Goal: Task Accomplishment & Management: Manage account settings

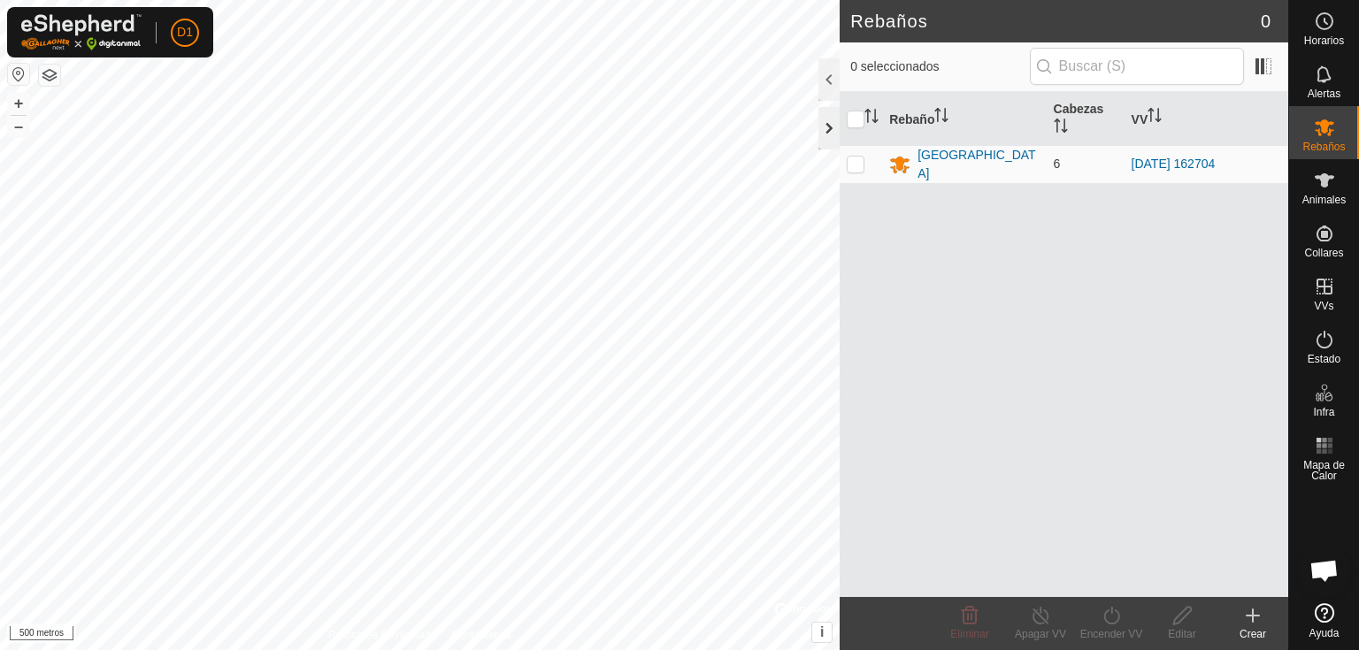
click at [822, 119] on div at bounding box center [828, 128] width 21 height 42
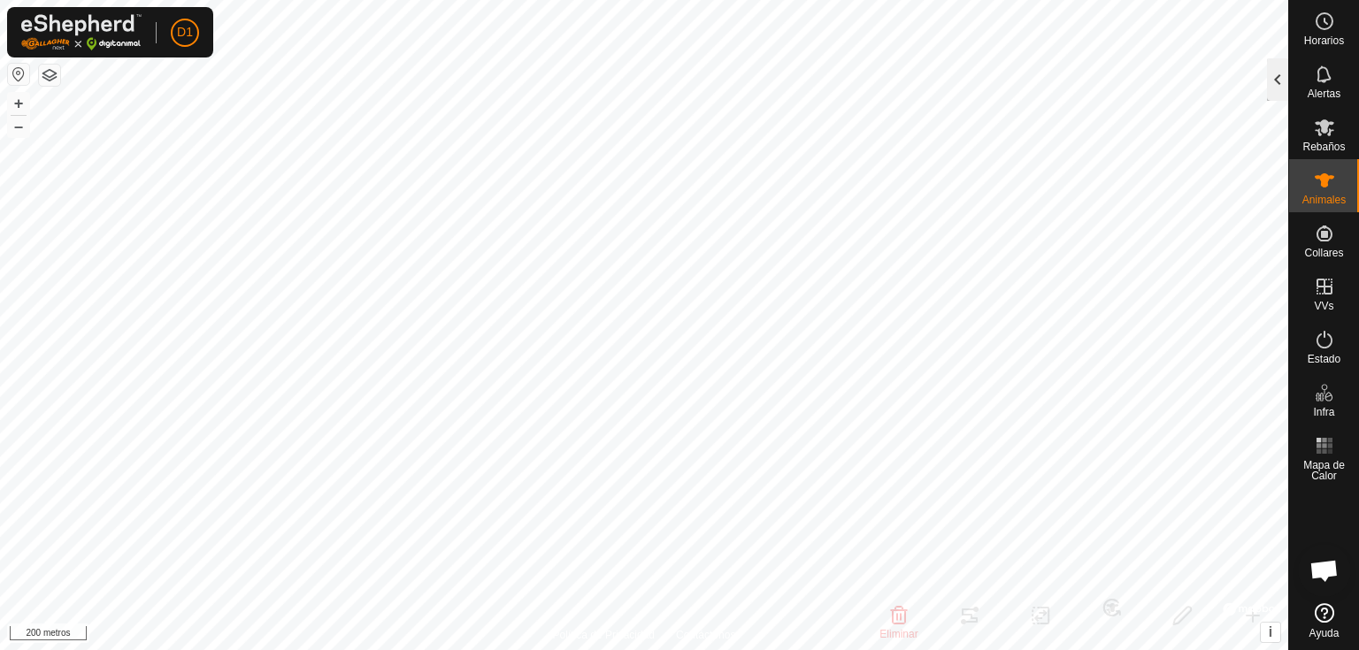
click at [1276, 71] on div at bounding box center [1277, 79] width 21 height 42
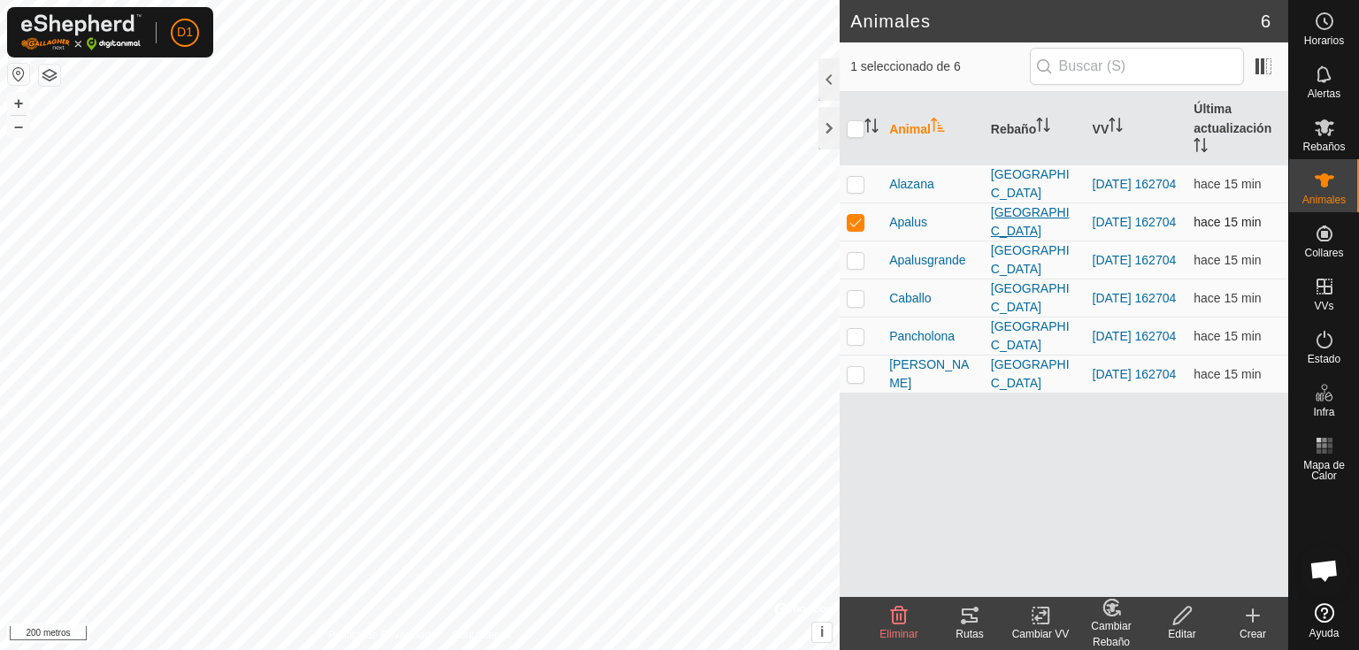
click at [1043, 219] on font "[GEOGRAPHIC_DATA]" at bounding box center [1030, 221] width 79 height 33
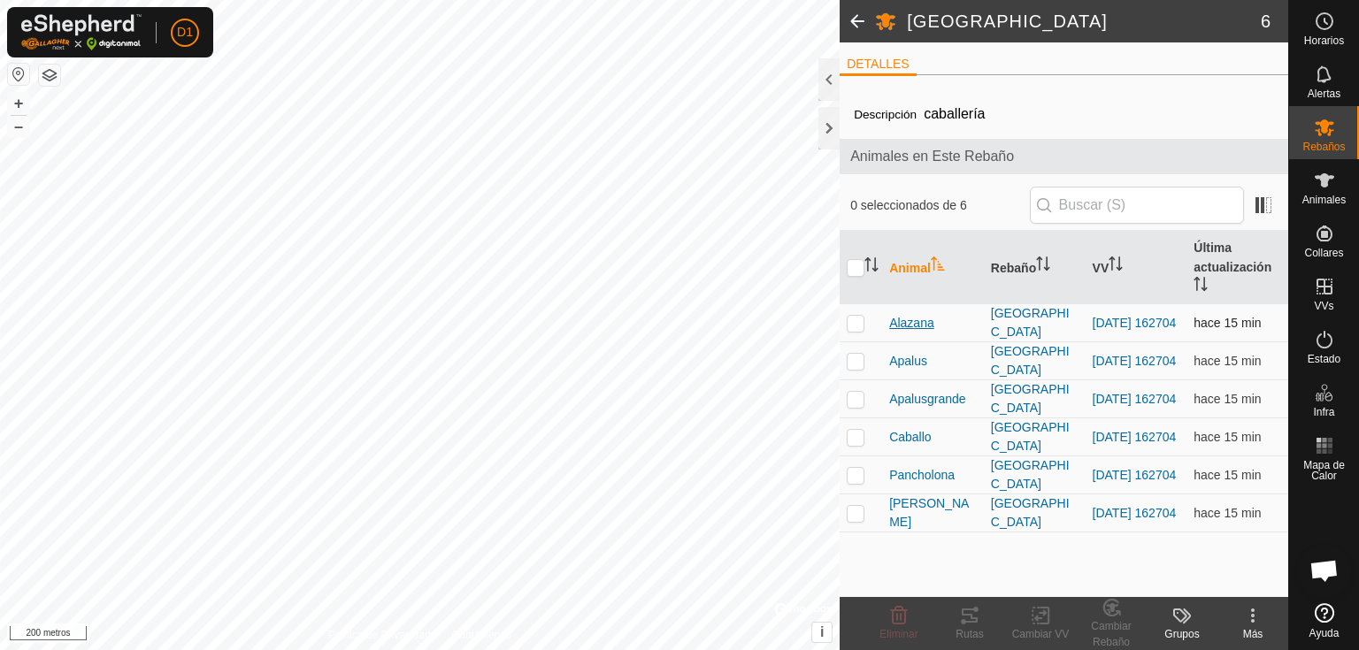
click at [914, 323] on font "Alazana" at bounding box center [911, 323] width 45 height 14
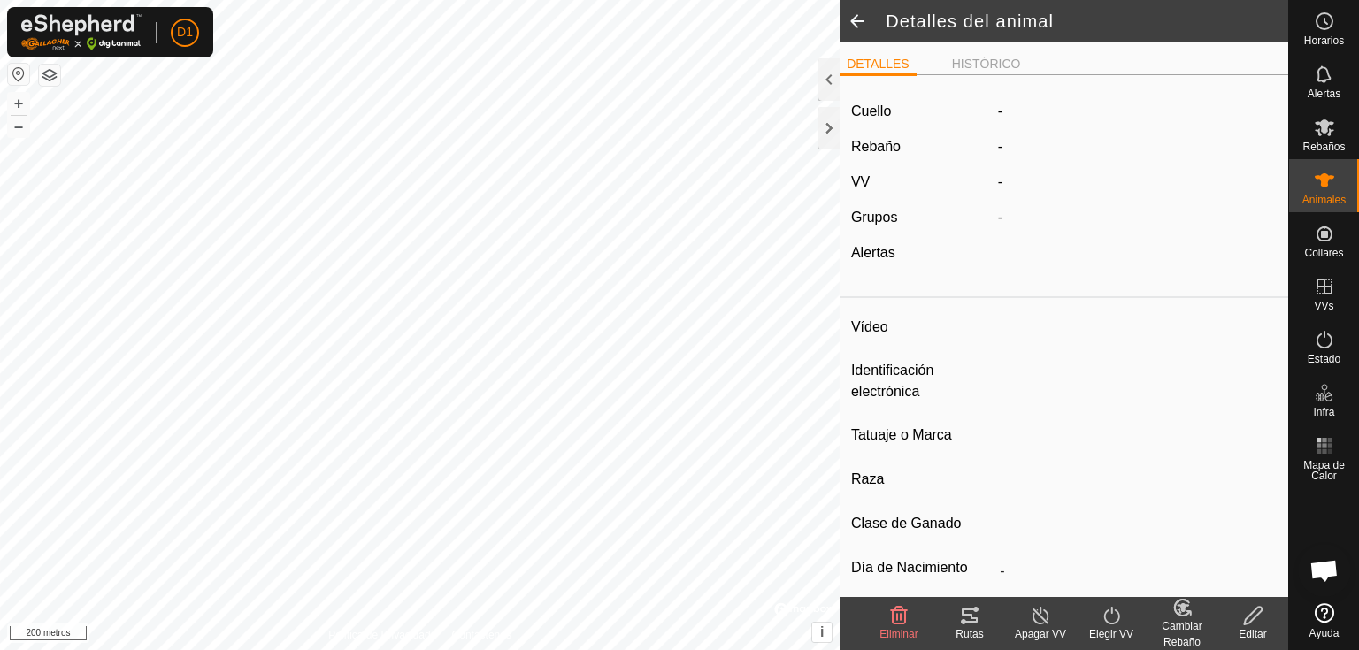
type input "Alazana"
type input "-"
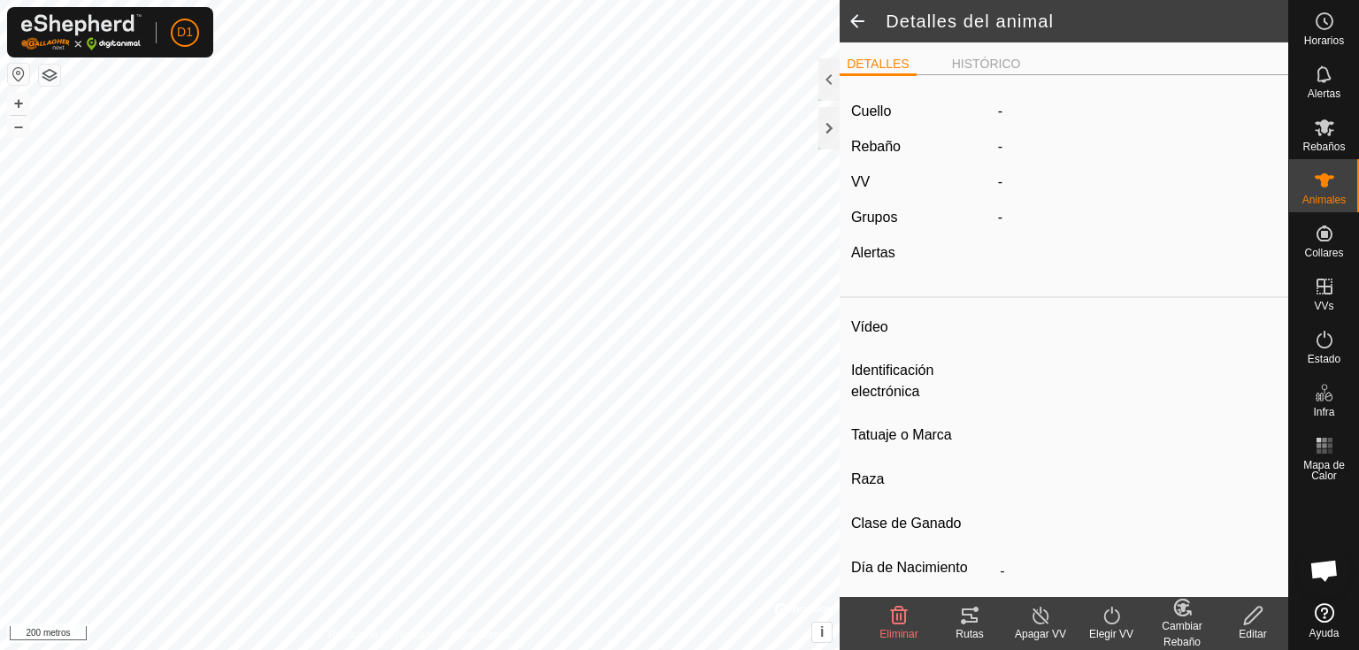
type input "0 kg"
type input "-"
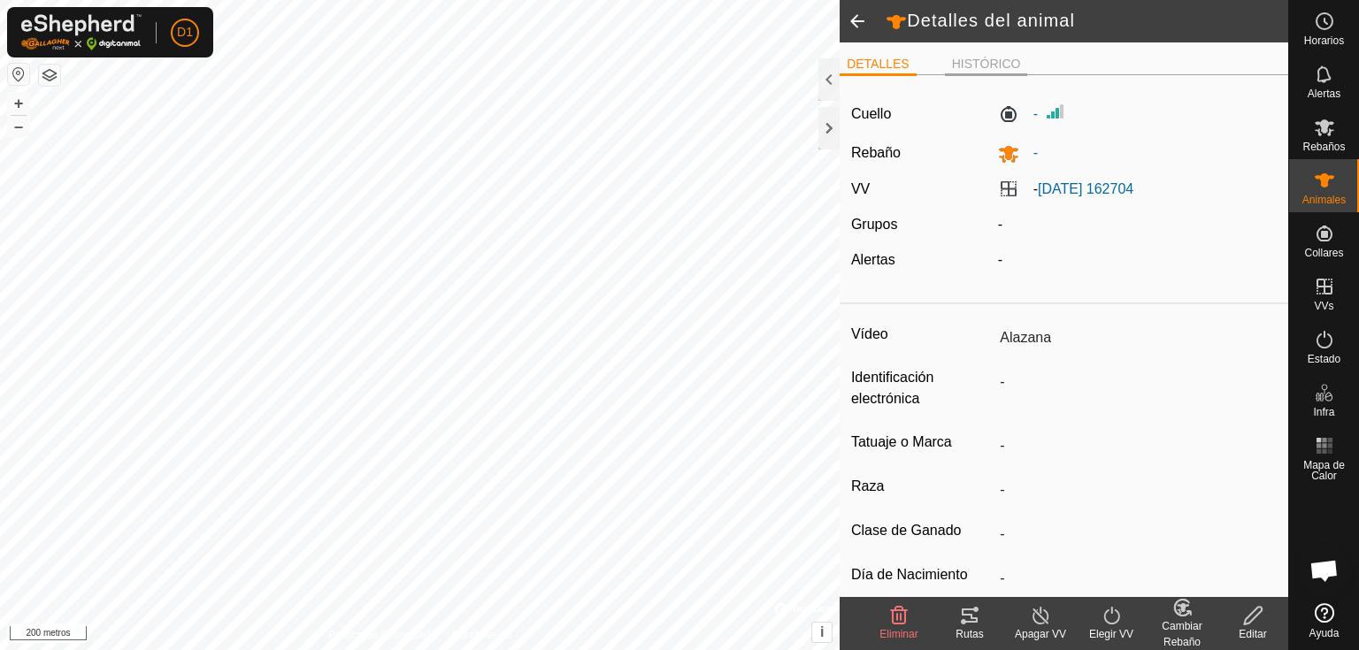
click at [983, 63] on font "HISTÓRICO" at bounding box center [986, 64] width 69 height 14
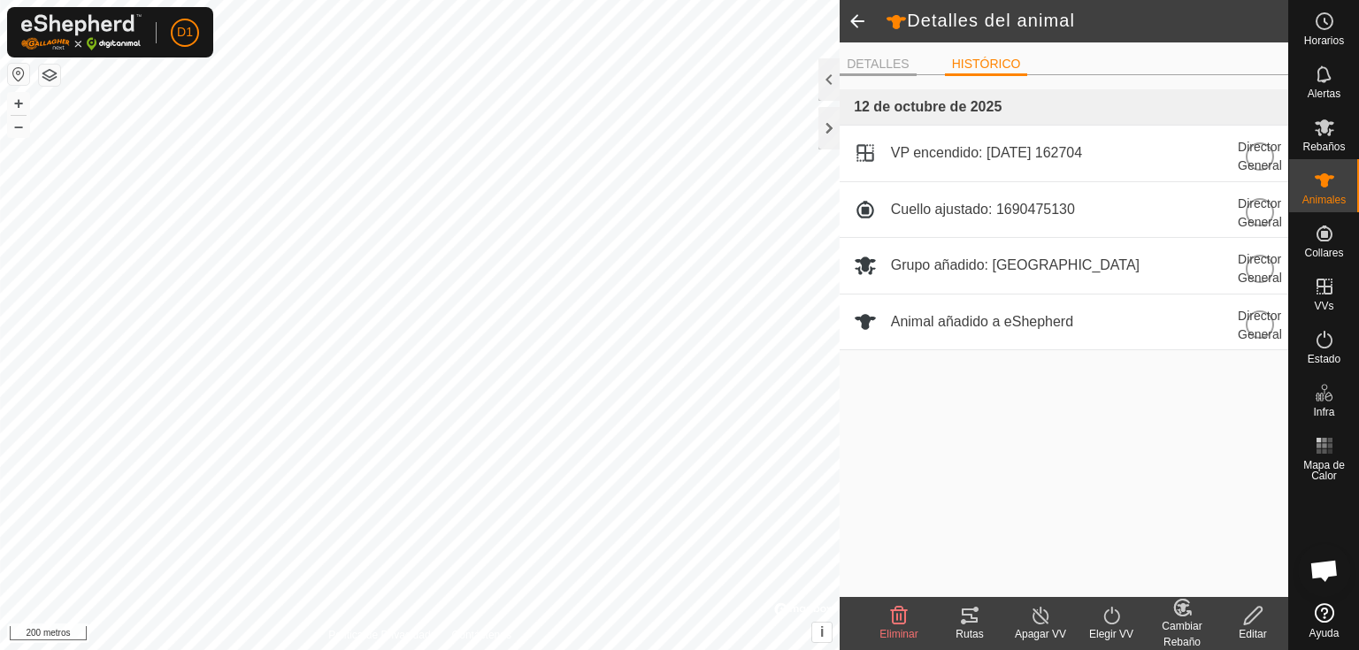
click at [888, 63] on font "DETALLES" at bounding box center [878, 64] width 63 height 14
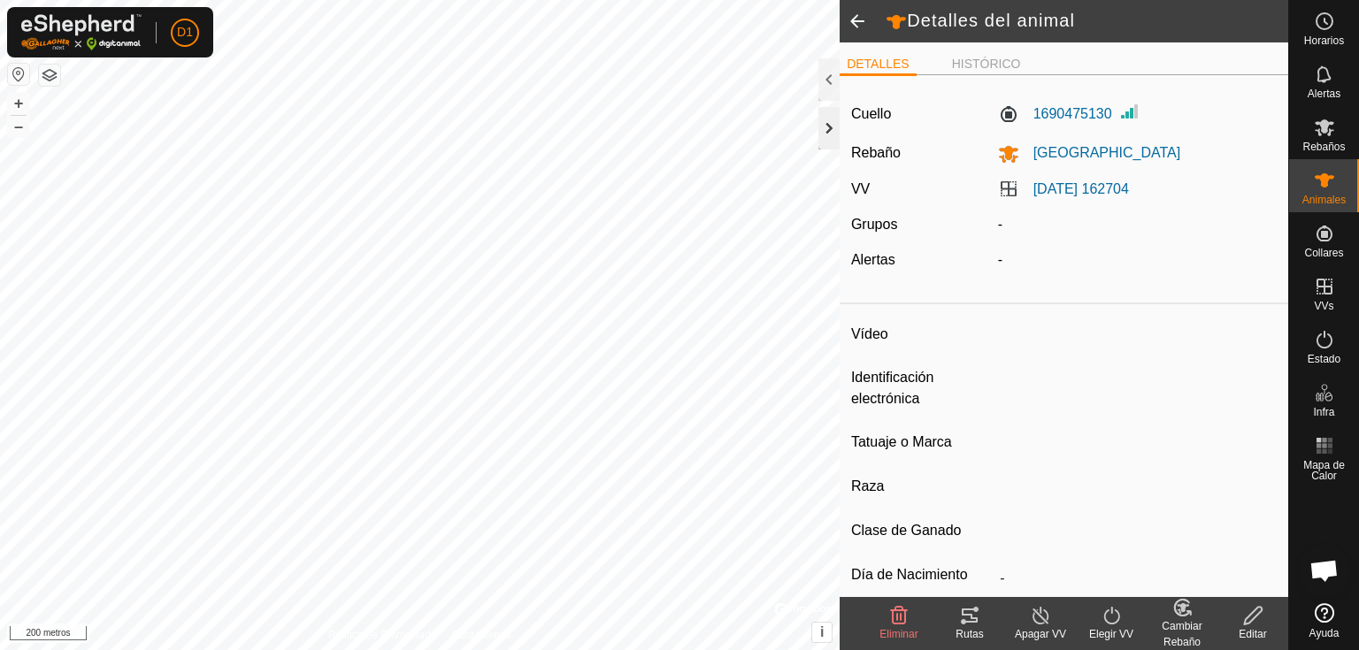
type input "Apalusgrande"
type input "-"
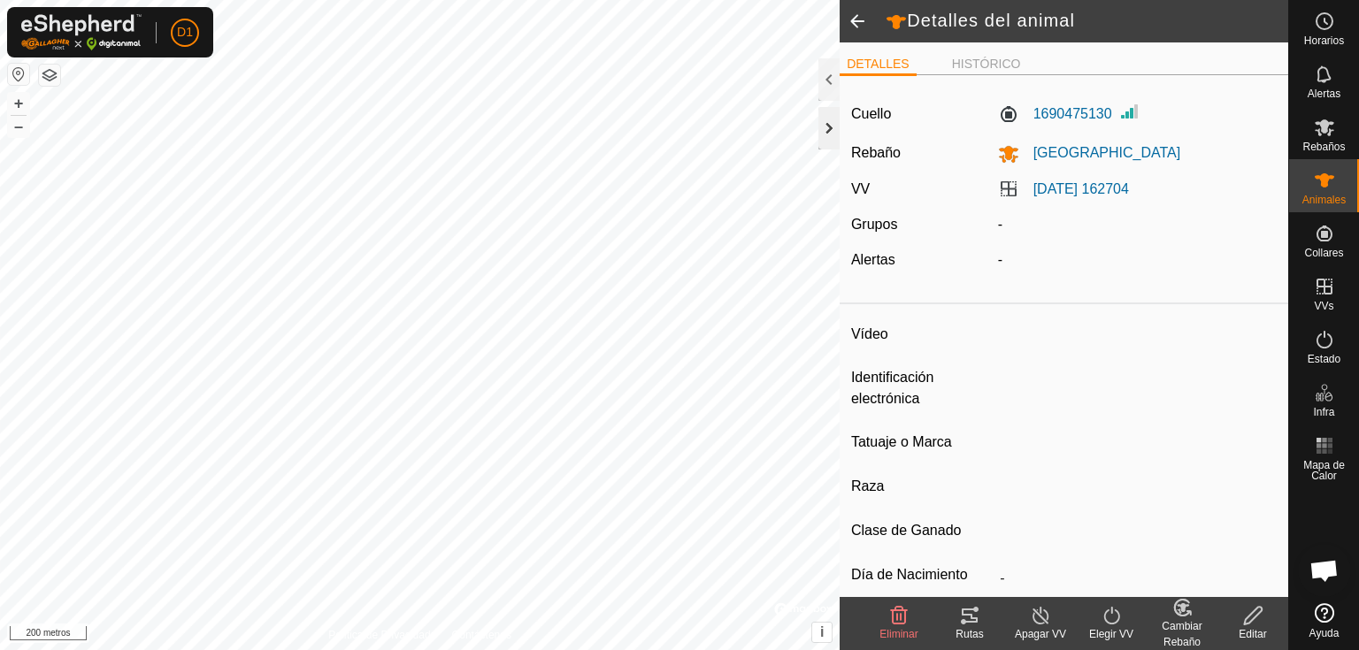
type input "0 kg"
type input "-"
type input "Apalus"
type input "-"
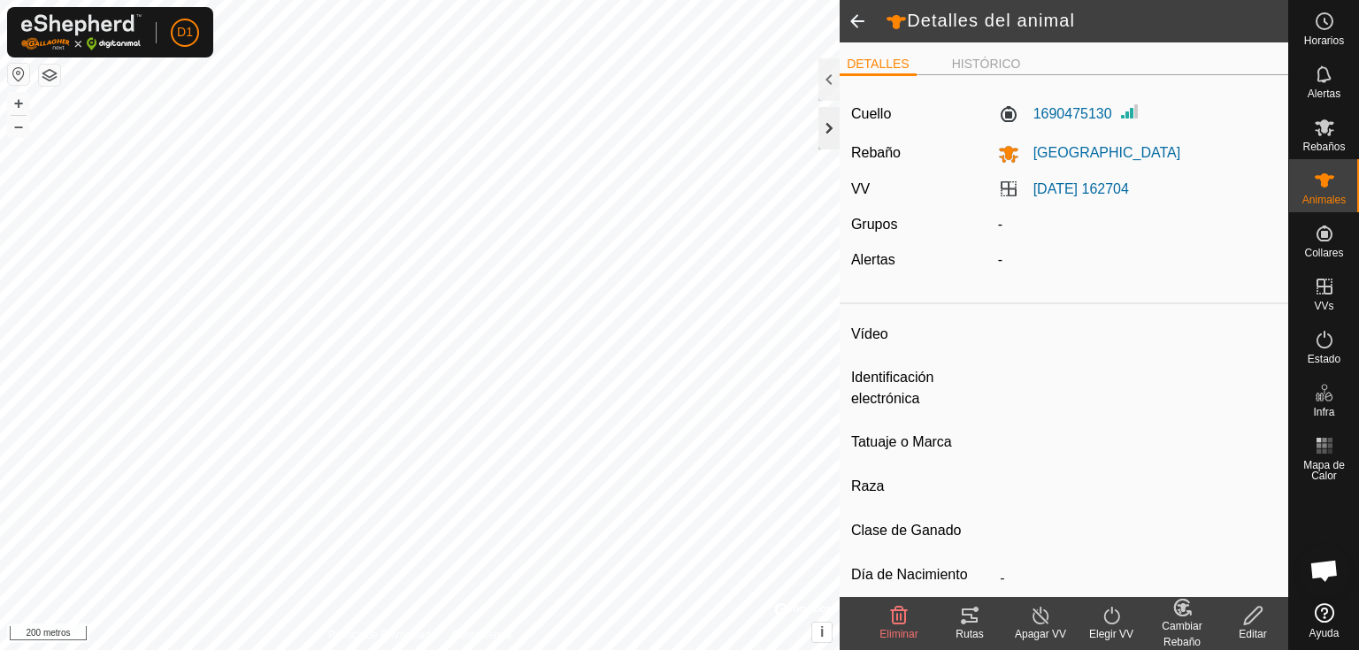
type input "-"
type input "0 kg"
type input "-"
type input "Pancholona"
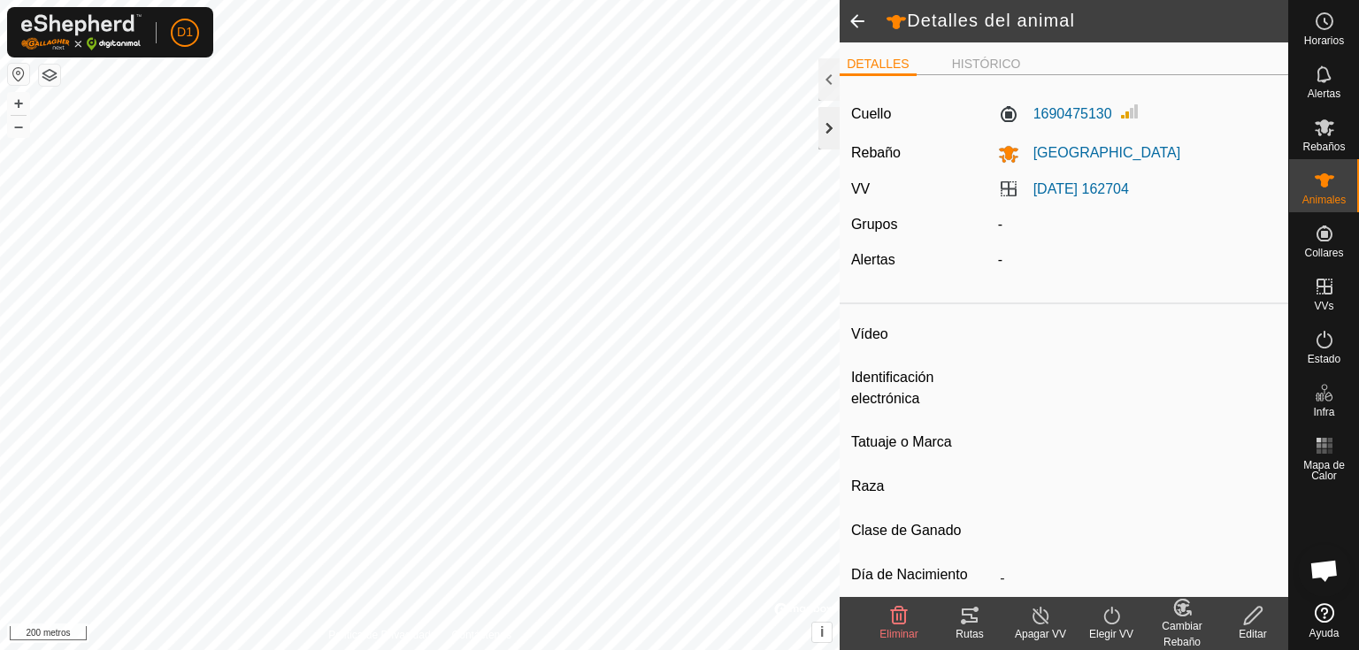
type input "-"
type input "0 kg"
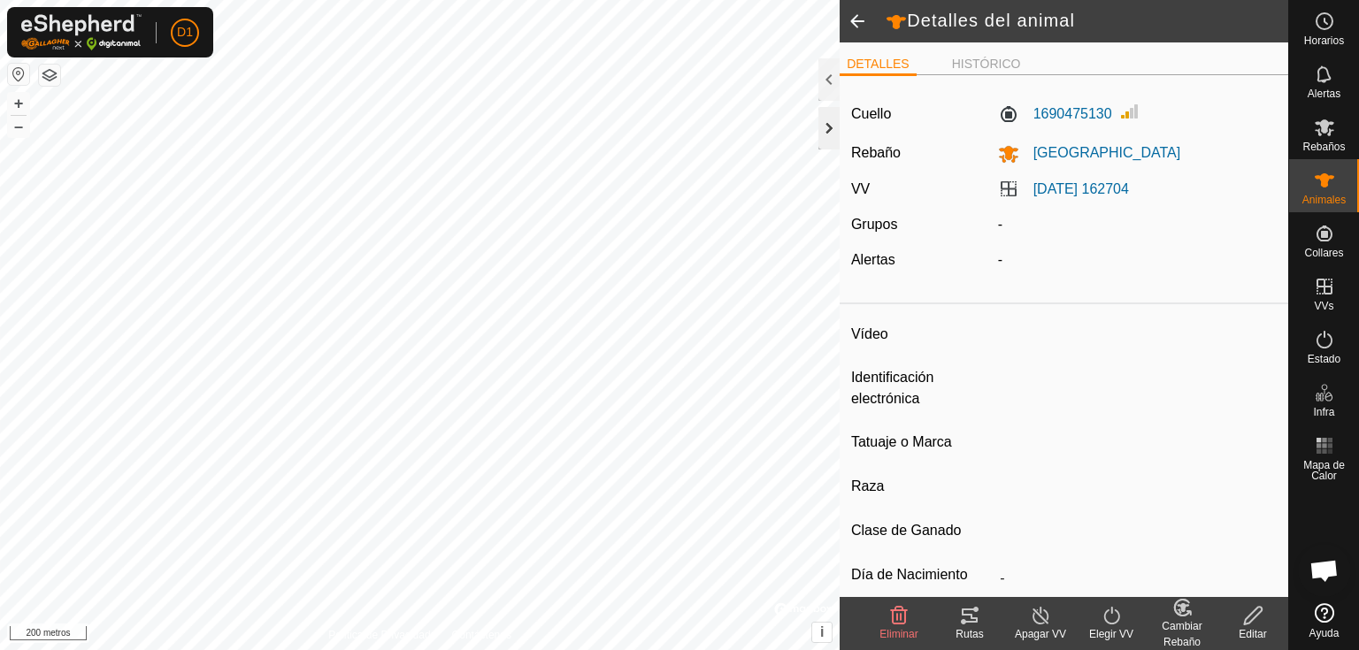
type input "-"
type input "Caballo"
type input "-"
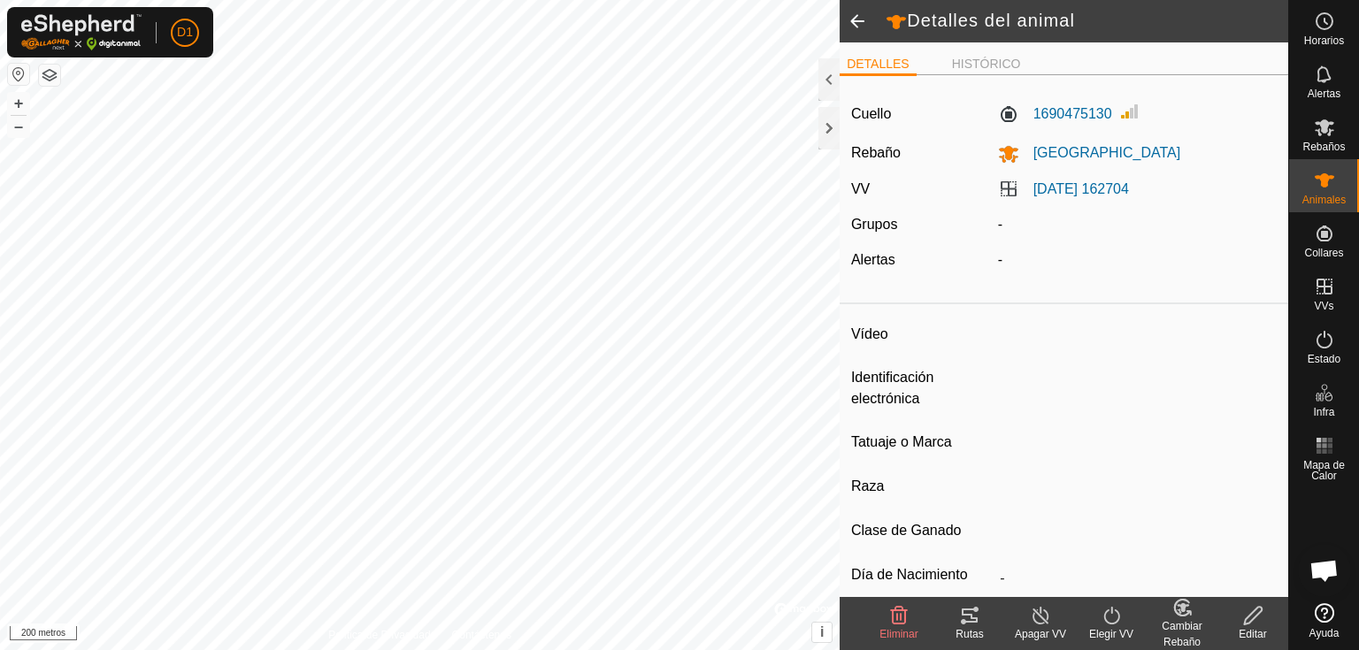
type input "-"
type input "0 kg"
type input "-"
type input "Pancholona"
type input "-"
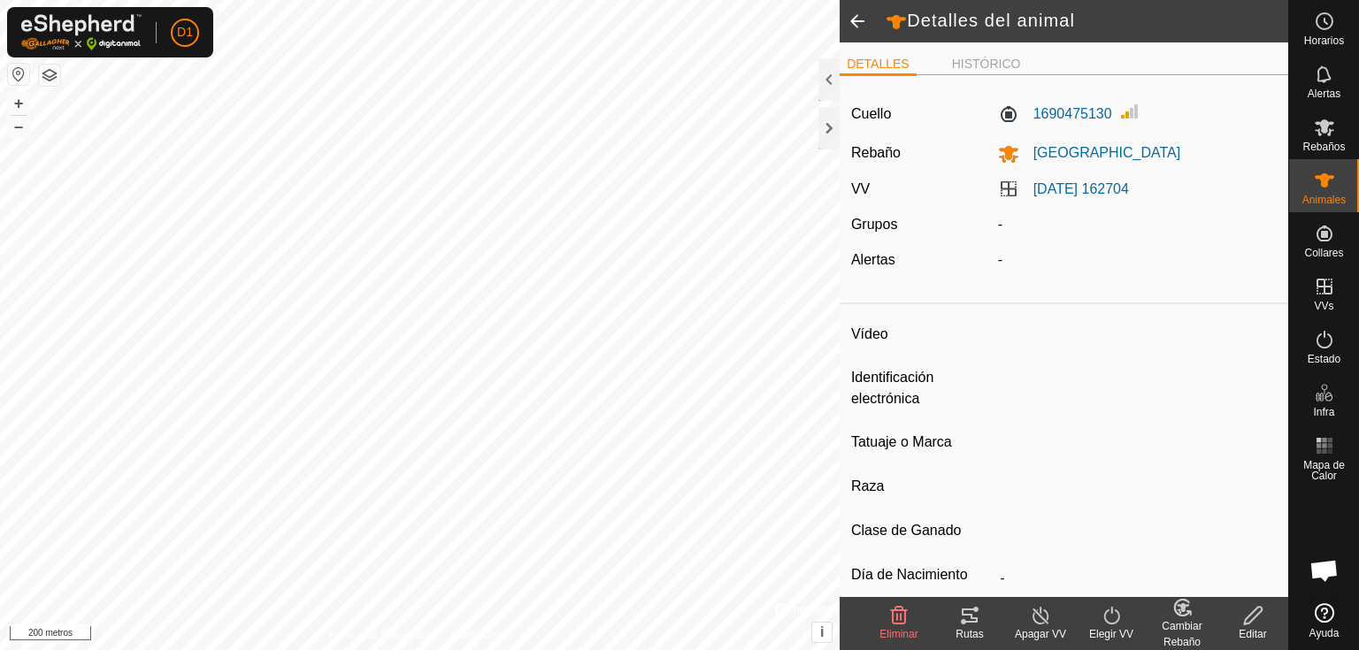
type input "-"
type input "0 kg"
type input "-"
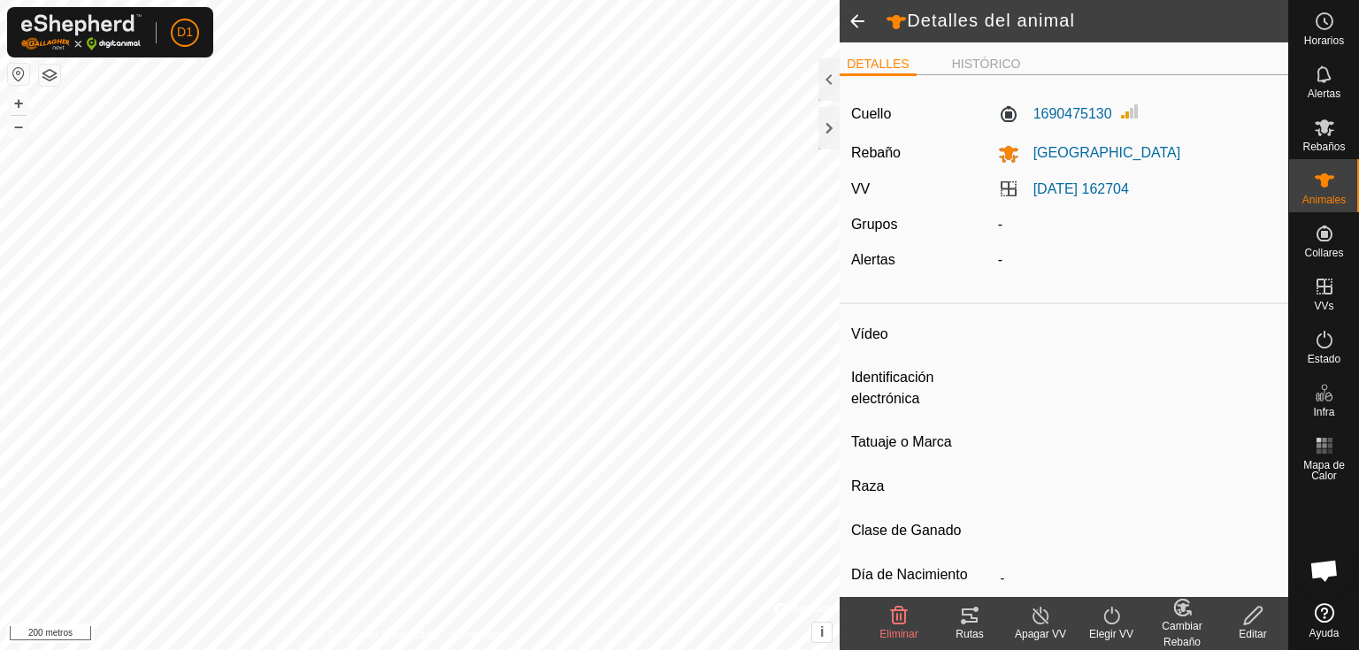
type input "[PERSON_NAME]"
type input "-"
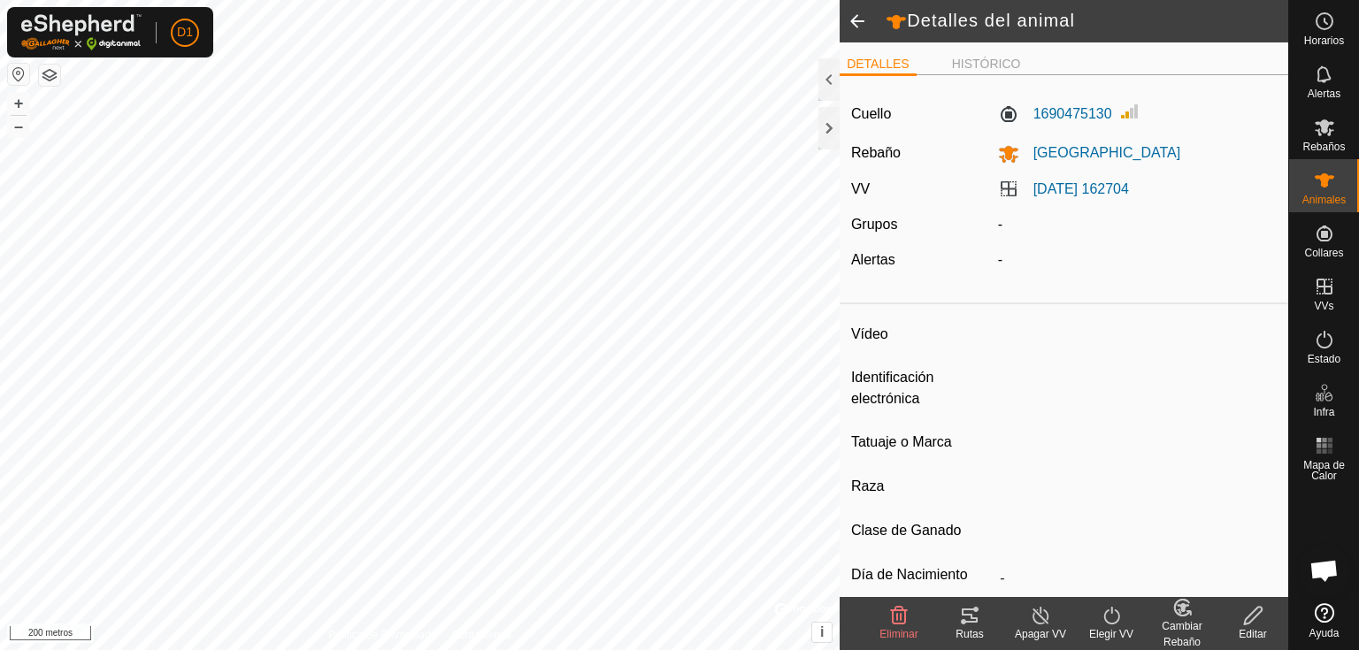
type input "0 kg"
type input "-"
type input "Alazana"
type input "-"
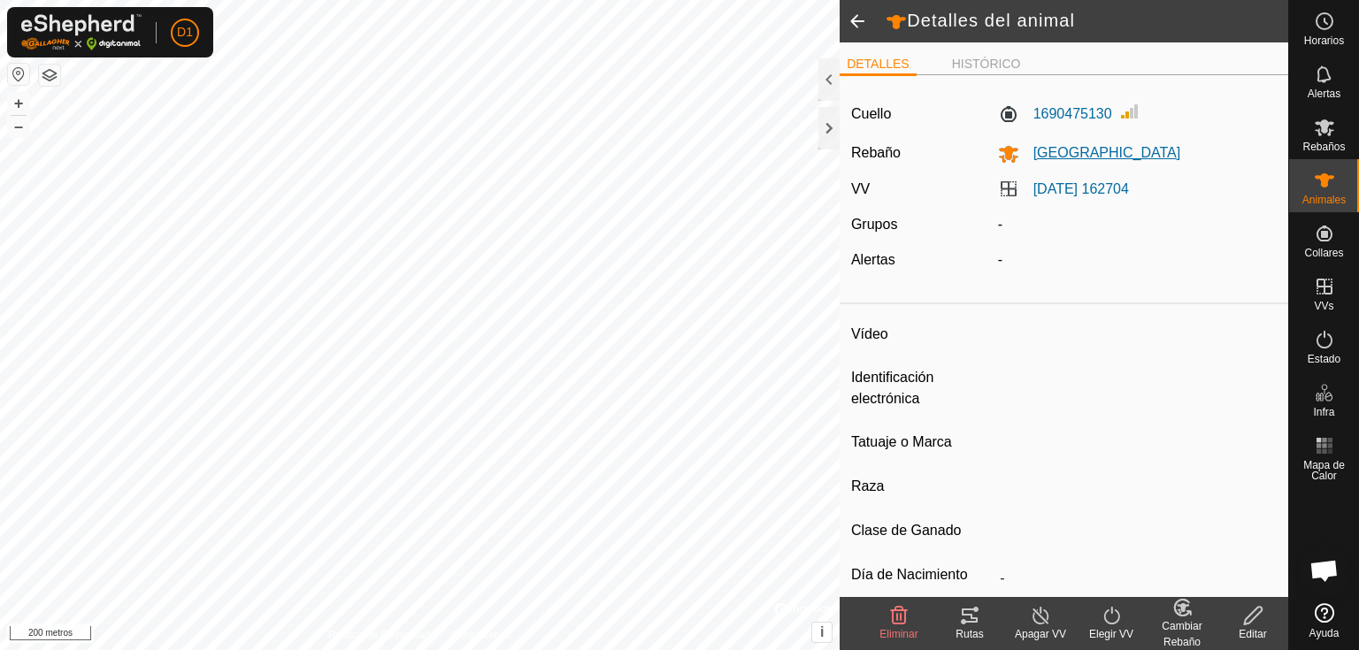
type input "-"
type input "0 kg"
type input "-"
type input "Apalusgrande"
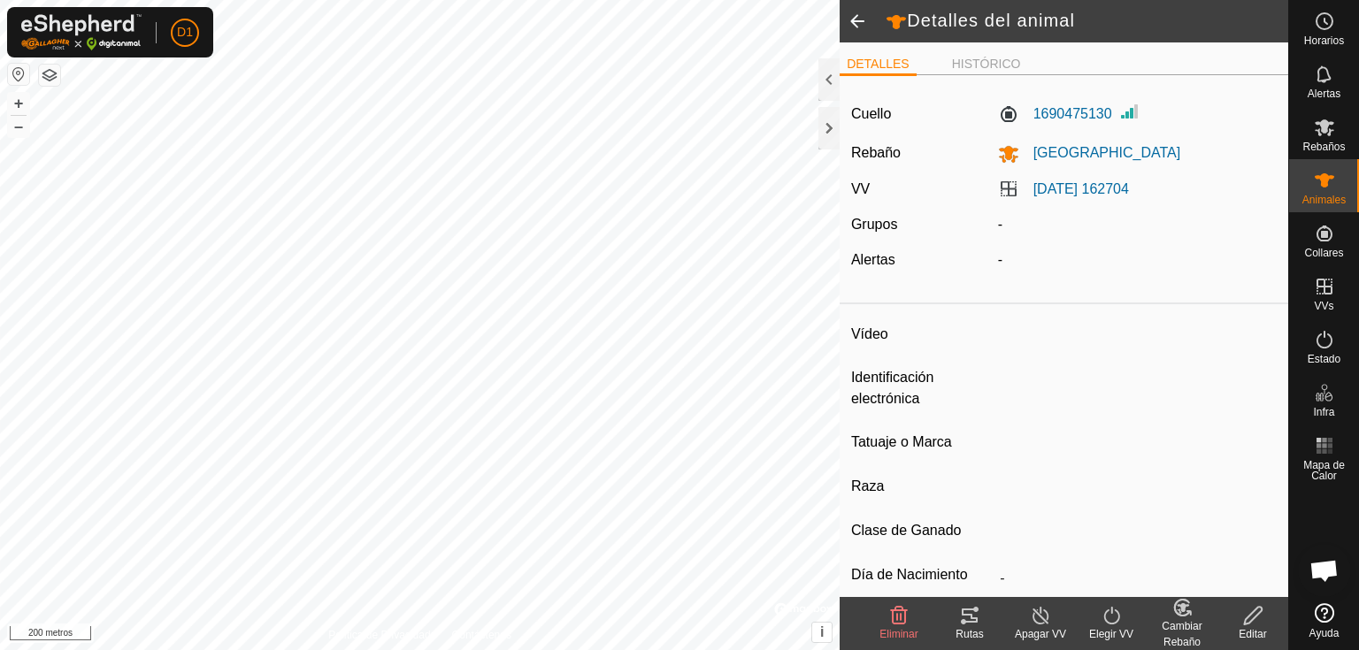
type input "-"
type input "0 kg"
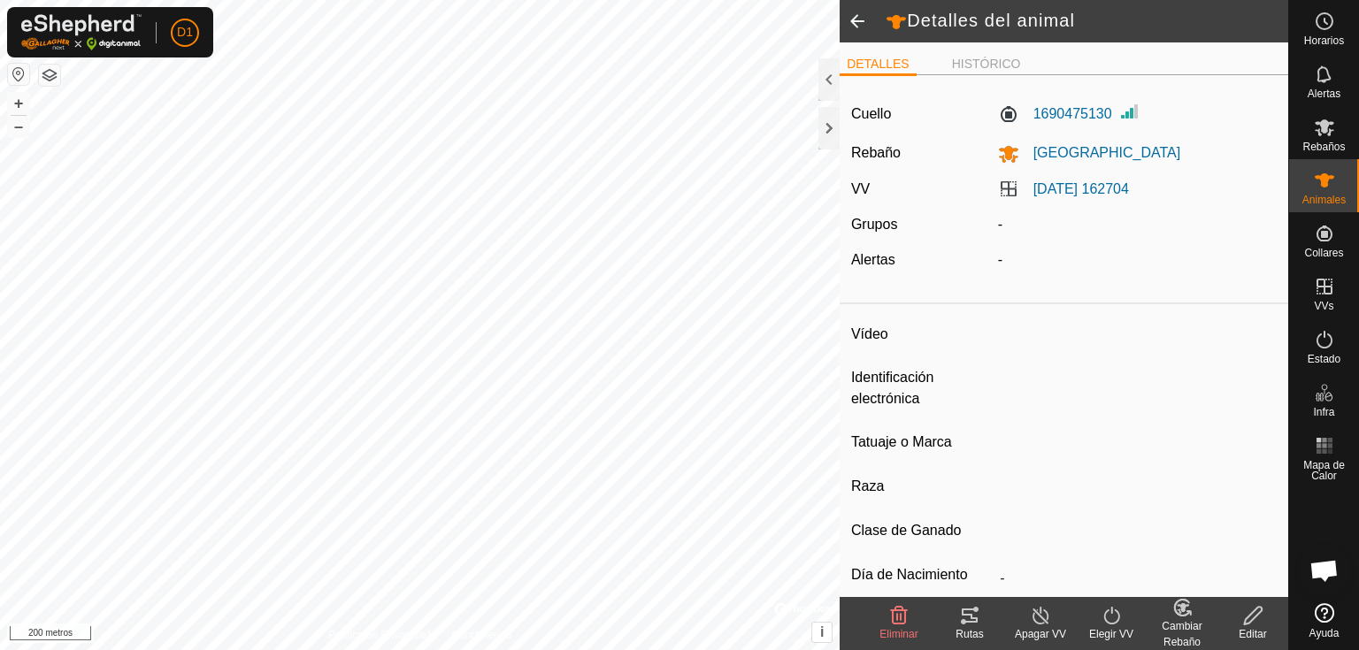
type input "-"
type input "Apalus"
type input "-"
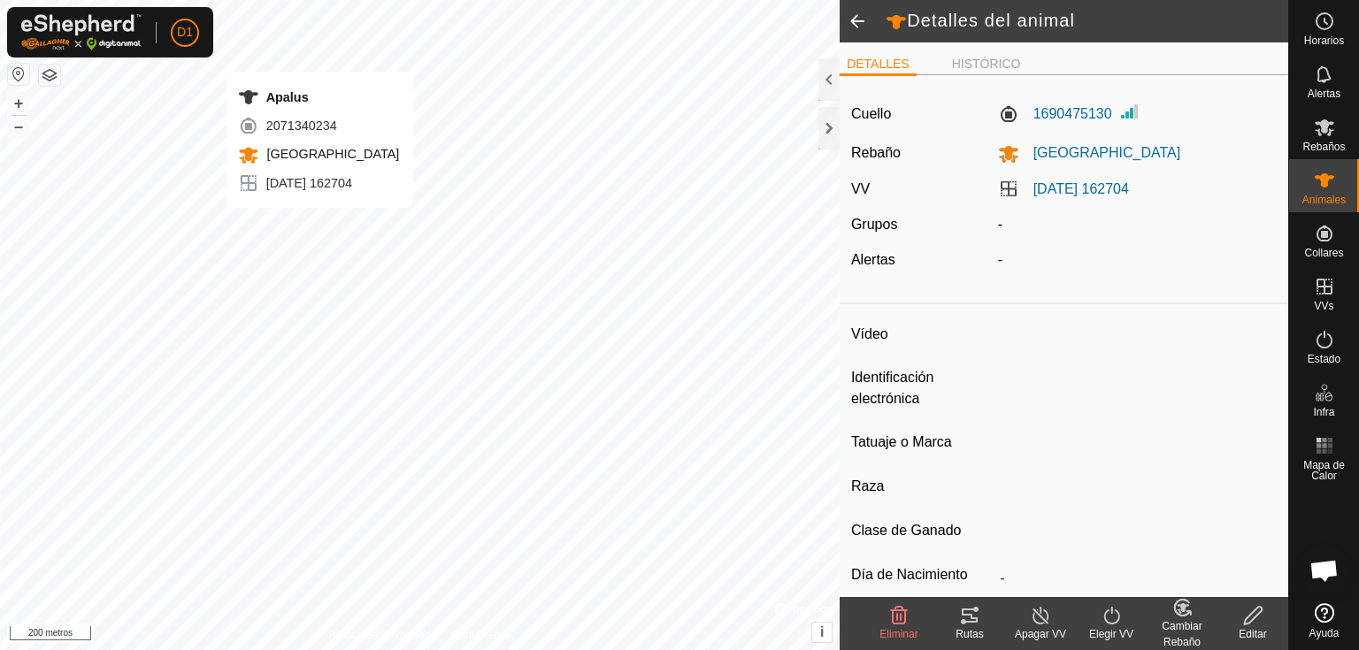
type input "-"
type input "0 kg"
type input "-"
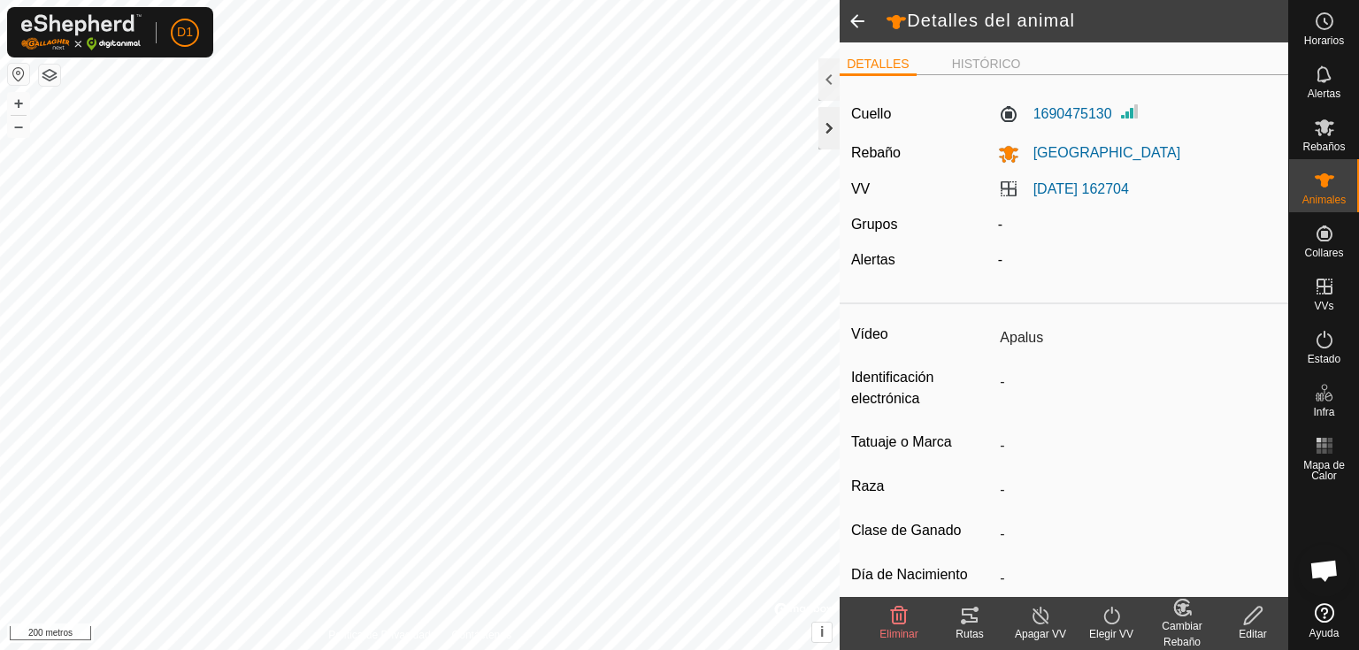
click at [830, 124] on div at bounding box center [828, 128] width 21 height 42
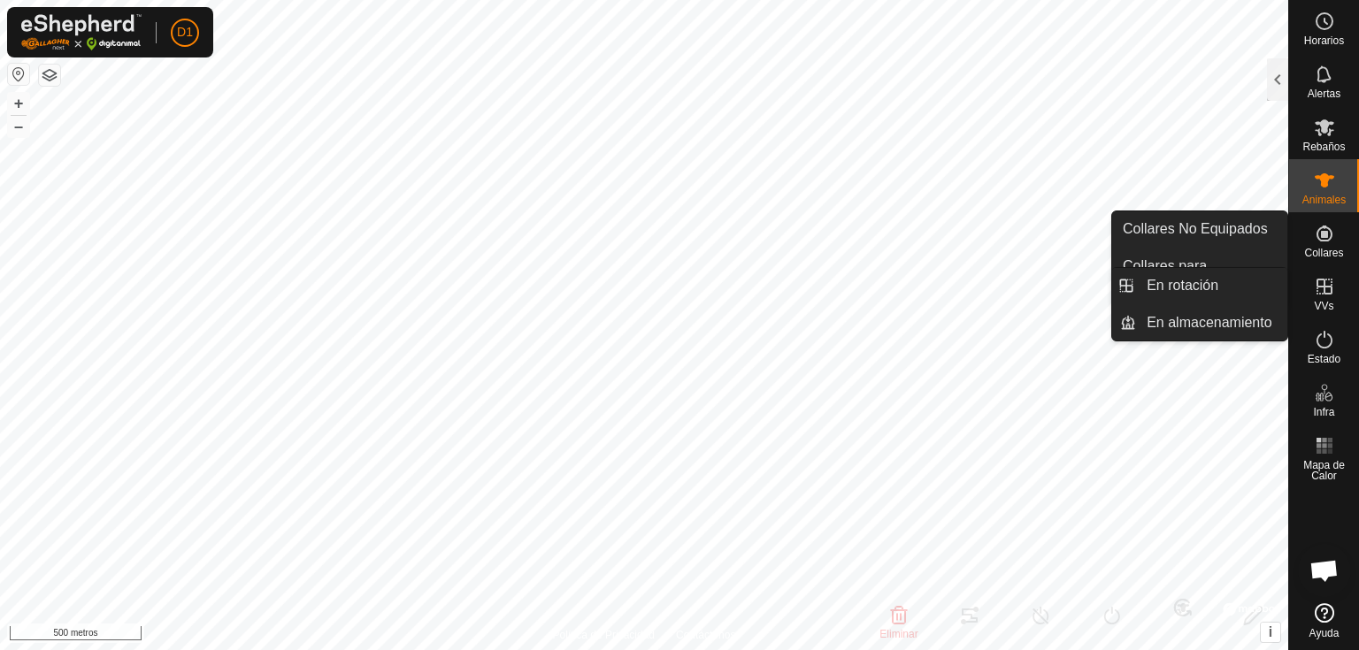
click at [1325, 294] on icon at bounding box center [1325, 287] width 16 height 16
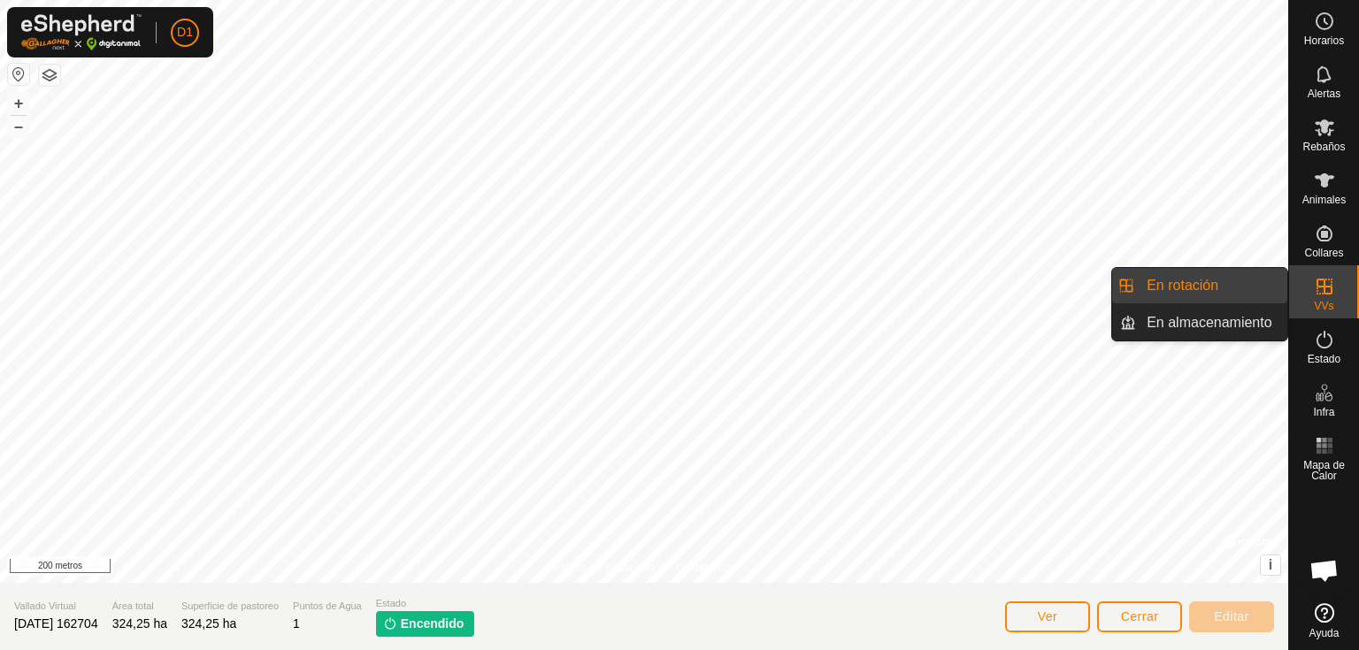
click at [1227, 297] on link "En rotación" at bounding box center [1211, 285] width 151 height 35
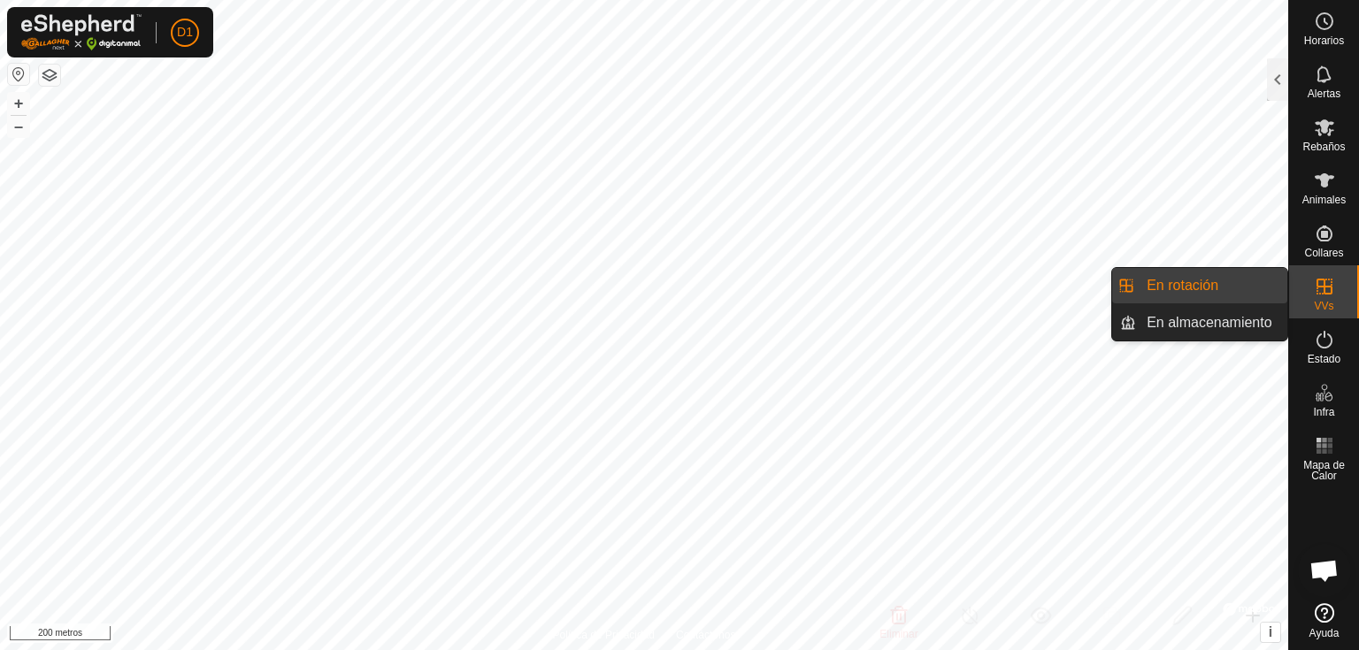
click at [1226, 294] on link "En rotación" at bounding box center [1211, 285] width 151 height 35
click at [1236, 322] on link "En almacenamiento" at bounding box center [1211, 322] width 151 height 35
click at [1310, 297] on es-virtualpaddocks-svg-icon at bounding box center [1325, 287] width 32 height 28
click at [1241, 297] on link "En rotación" at bounding box center [1211, 285] width 151 height 35
click at [1329, 282] on icon at bounding box center [1324, 286] width 21 height 21
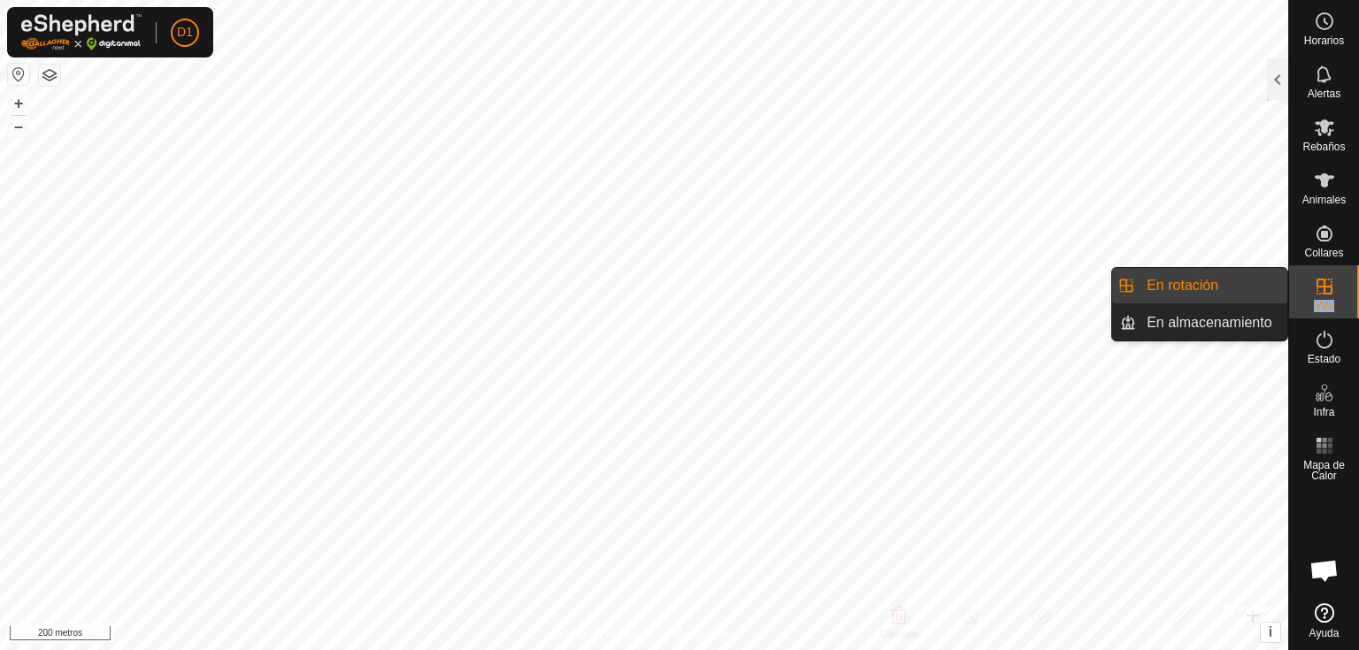
click at [1329, 282] on icon at bounding box center [1324, 286] width 21 height 21
click at [1325, 294] on icon at bounding box center [1325, 287] width 16 height 16
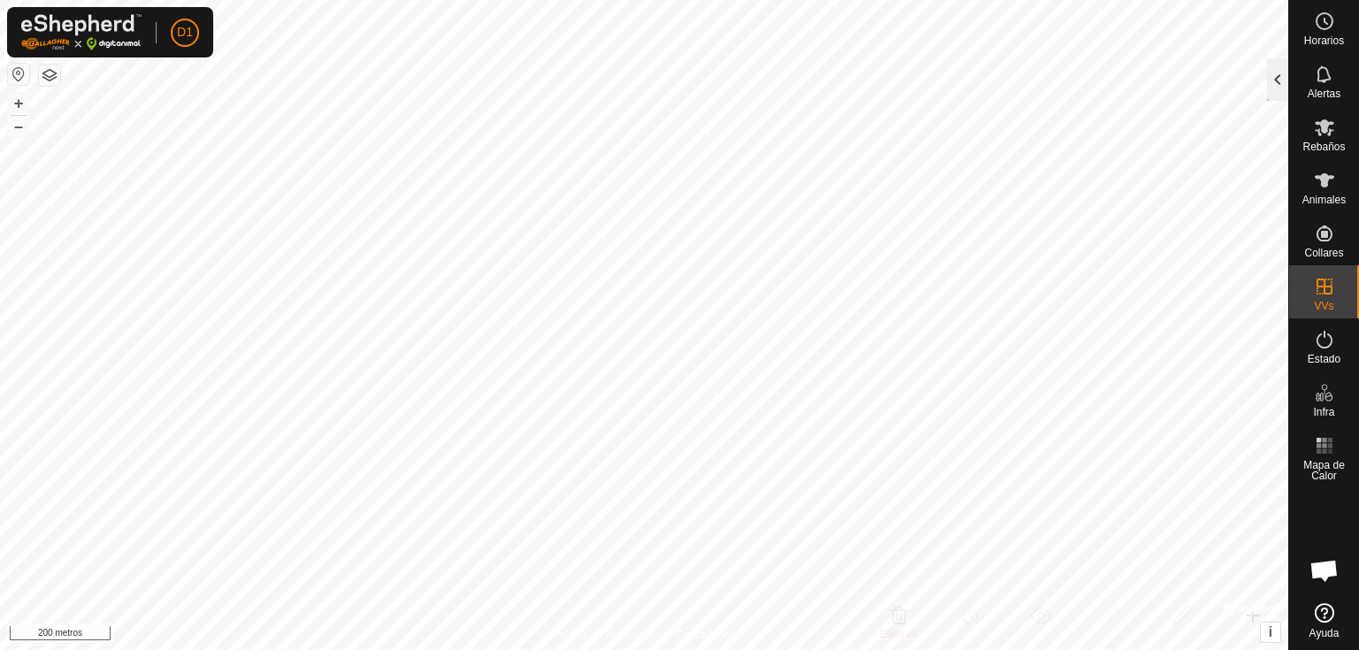
click at [1281, 82] on div at bounding box center [1277, 79] width 21 height 42
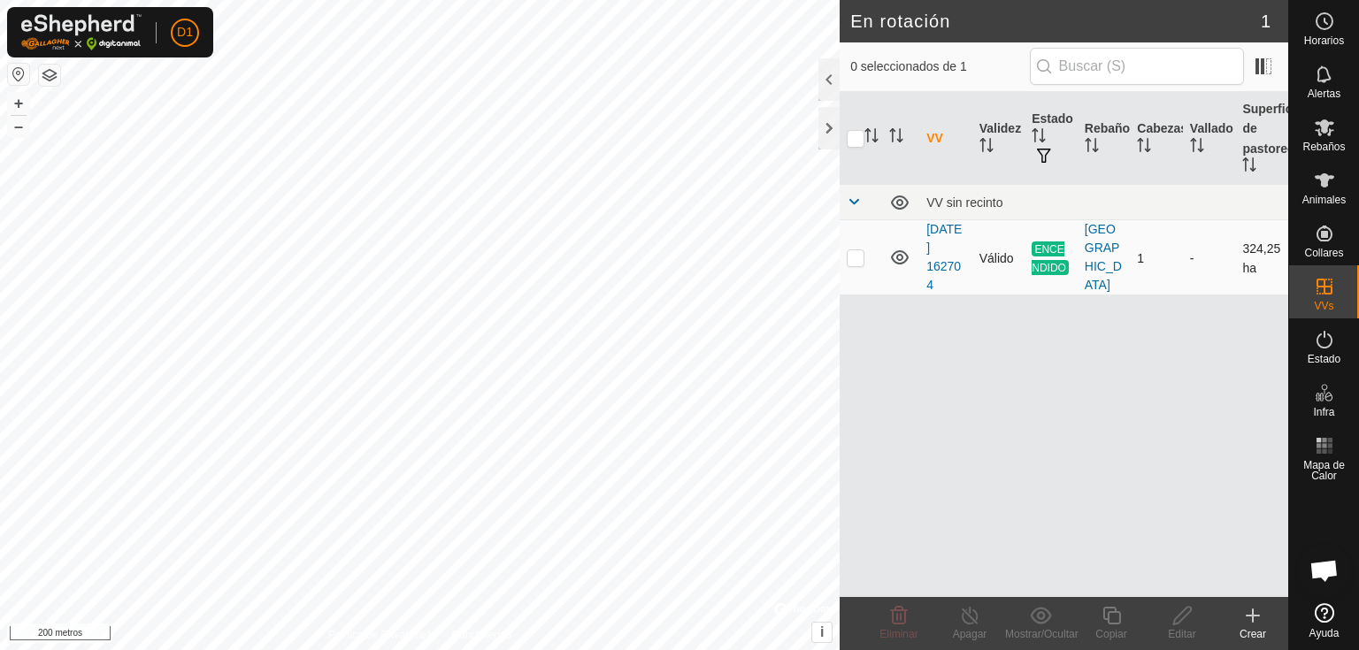
click at [944, 256] on td "[DATE] 162704" at bounding box center [945, 257] width 53 height 75
click at [941, 246] on font "[DATE] 162704" at bounding box center [943, 257] width 35 height 70
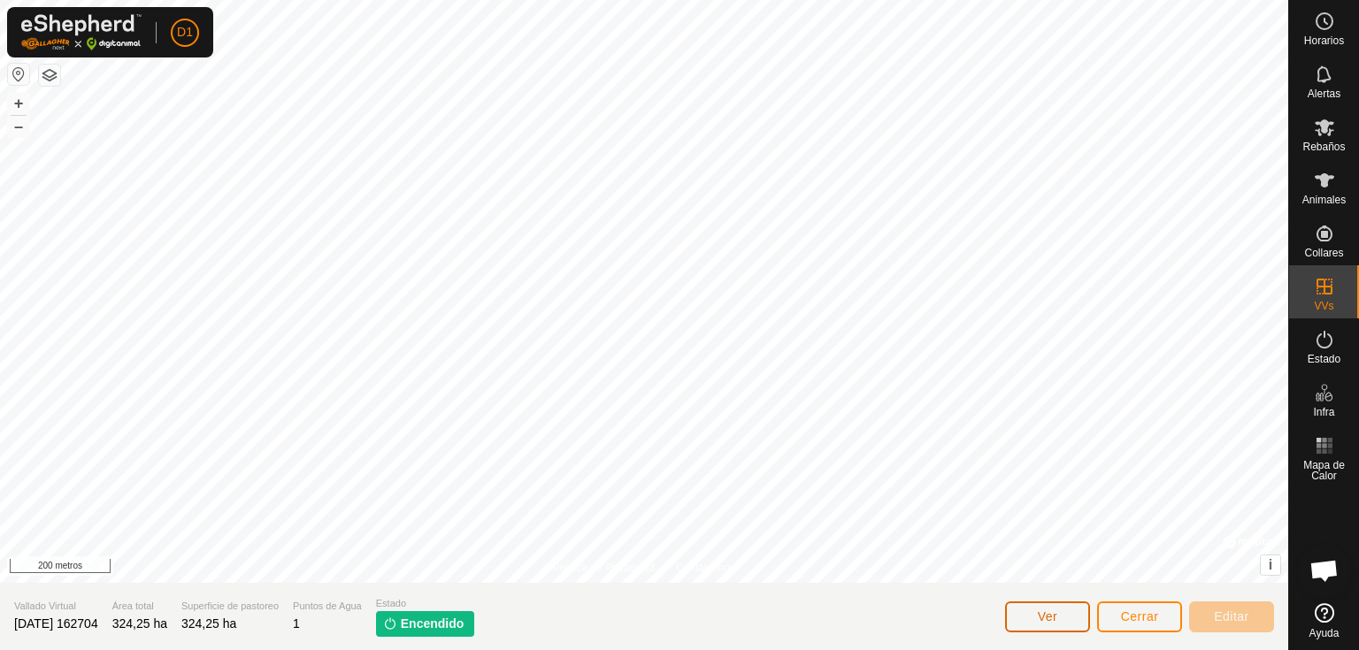
click at [1064, 615] on button "Ver" at bounding box center [1047, 617] width 85 height 31
click at [1332, 353] on font "Estado" at bounding box center [1324, 359] width 33 height 12
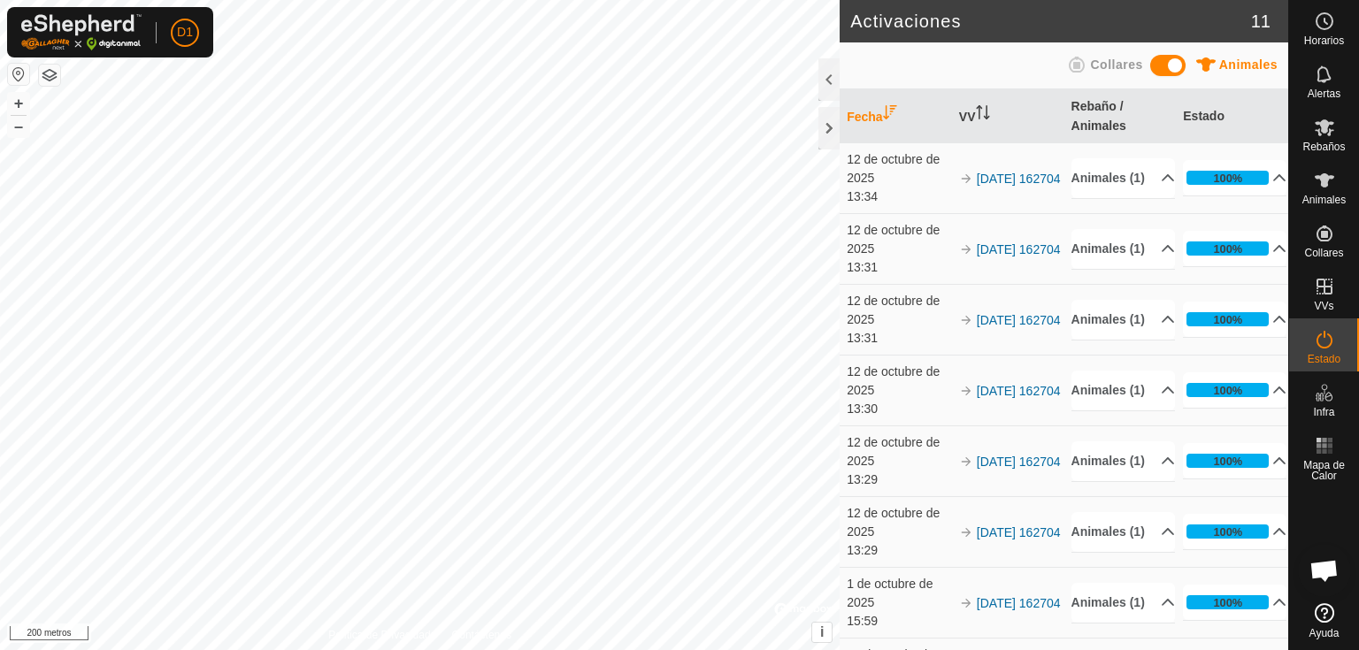
click at [1094, 65] on font "Collares" at bounding box center [1116, 65] width 52 height 14
click at [1164, 63] on span at bounding box center [1167, 65] width 35 height 21
click at [832, 125] on div at bounding box center [828, 128] width 21 height 42
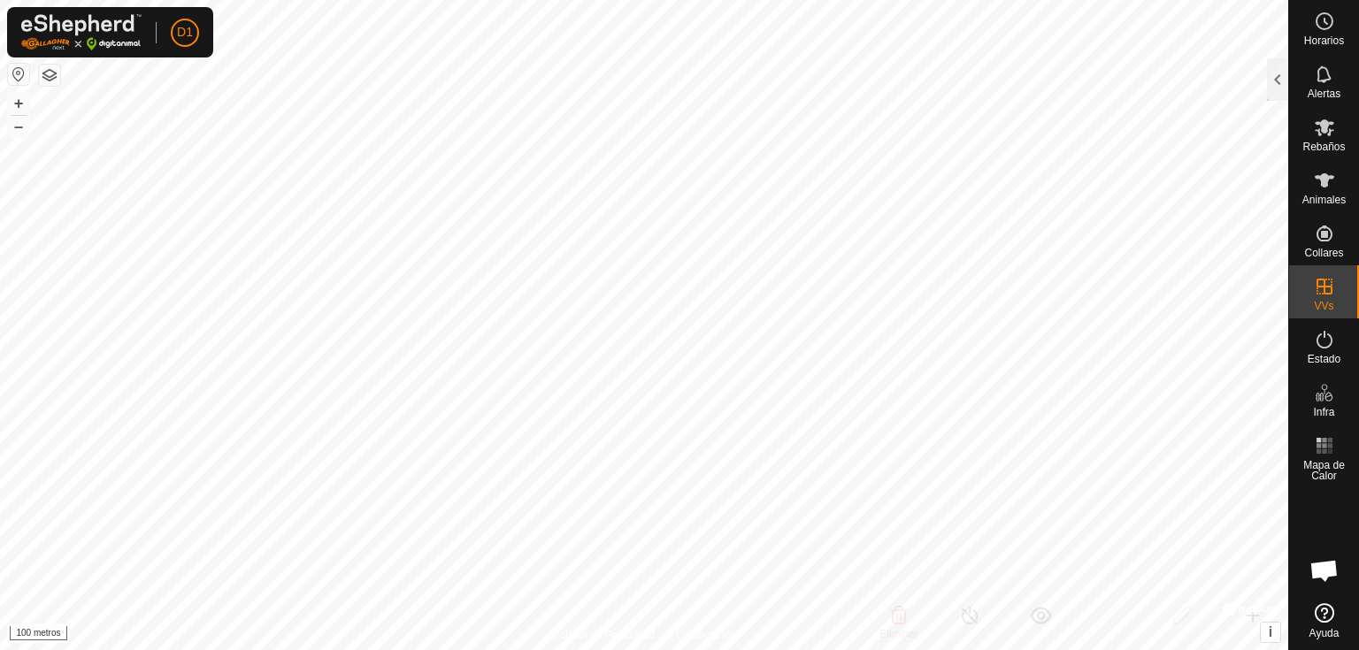
checkbox input "false"
click at [1270, 78] on div at bounding box center [1277, 79] width 21 height 42
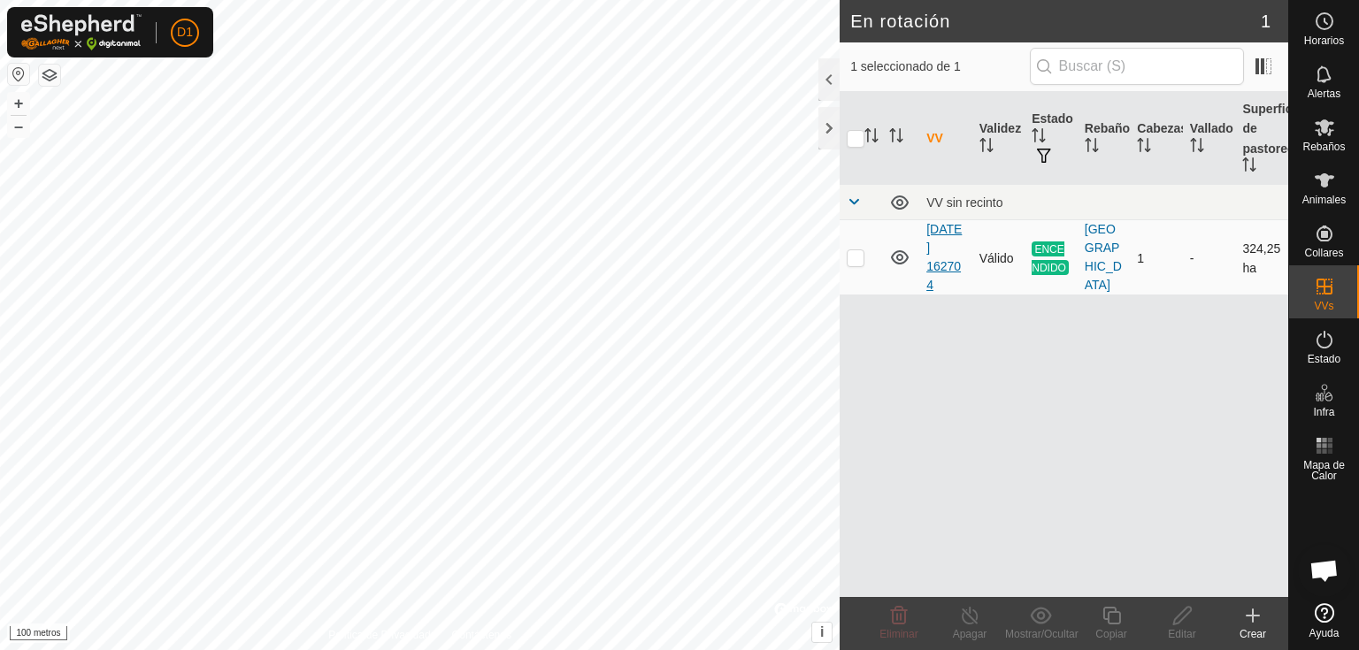
click at [933, 249] on font "[DATE] 162704" at bounding box center [943, 257] width 35 height 70
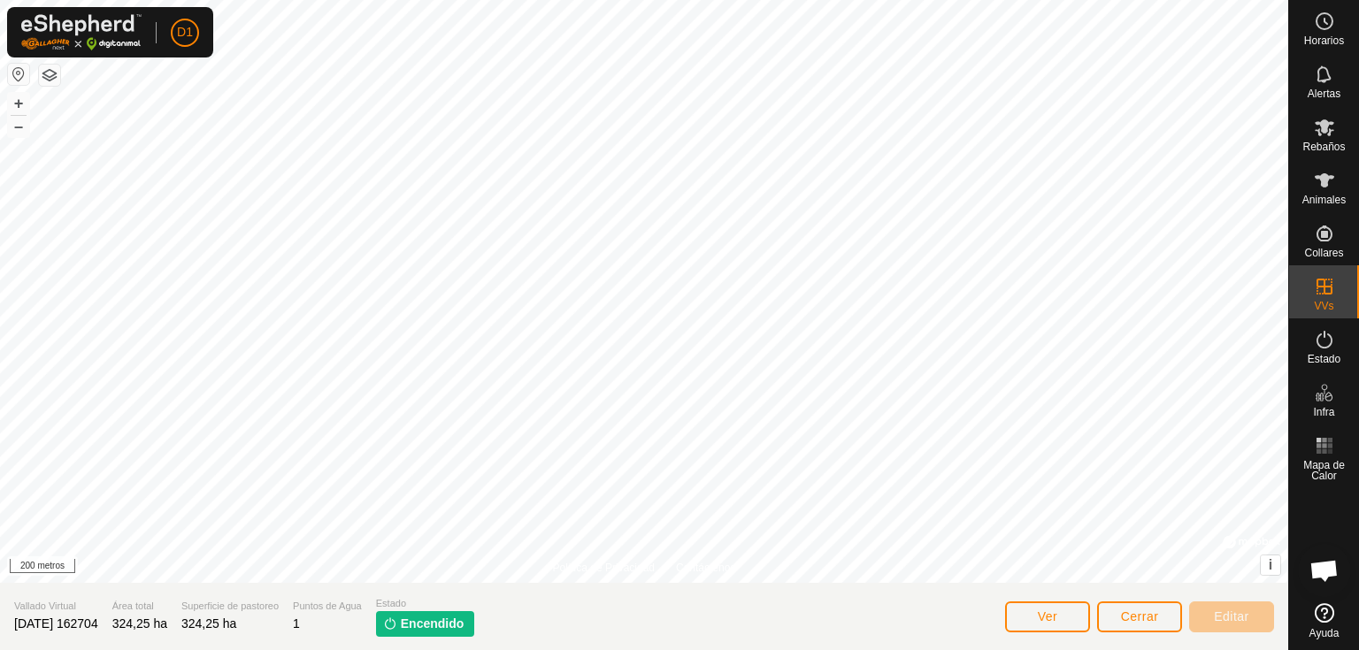
click at [432, 631] on span "Encendido" at bounding box center [433, 624] width 64 height 19
click at [1019, 619] on button "Ver" at bounding box center [1047, 617] width 85 height 31
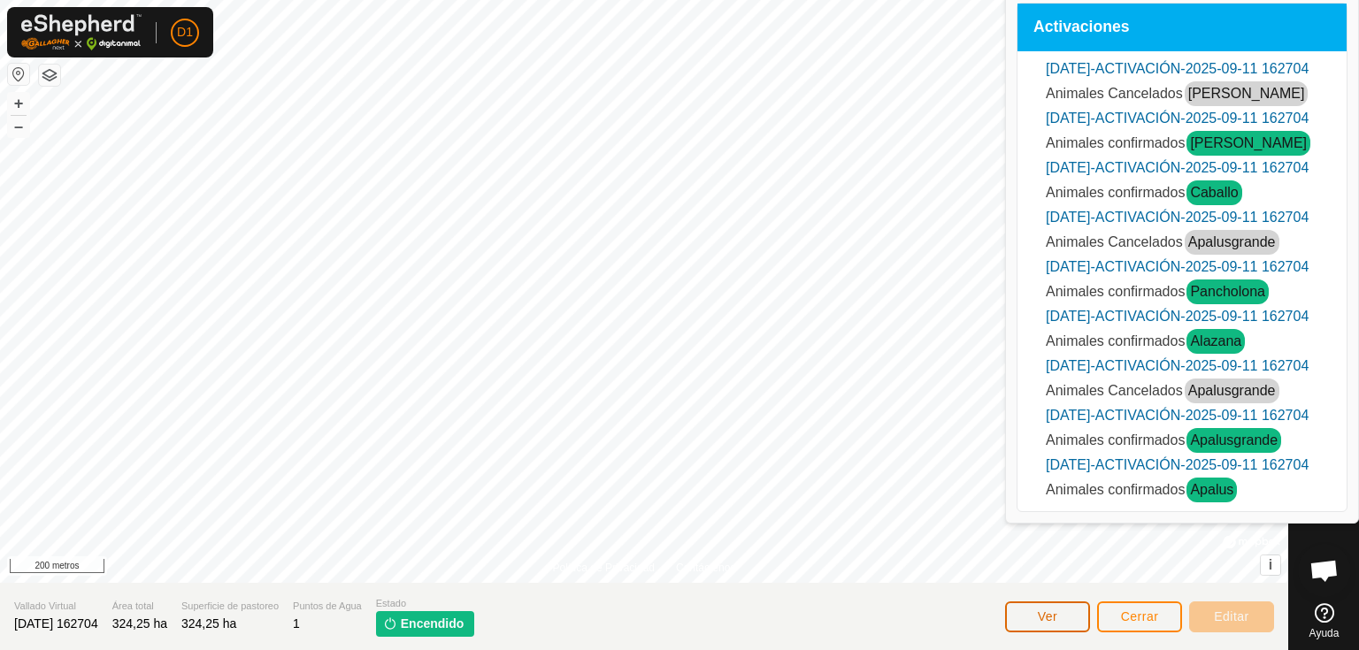
click at [1047, 630] on button "Ver" at bounding box center [1047, 617] width 85 height 31
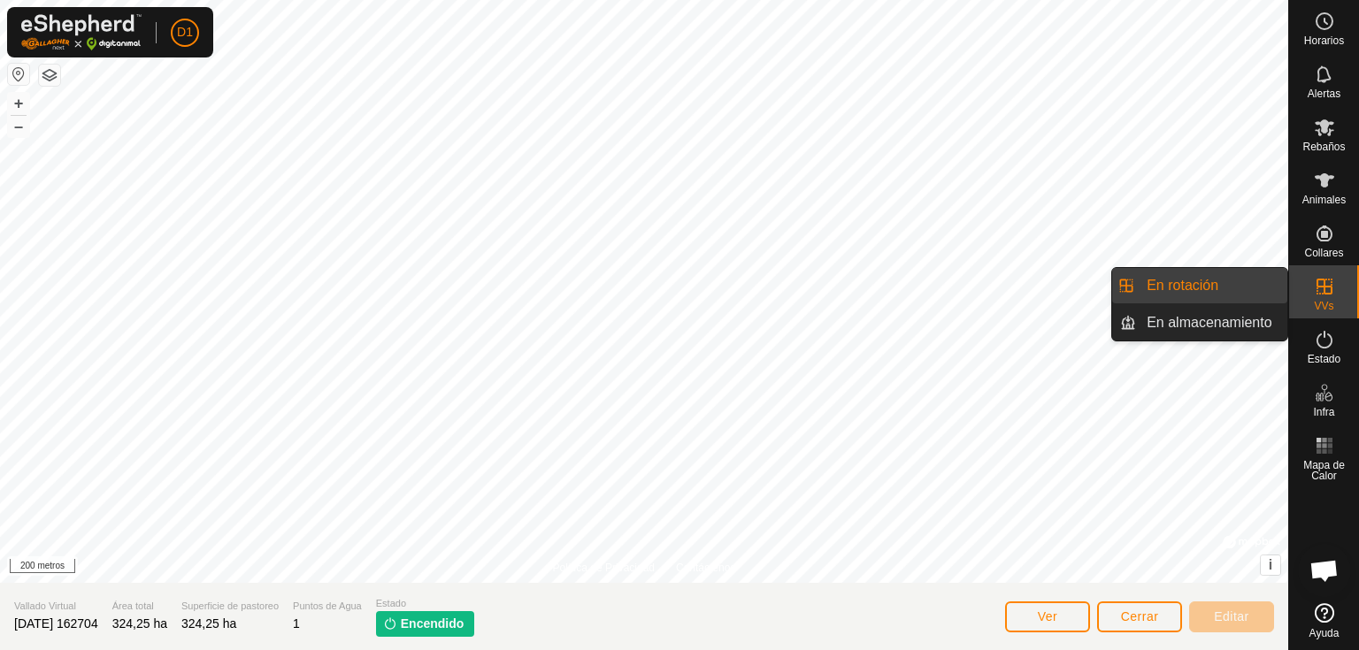
click at [1316, 288] on icon at bounding box center [1324, 286] width 21 height 21
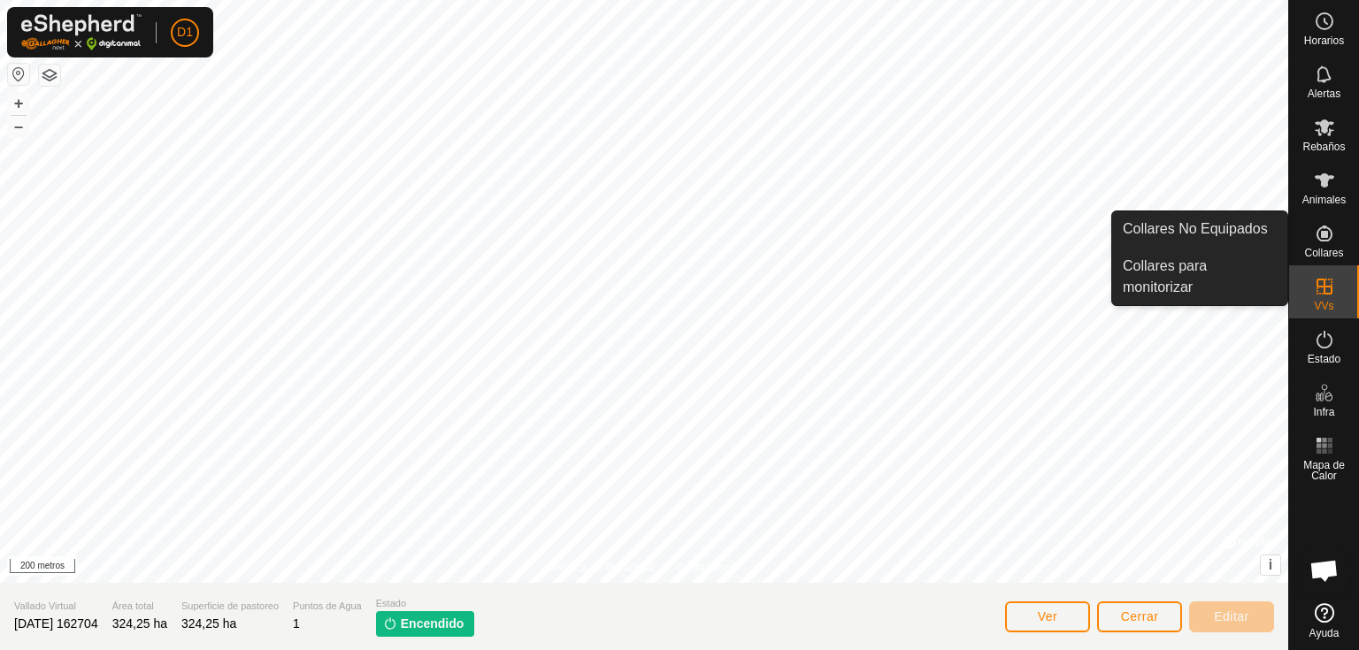
click at [1332, 229] on icon at bounding box center [1324, 233] width 21 height 21
click at [1325, 234] on icon at bounding box center [1325, 234] width 16 height 16
click at [1323, 234] on icon at bounding box center [1325, 234] width 16 height 16
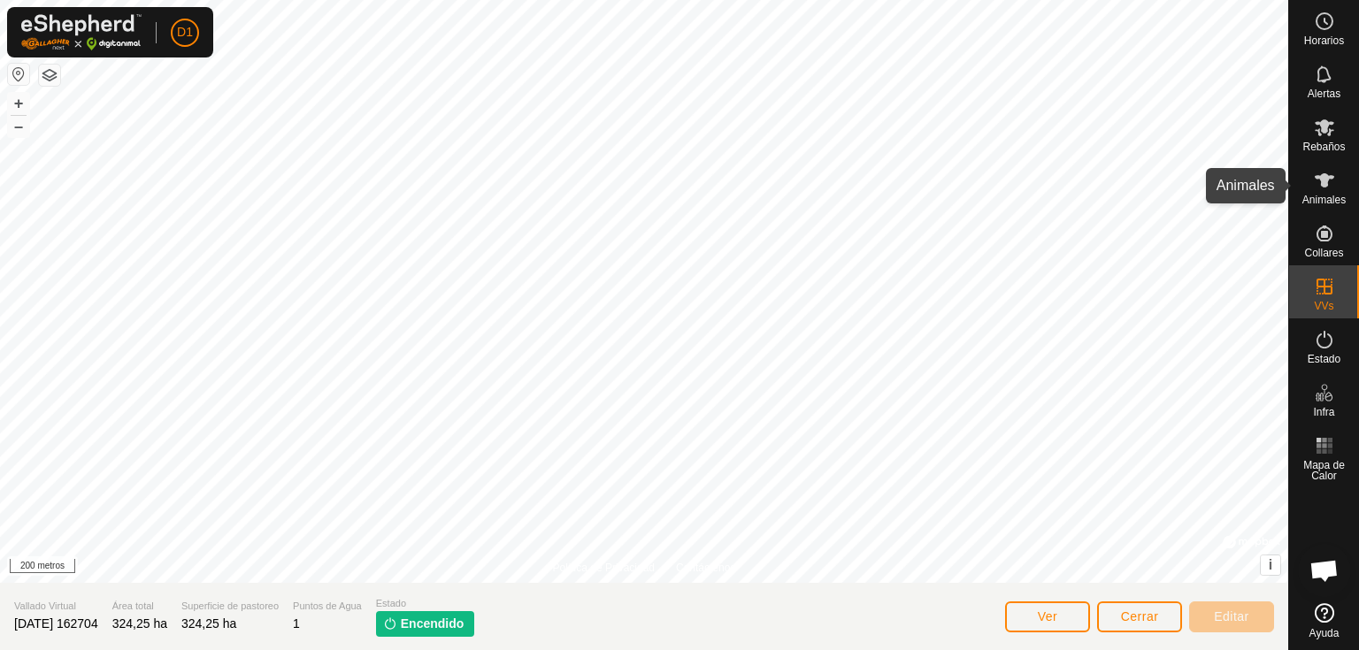
click at [1323, 178] on icon at bounding box center [1324, 180] width 19 height 14
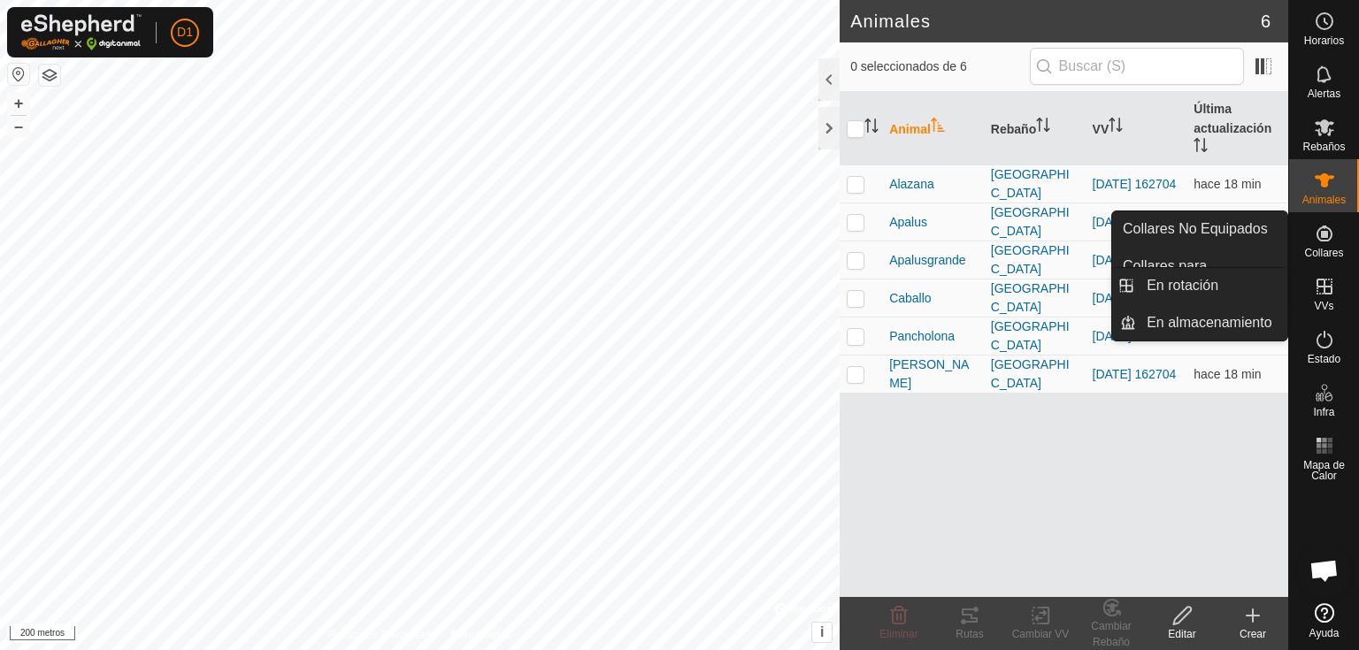
click at [1321, 280] on icon at bounding box center [1325, 287] width 16 height 16
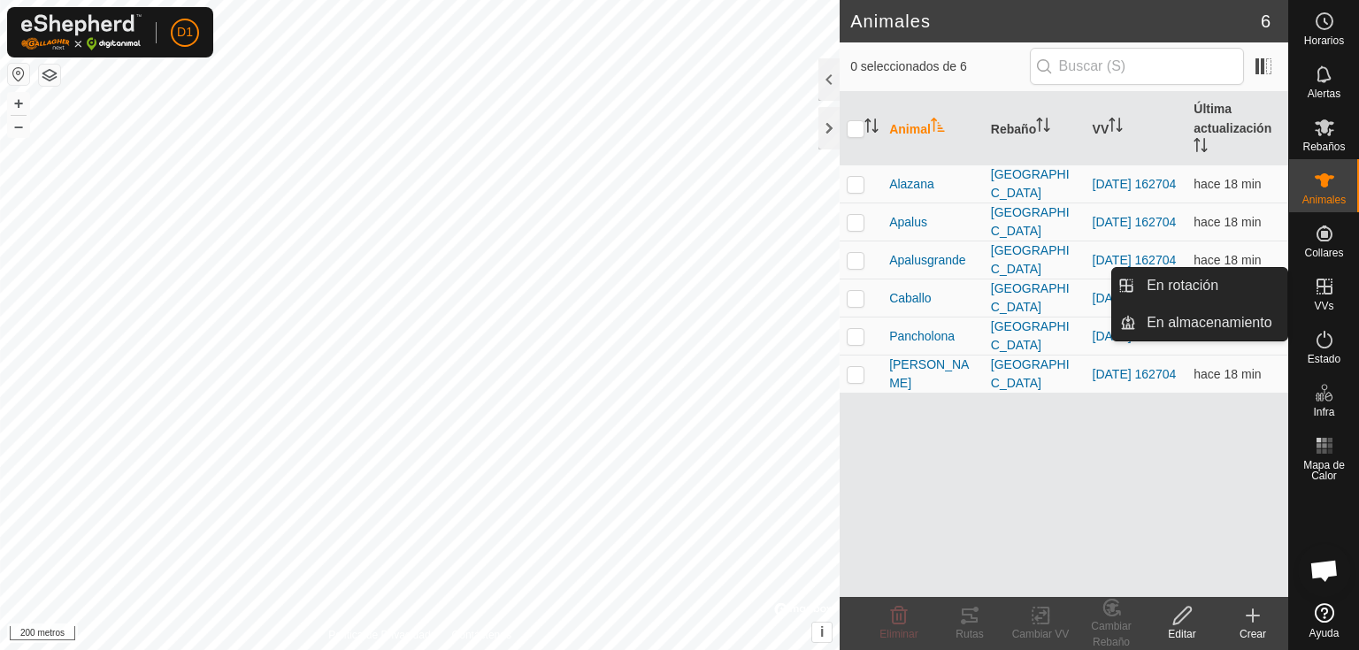
click at [1327, 295] on icon at bounding box center [1324, 286] width 21 height 21
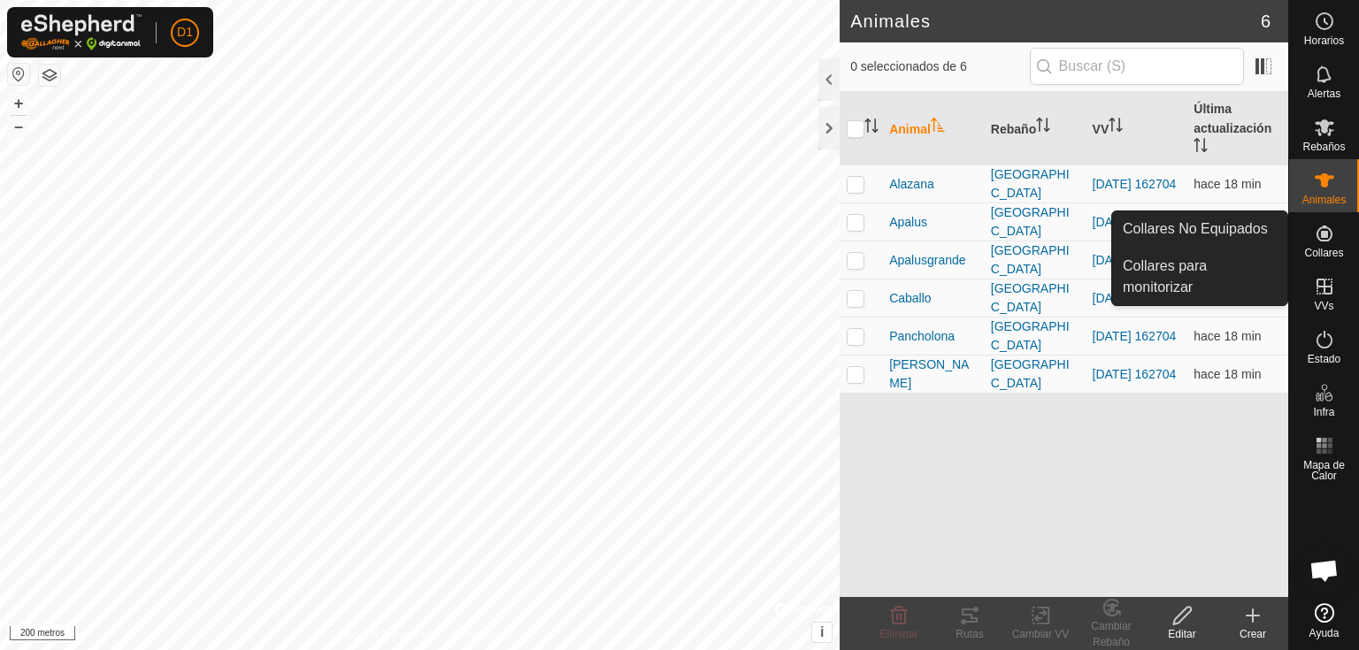
click at [1323, 231] on icon at bounding box center [1325, 234] width 16 height 16
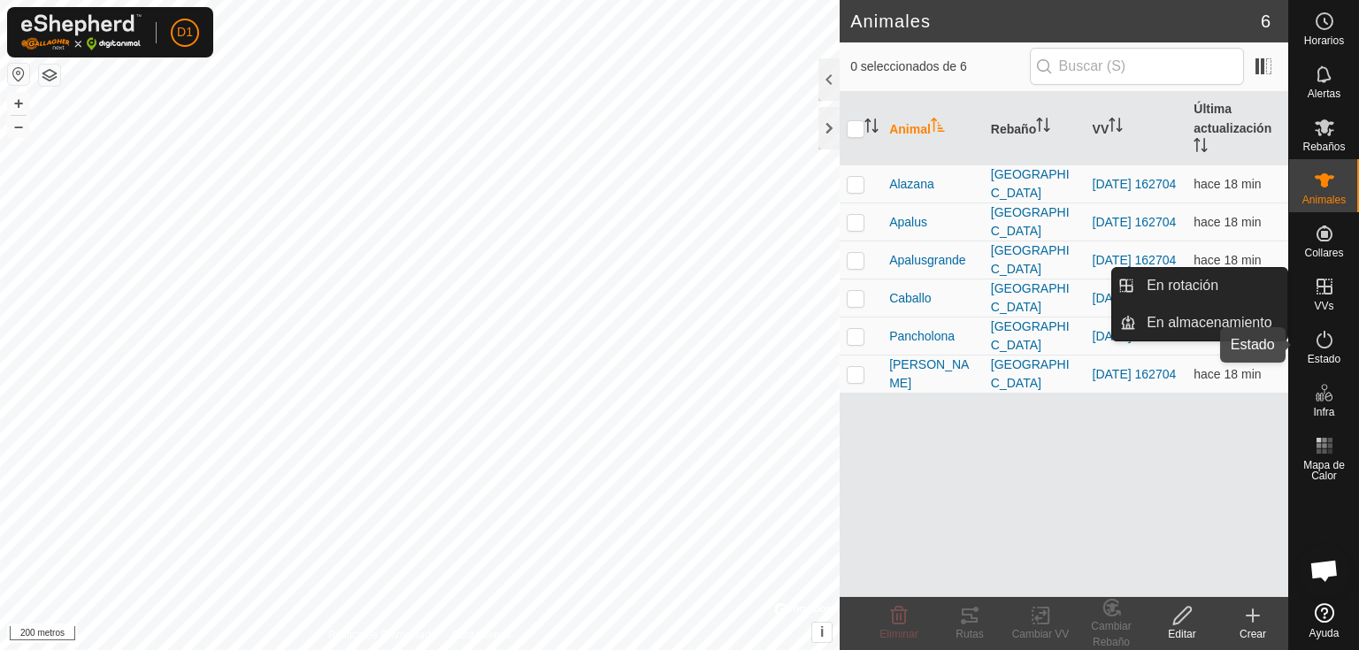
click at [1322, 335] on icon at bounding box center [1324, 339] width 21 height 21
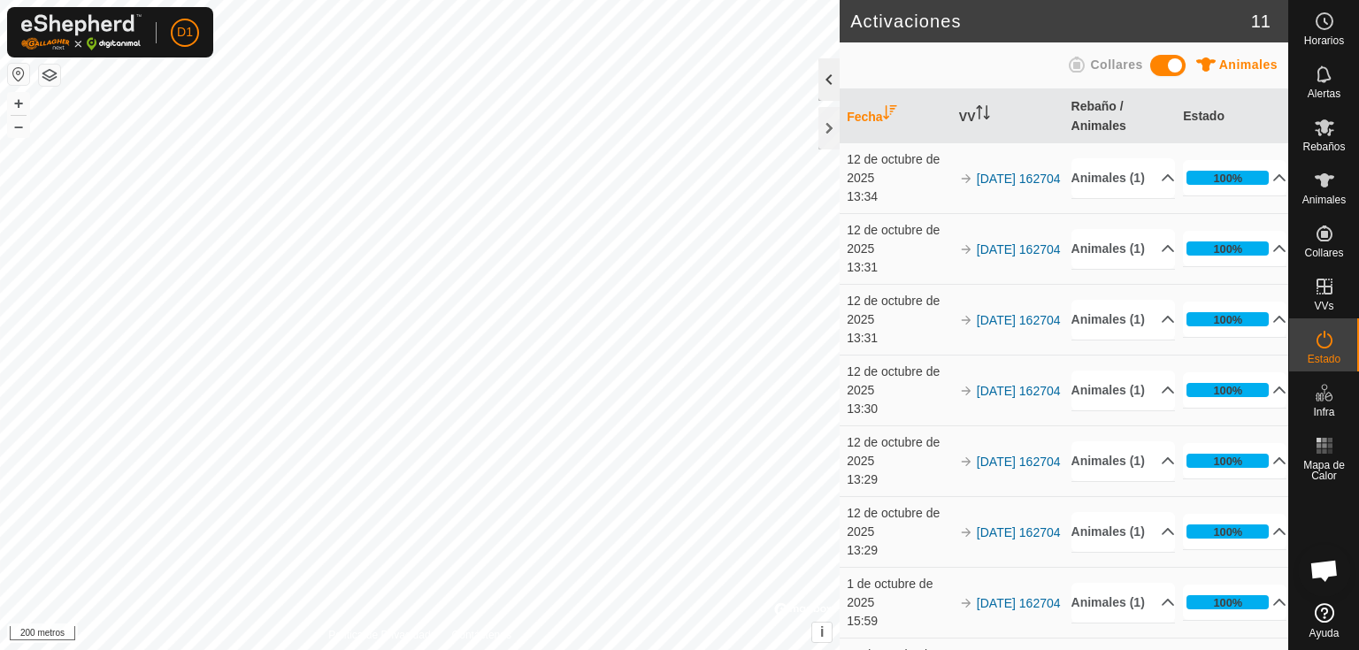
click at [828, 74] on div at bounding box center [828, 79] width 21 height 42
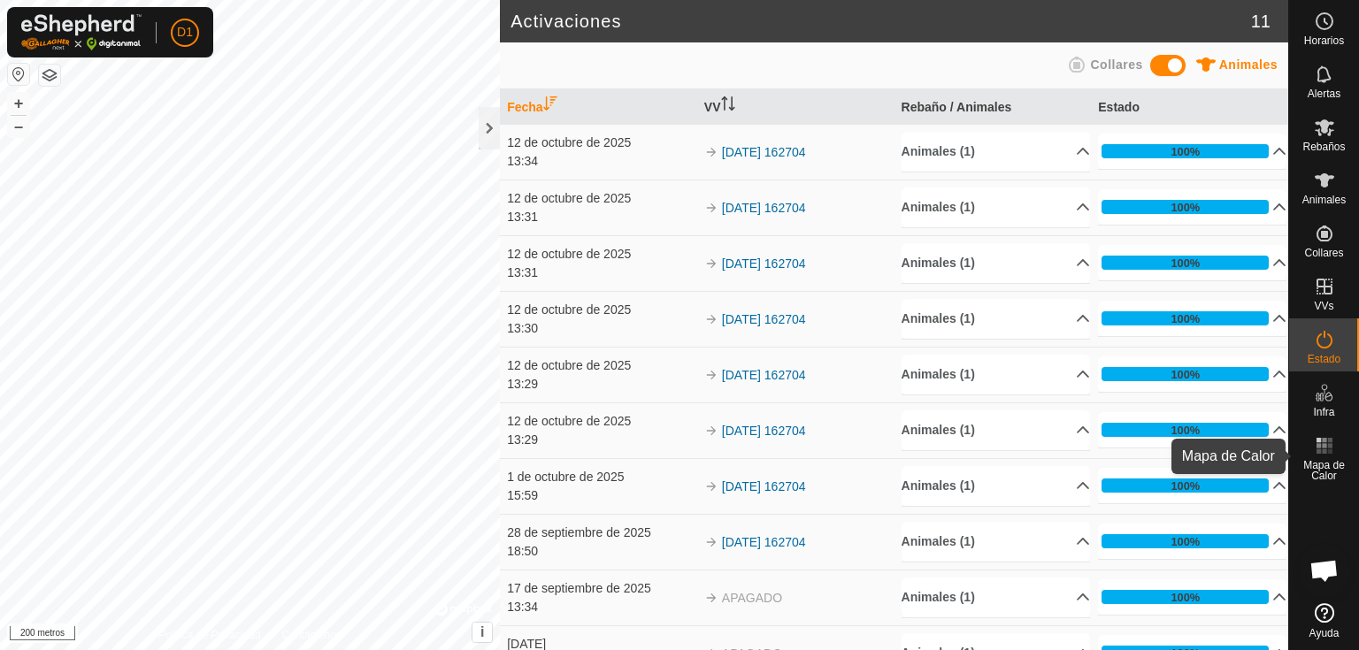
click at [1320, 446] on icon at bounding box center [1324, 445] width 21 height 21
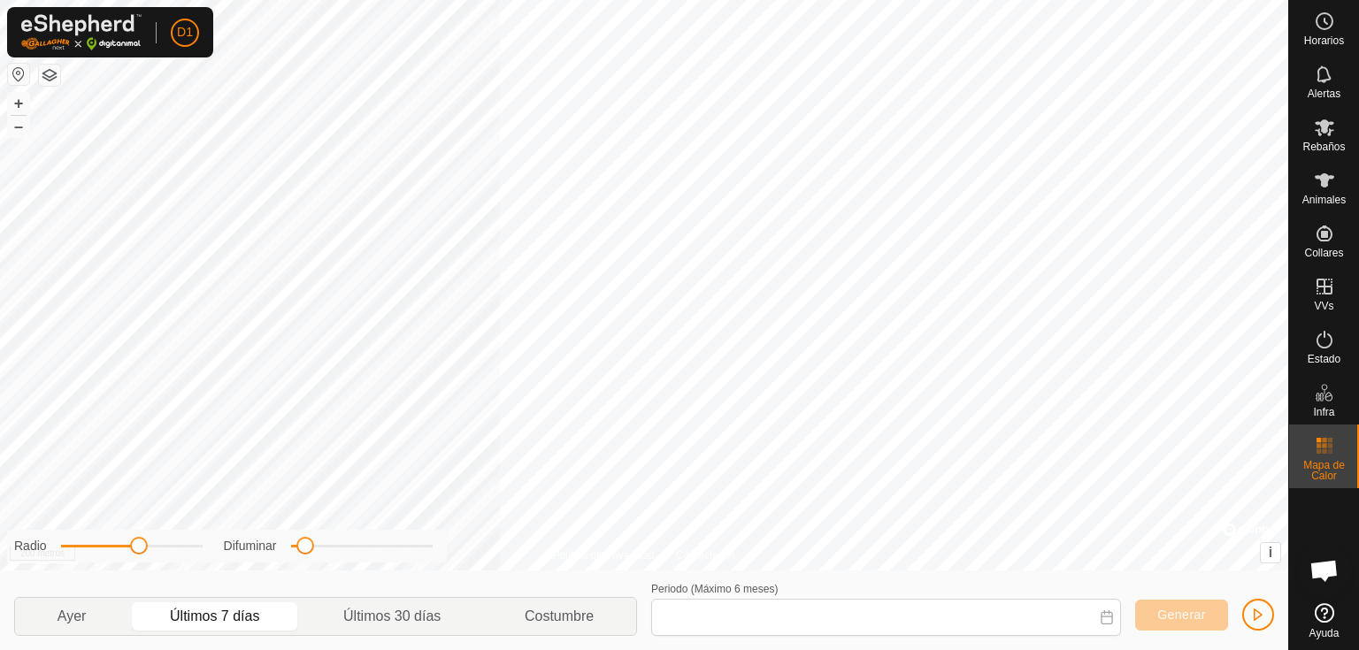
type input "[DATE] - [DATE]"
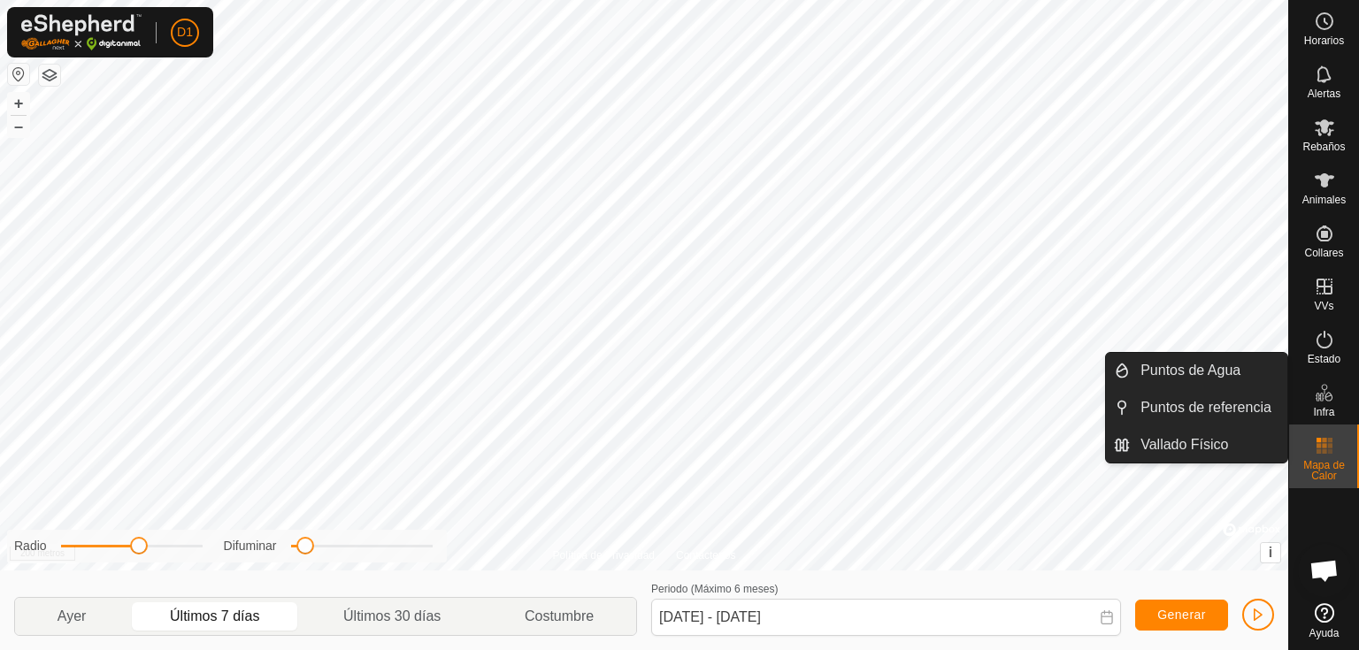
click at [1325, 405] on es-infrastructure-svg-icon at bounding box center [1325, 393] width 32 height 28
click at [1334, 397] on es-infrastructure-svg-icon at bounding box center [1325, 393] width 32 height 28
click at [1317, 343] on icon at bounding box center [1325, 340] width 16 height 18
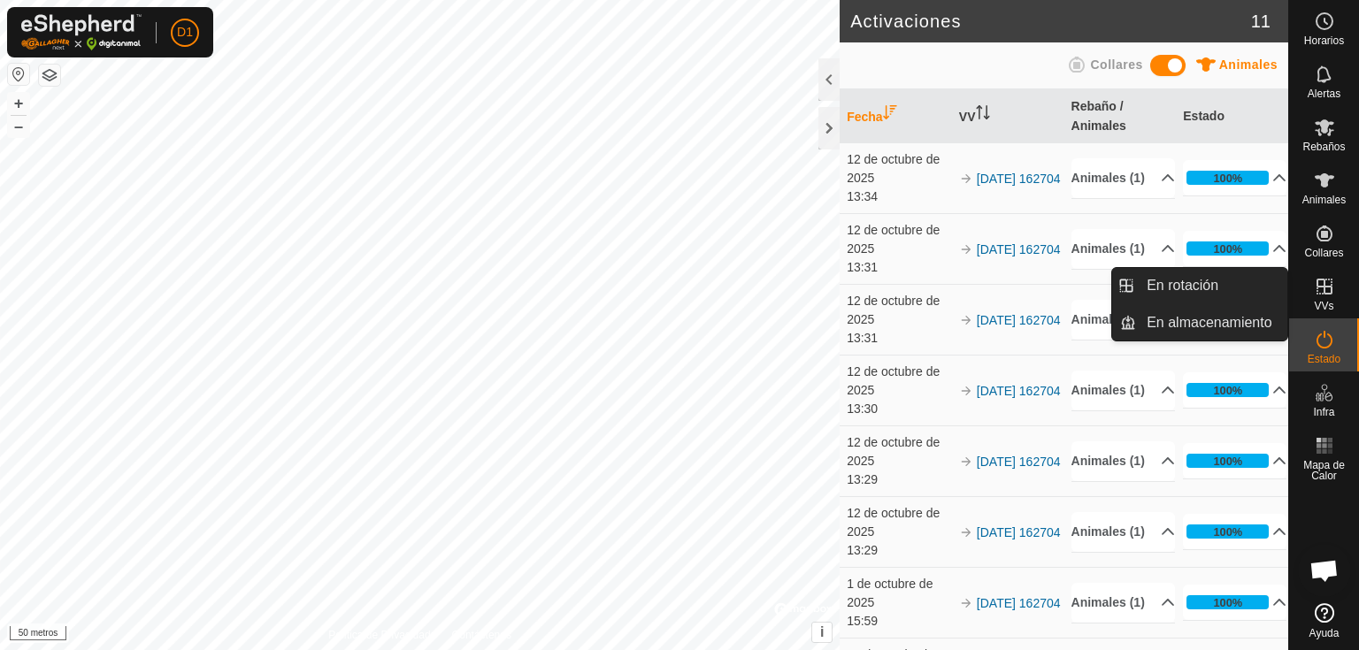
click at [1328, 296] on icon at bounding box center [1324, 286] width 21 height 21
click at [1214, 292] on link "En rotación" at bounding box center [1211, 285] width 151 height 35
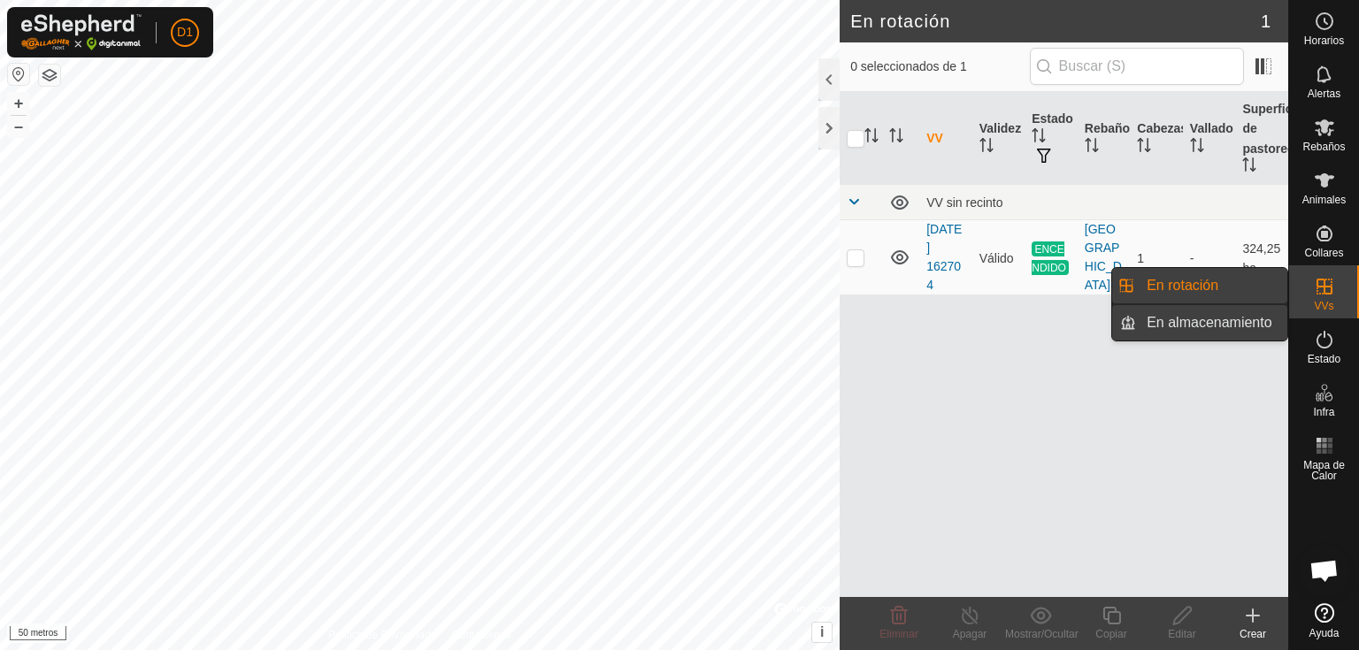
click at [1213, 328] on link "En almacenamiento" at bounding box center [1211, 322] width 151 height 35
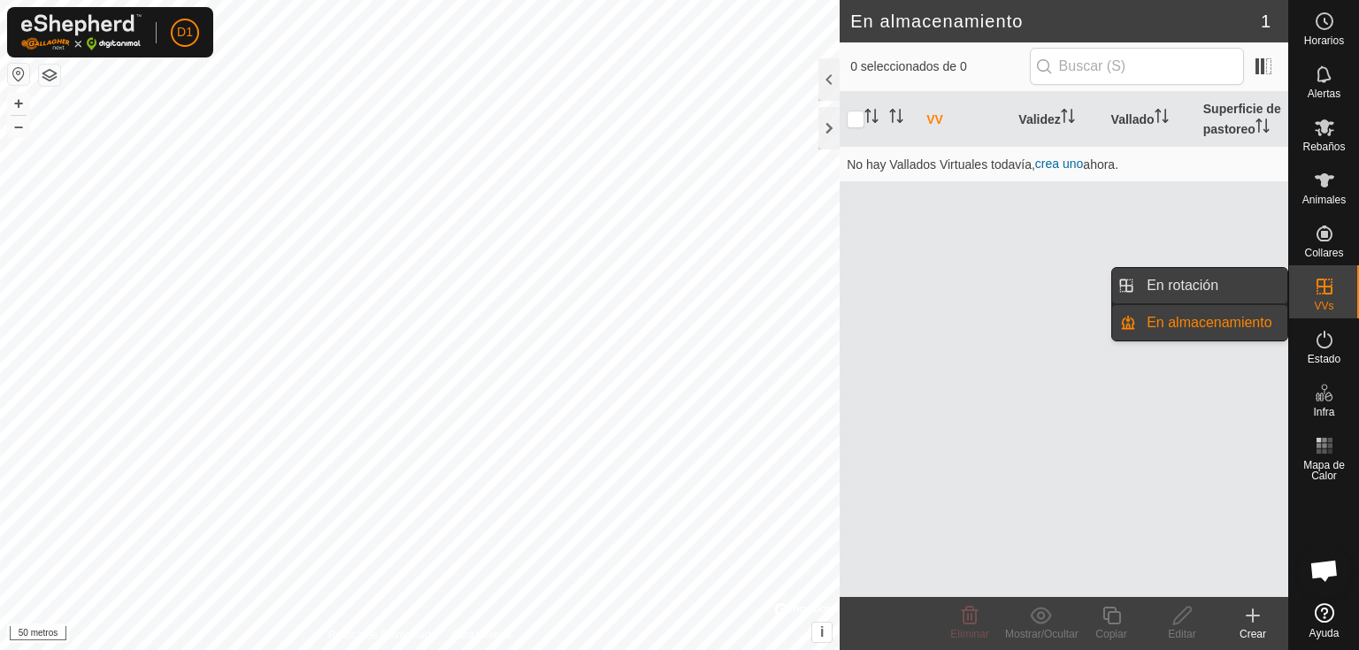
click at [1236, 287] on link "En rotación" at bounding box center [1211, 285] width 151 height 35
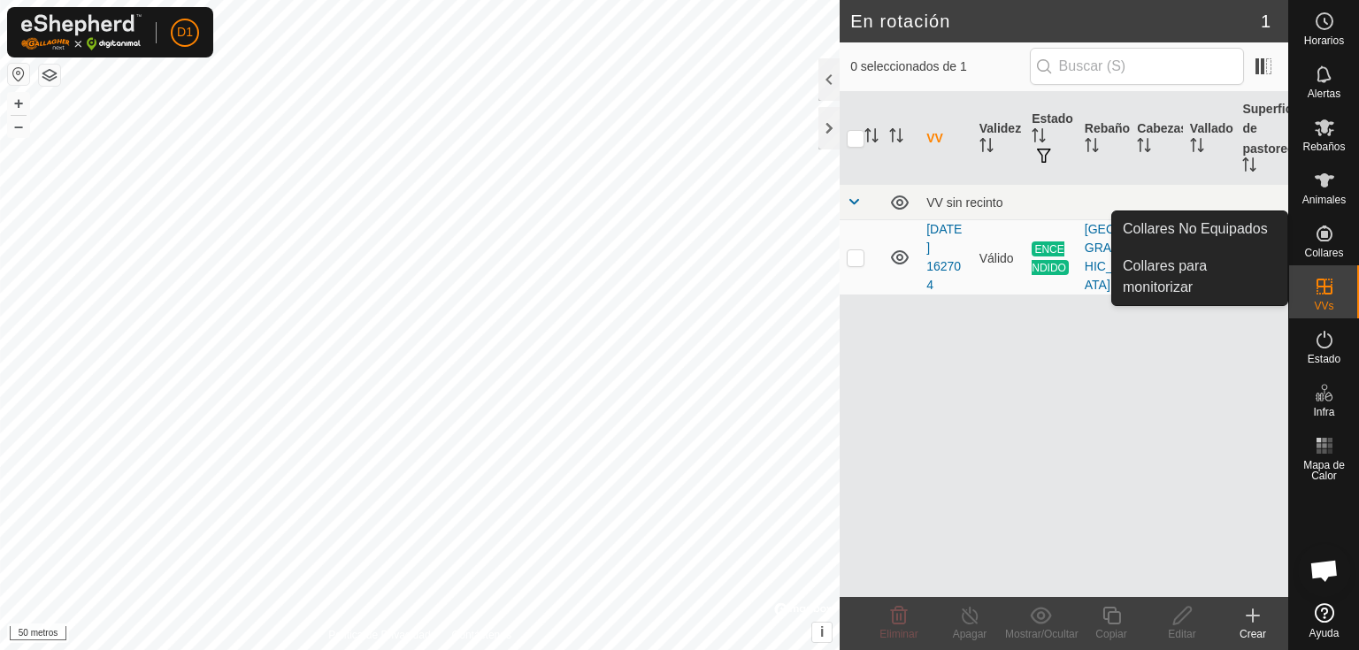
click at [1327, 231] on icon at bounding box center [1324, 233] width 21 height 21
click at [1185, 279] on link "Collares para monitorizar" at bounding box center [1199, 277] width 175 height 57
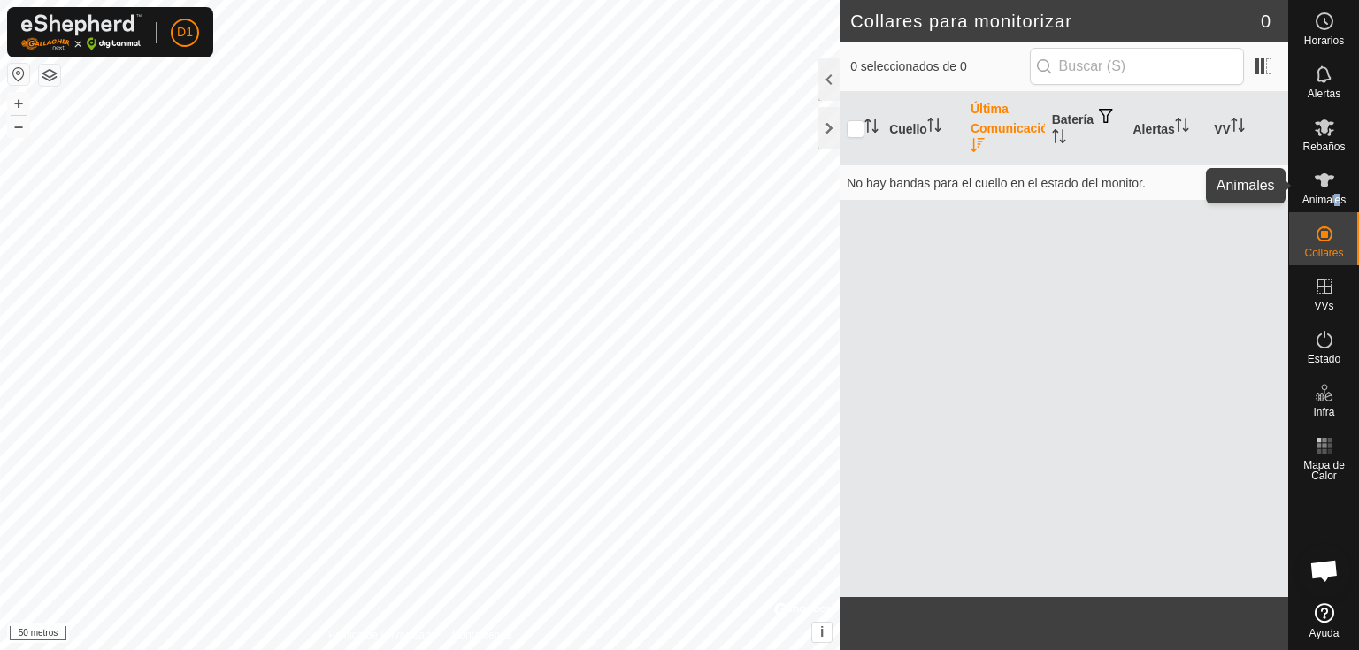
click at [1337, 195] on font "Animales" at bounding box center [1323, 200] width 43 height 12
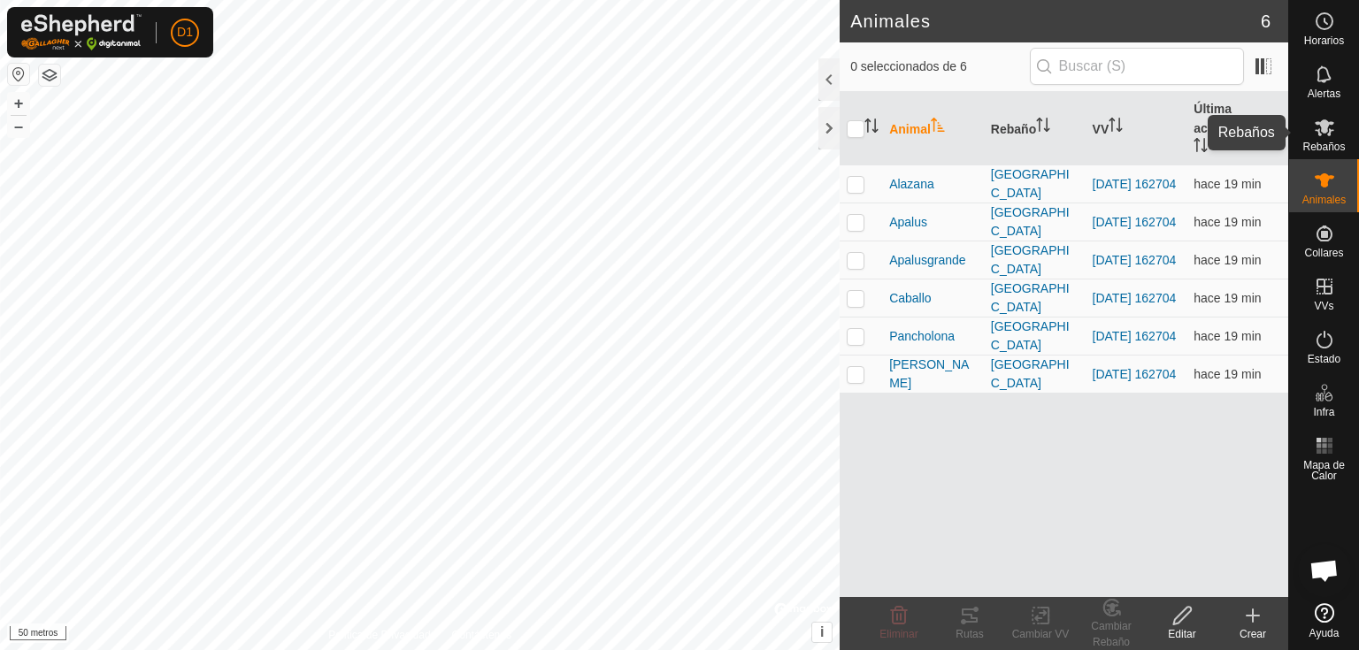
click at [1325, 148] on font "Rebaños" at bounding box center [1323, 147] width 42 height 12
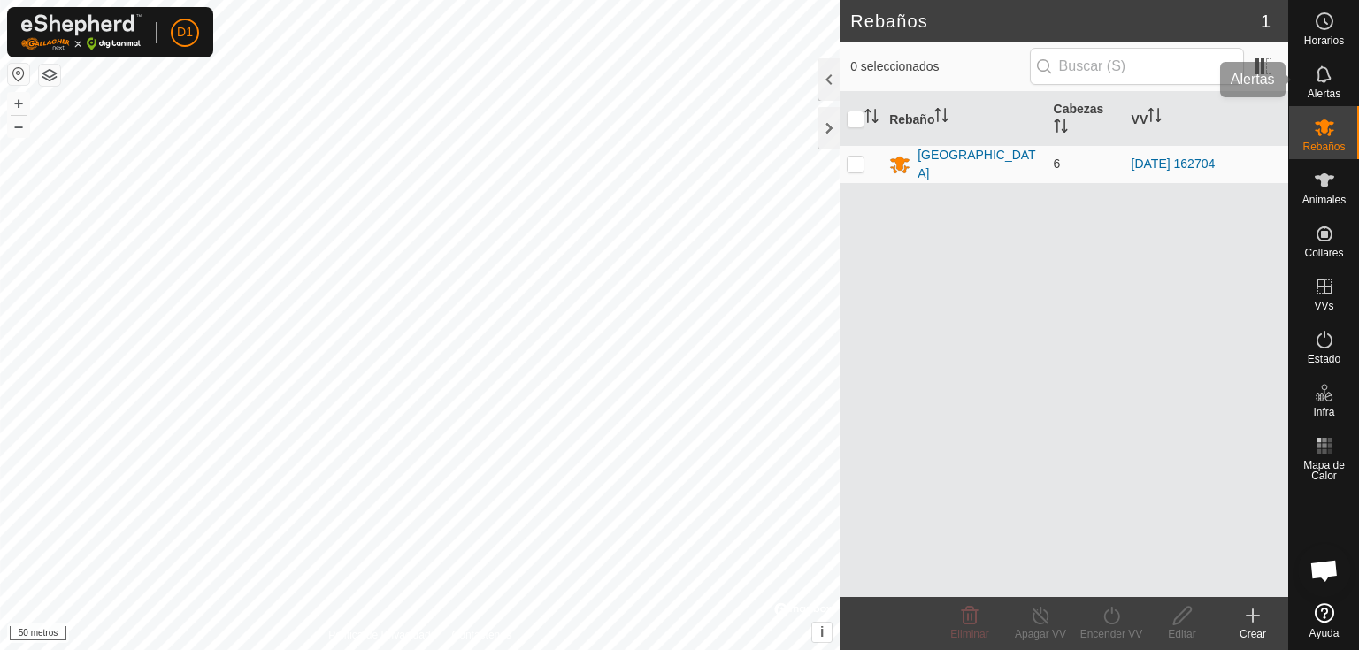
click at [1317, 94] on font "Alertas" at bounding box center [1324, 94] width 33 height 12
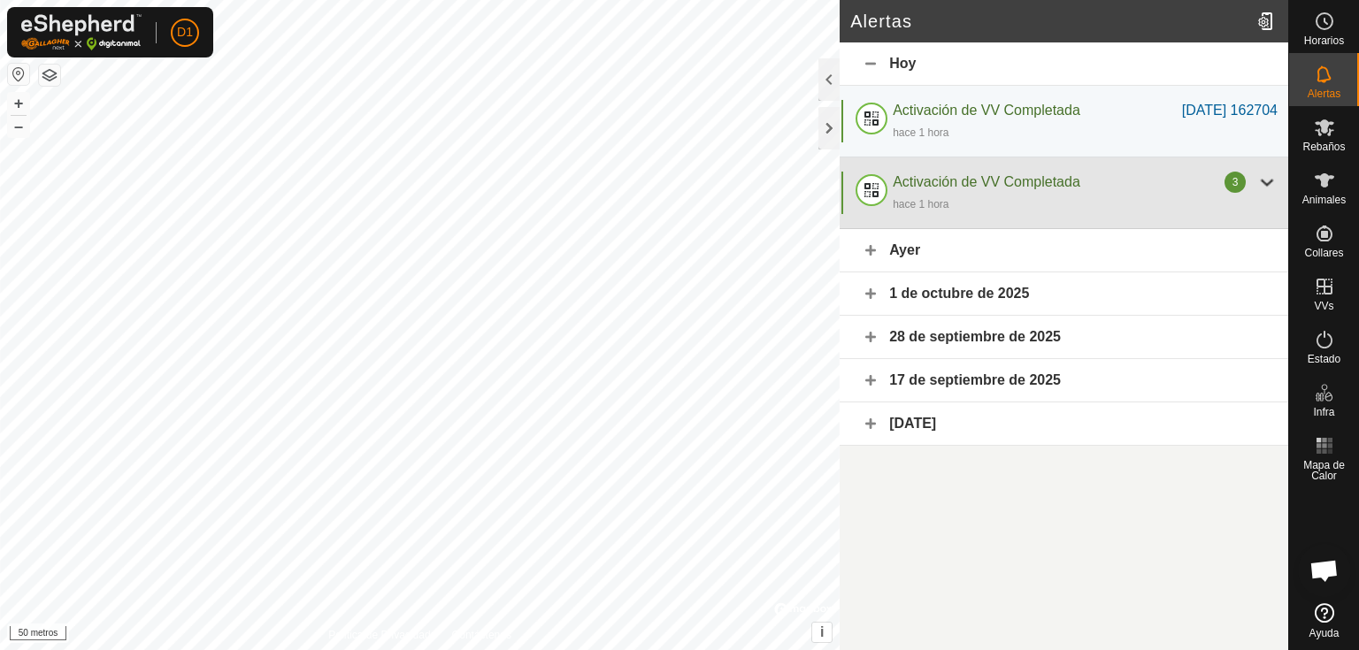
click at [1267, 181] on div at bounding box center [1266, 182] width 21 height 21
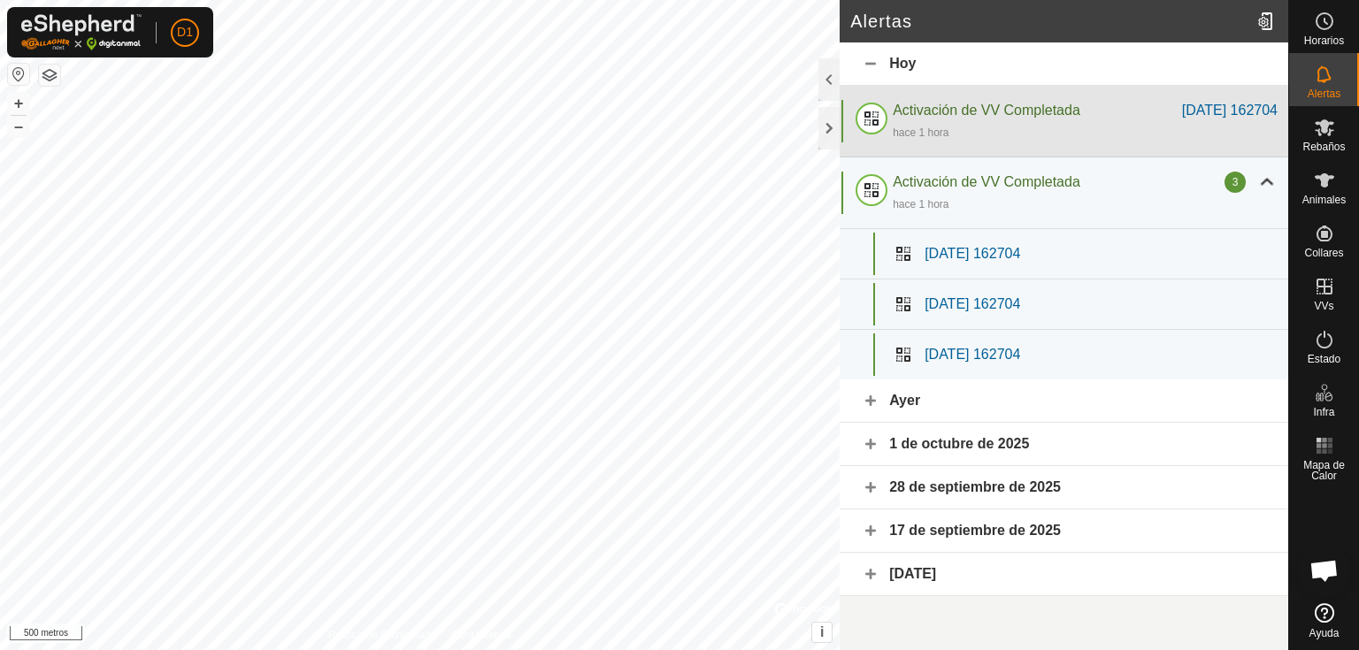
click at [987, 112] on font "Activación de VV Completada" at bounding box center [987, 110] width 188 height 15
click at [966, 110] on font "Activación de VV Completada" at bounding box center [987, 110] width 188 height 15
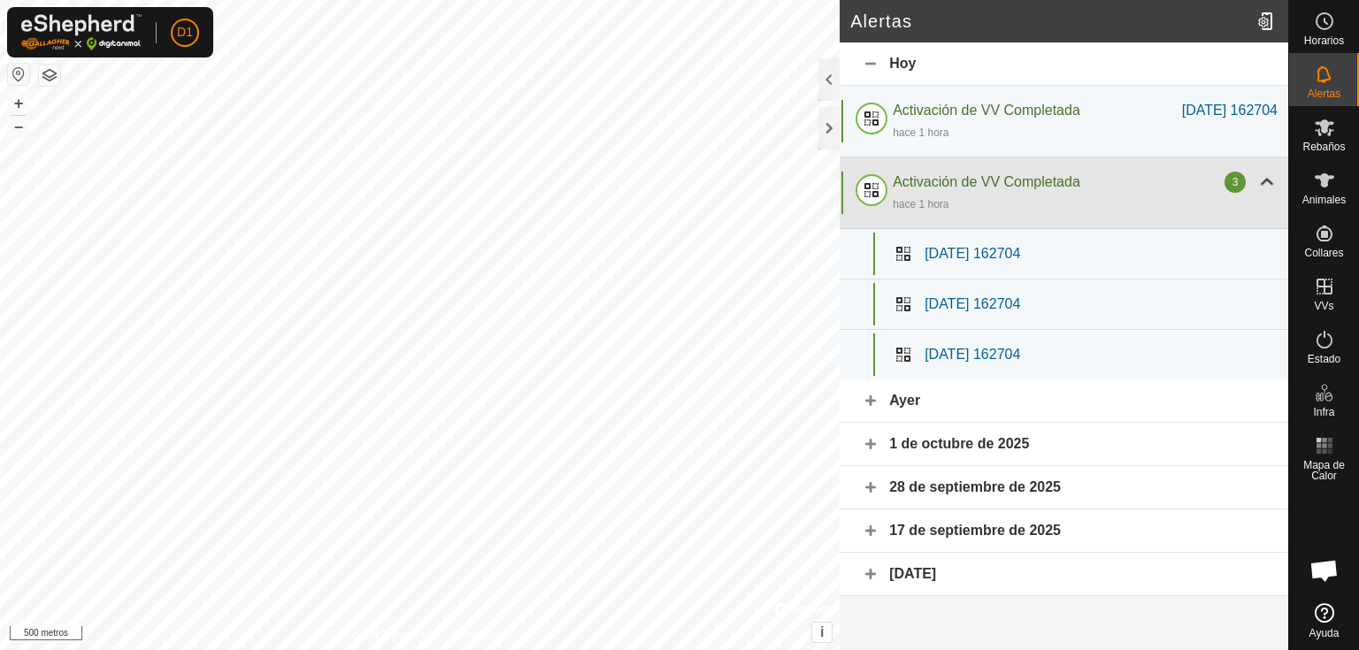
click at [1268, 179] on div at bounding box center [1266, 182] width 21 height 21
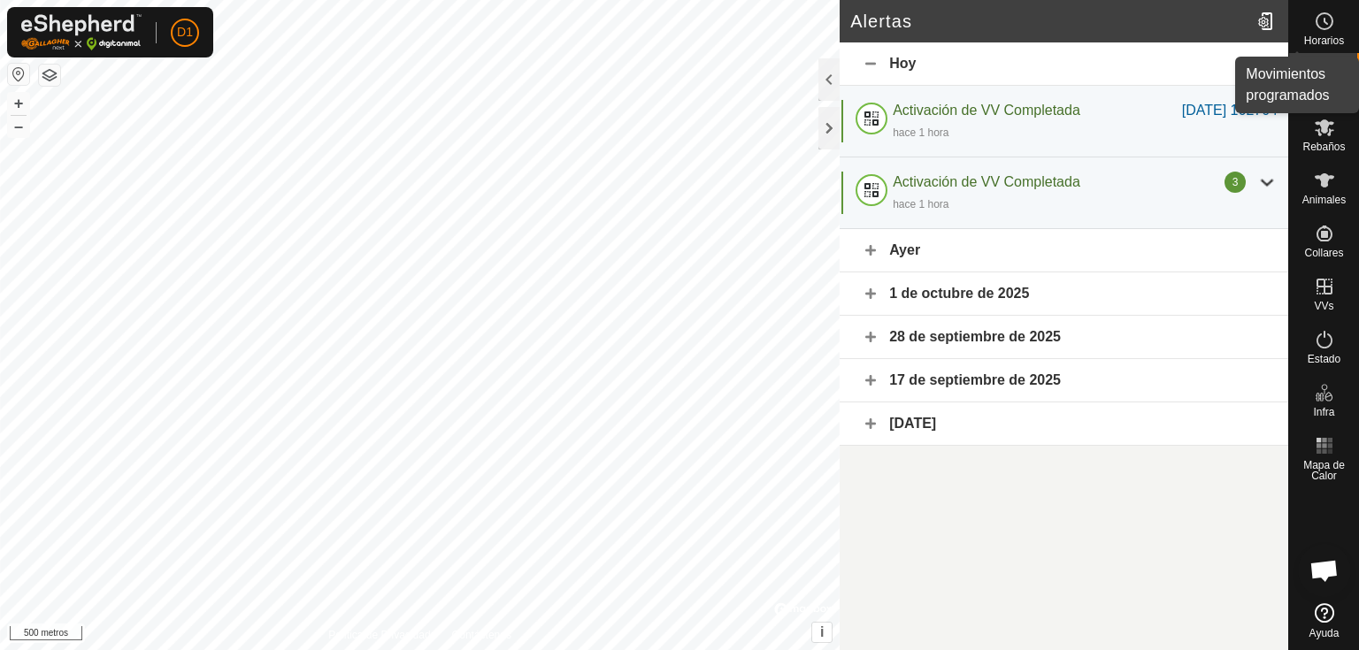
click at [1327, 36] on font "Horarios" at bounding box center [1324, 41] width 40 height 12
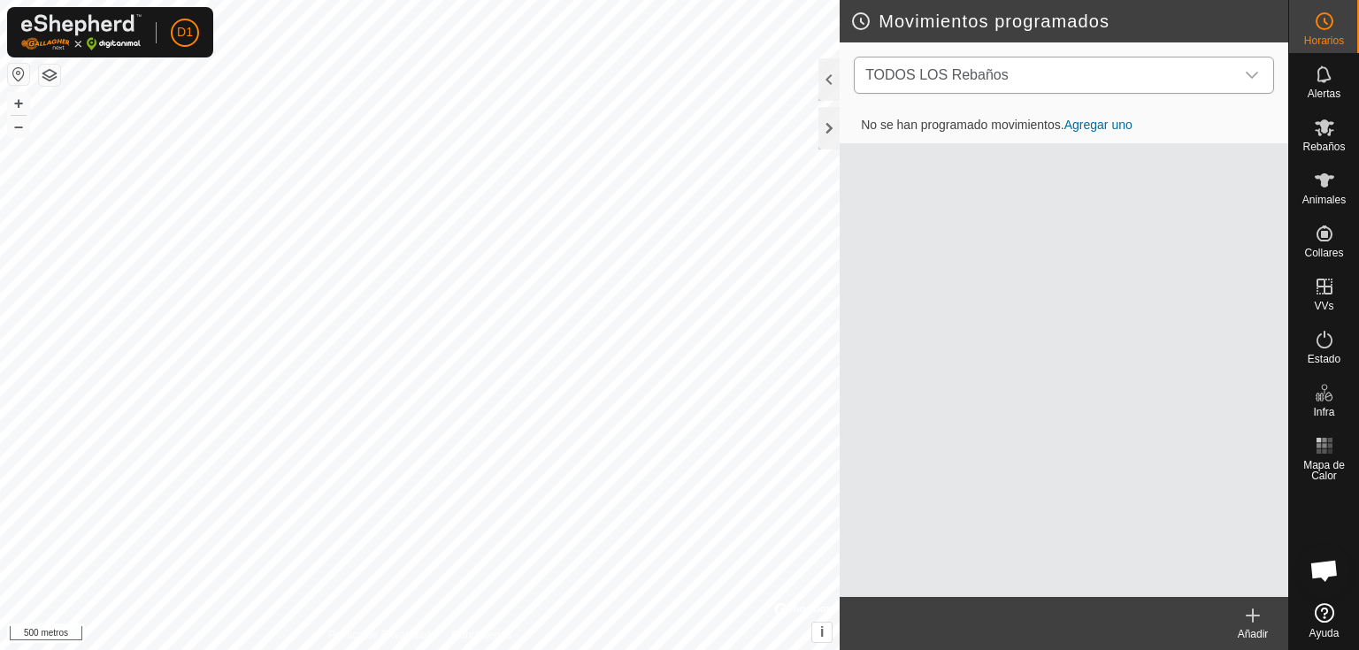
click at [1249, 74] on icon "disparador desplegable" at bounding box center [1252, 75] width 14 height 14
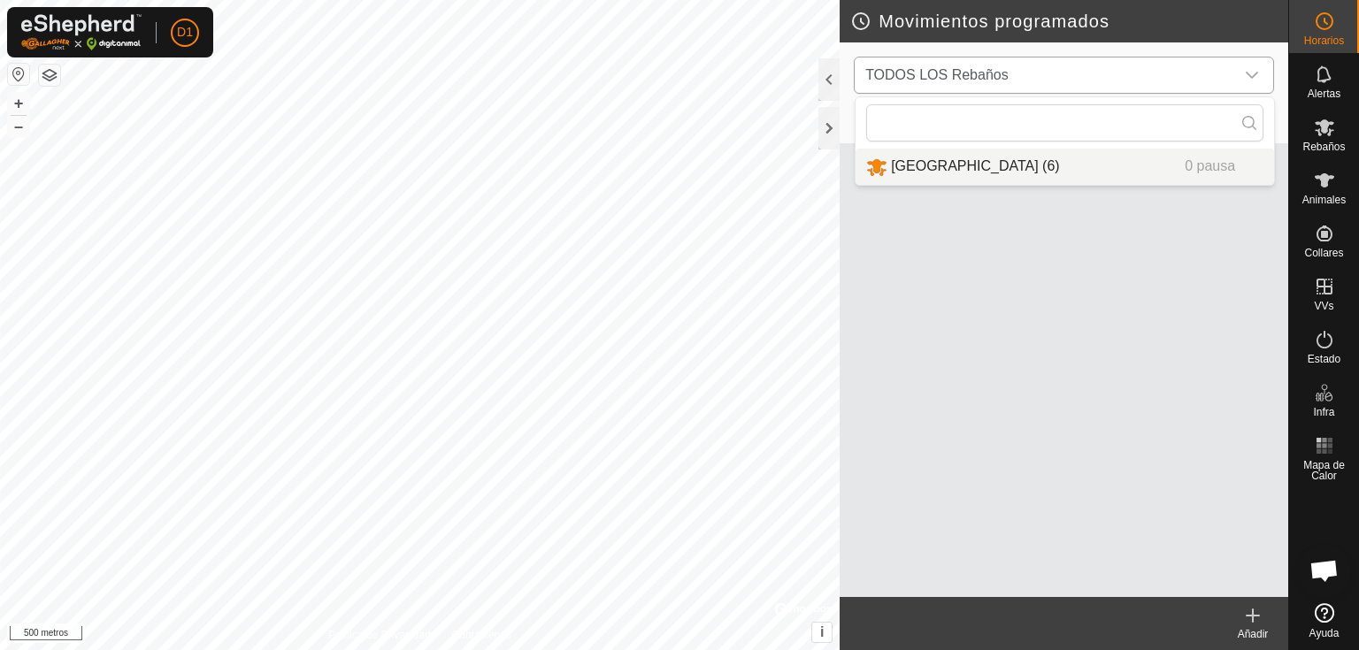
click at [945, 165] on li "Puerto Bajo (6) 0 pausa" at bounding box center [1065, 167] width 418 height 36
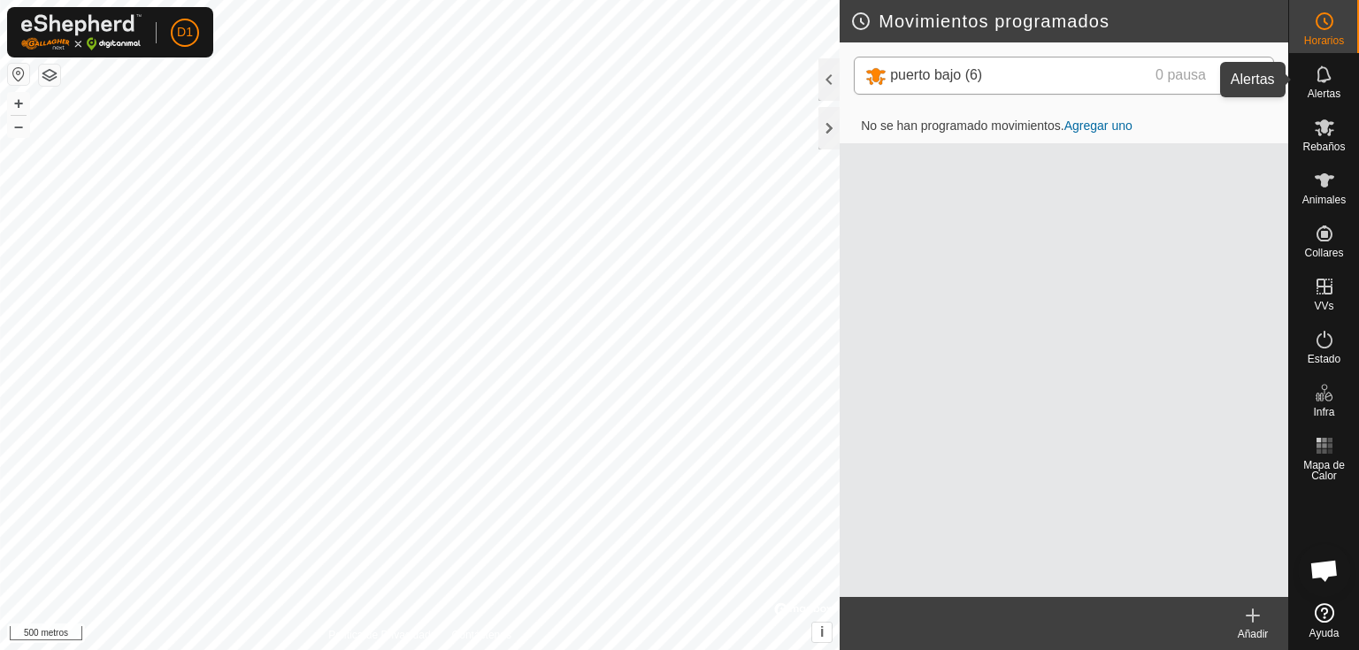
click at [1319, 90] on font "Alertas" at bounding box center [1324, 94] width 33 height 12
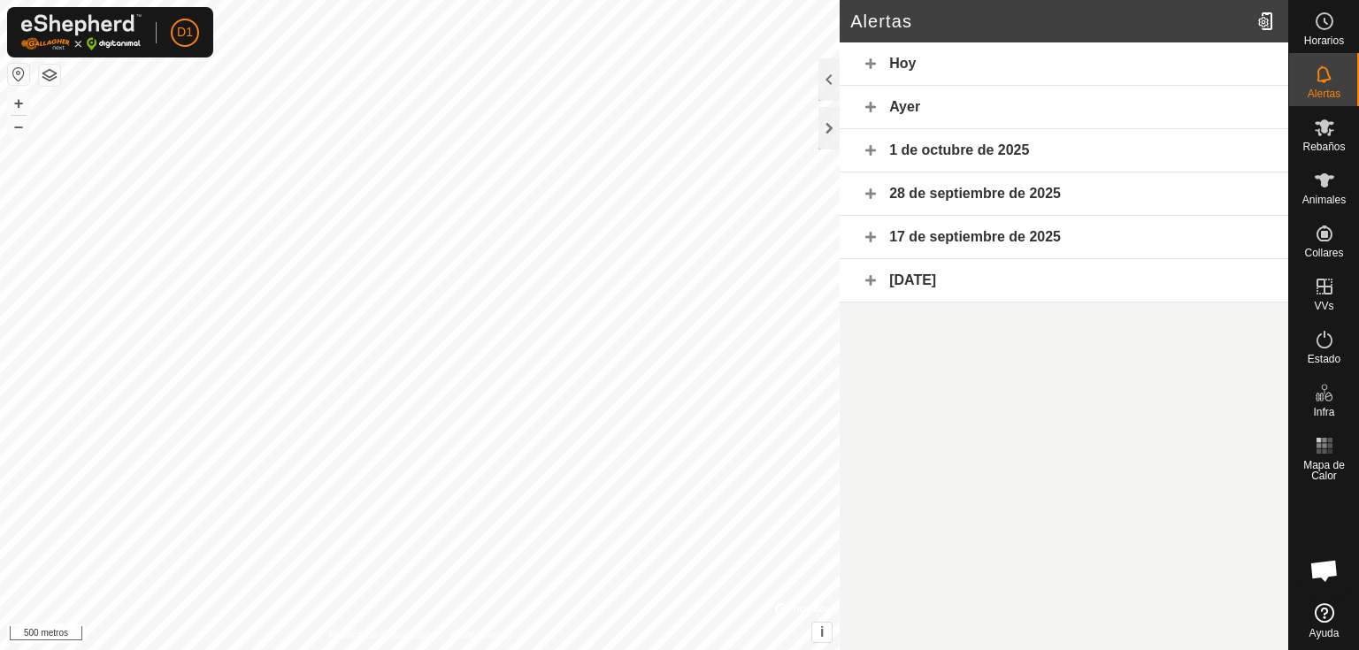
click at [878, 63] on div "Hoy" at bounding box center [1064, 63] width 449 height 43
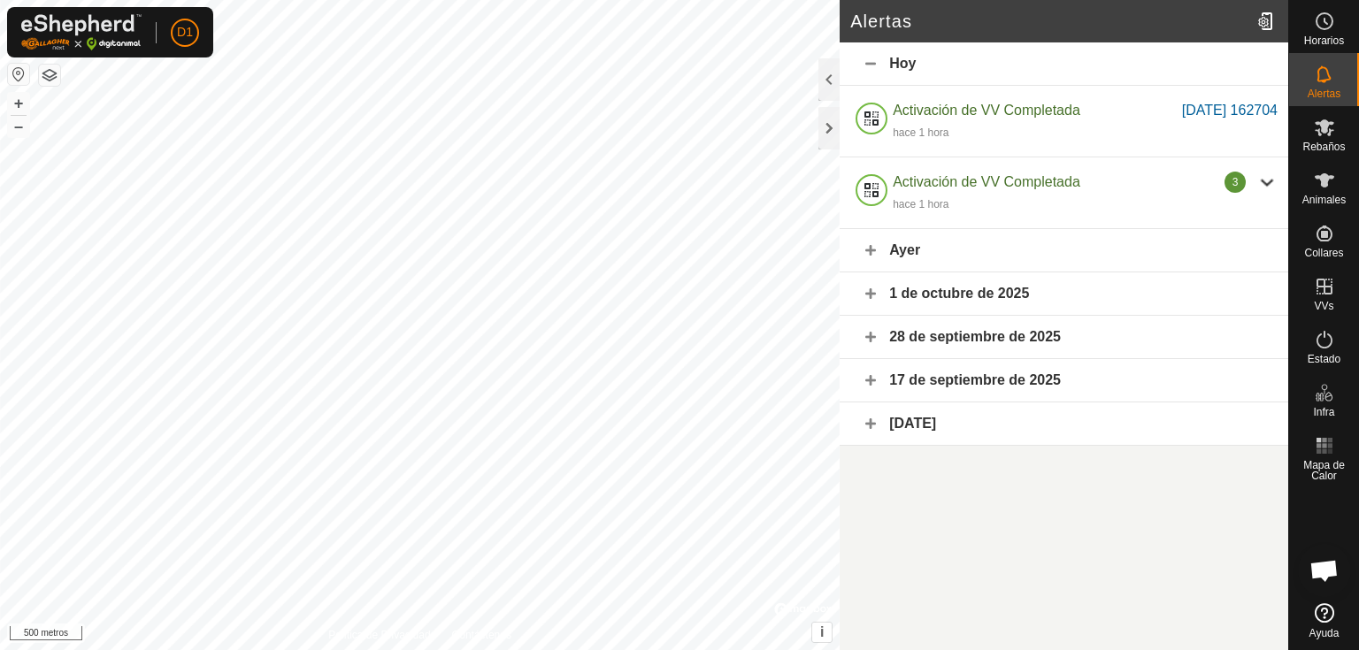
click at [879, 67] on div "Hoy" at bounding box center [1064, 63] width 449 height 43
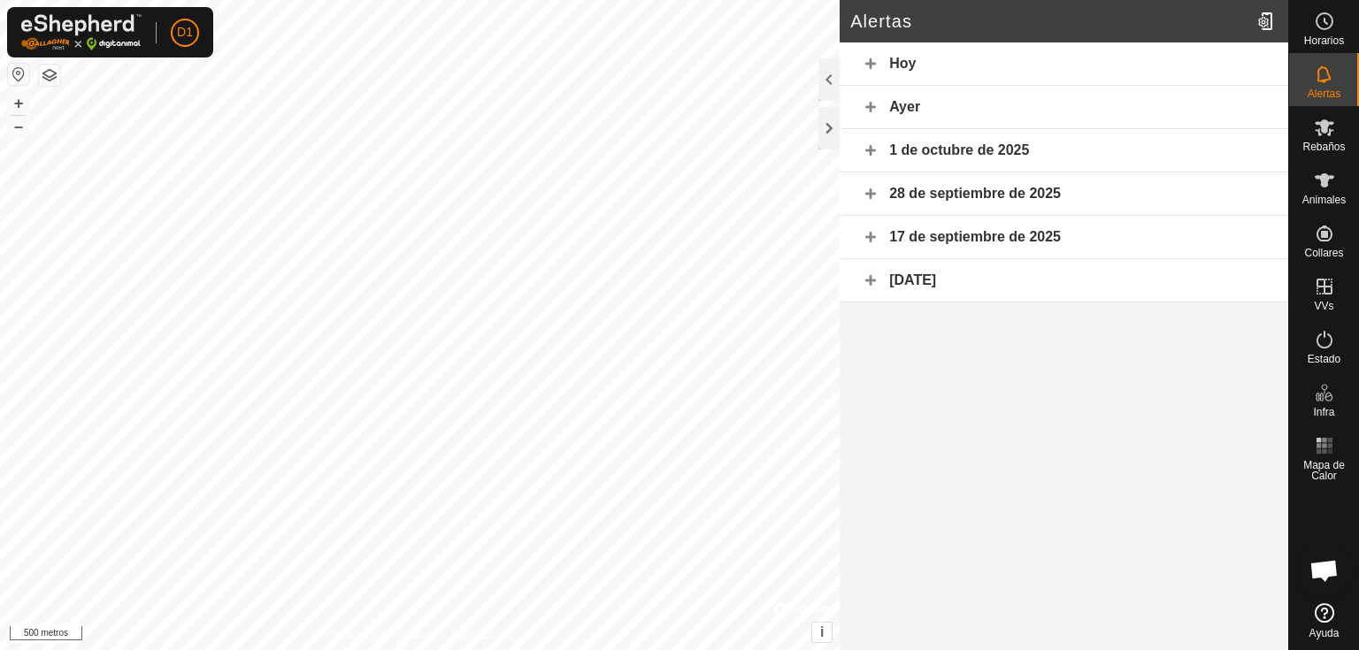
click at [870, 104] on div "Ayer" at bounding box center [1064, 107] width 449 height 43
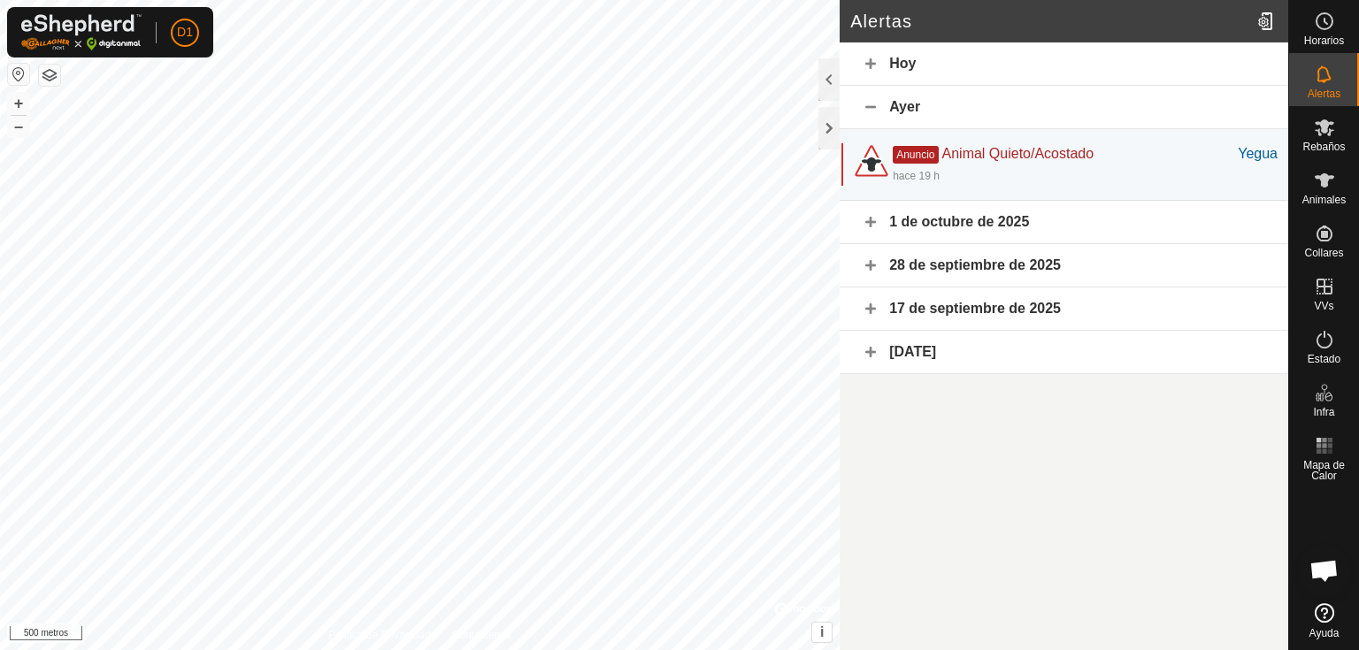
click at [871, 104] on div "Ayer" at bounding box center [1064, 107] width 449 height 43
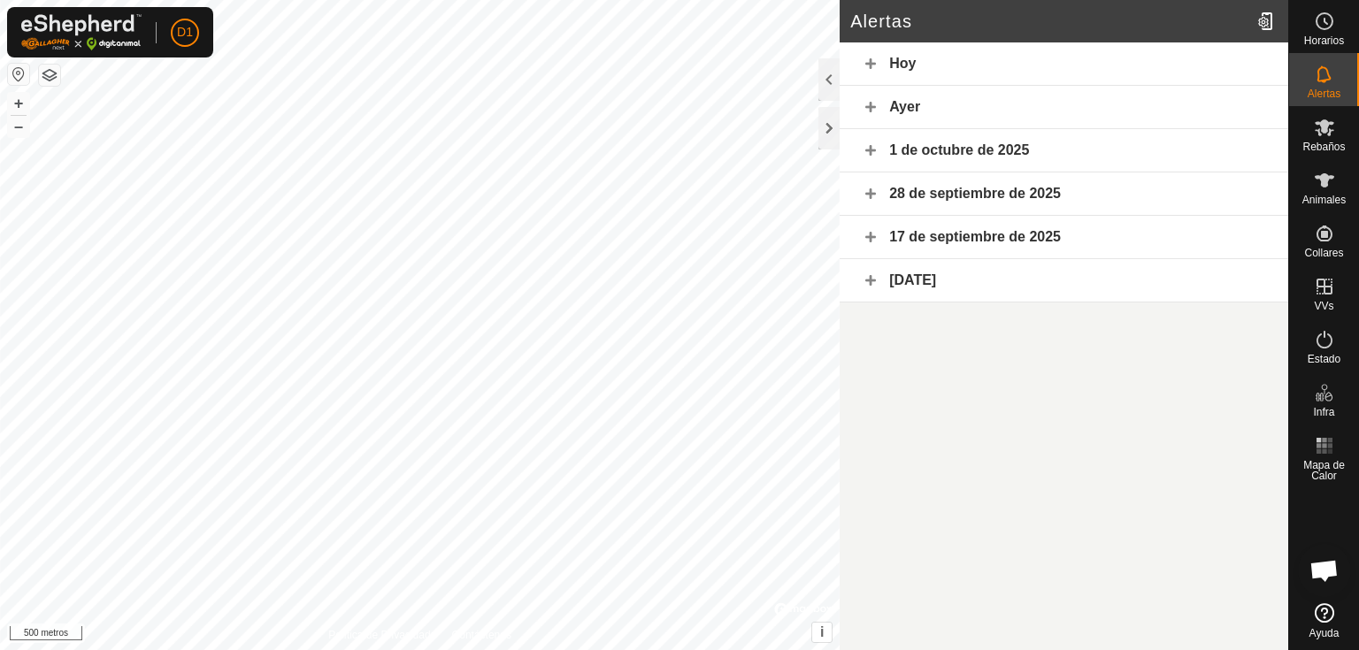
click at [871, 151] on div "1 de octubre de 2025" at bounding box center [1064, 150] width 449 height 43
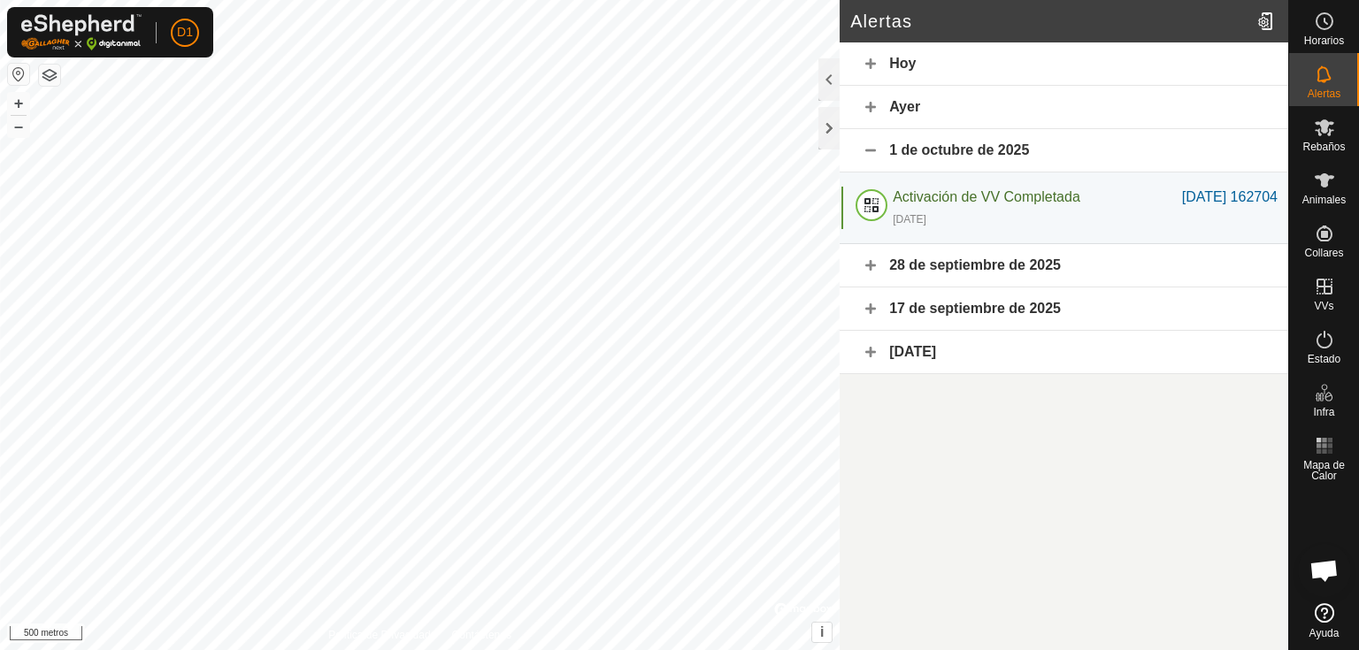
click at [871, 151] on div "1 de octubre de 2025" at bounding box center [1064, 150] width 449 height 43
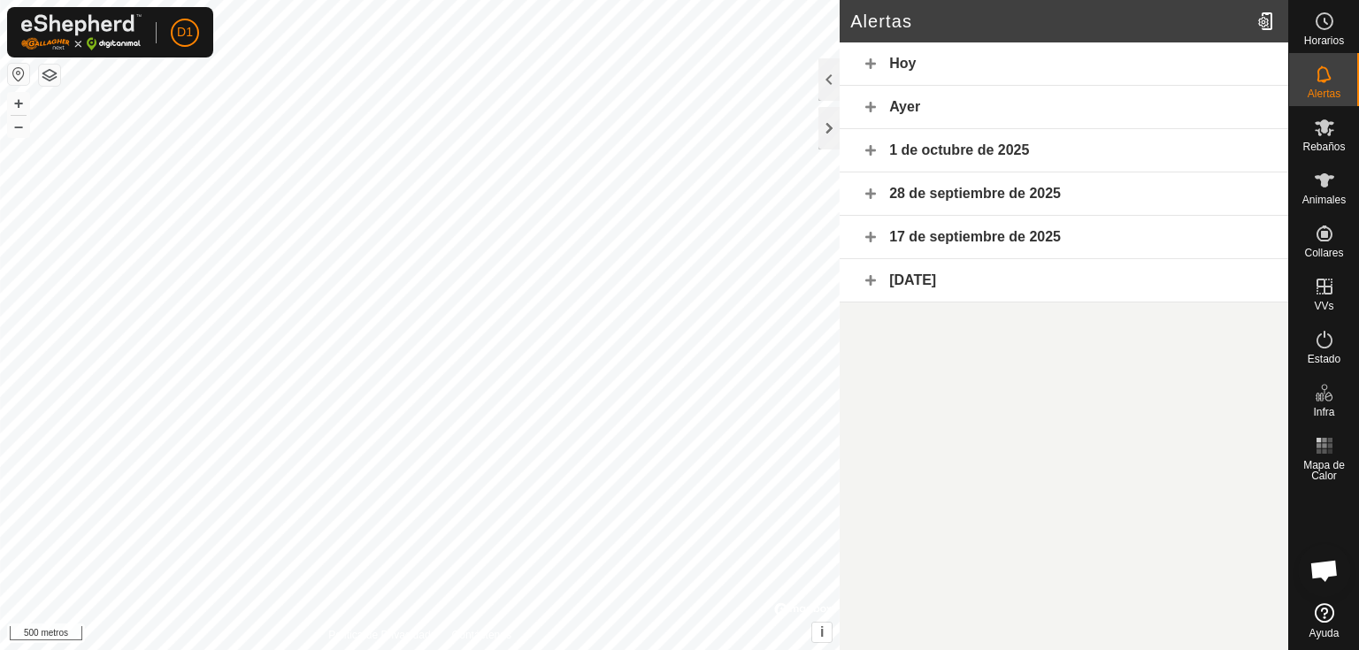
click at [872, 64] on div "Hoy" at bounding box center [1064, 63] width 449 height 43
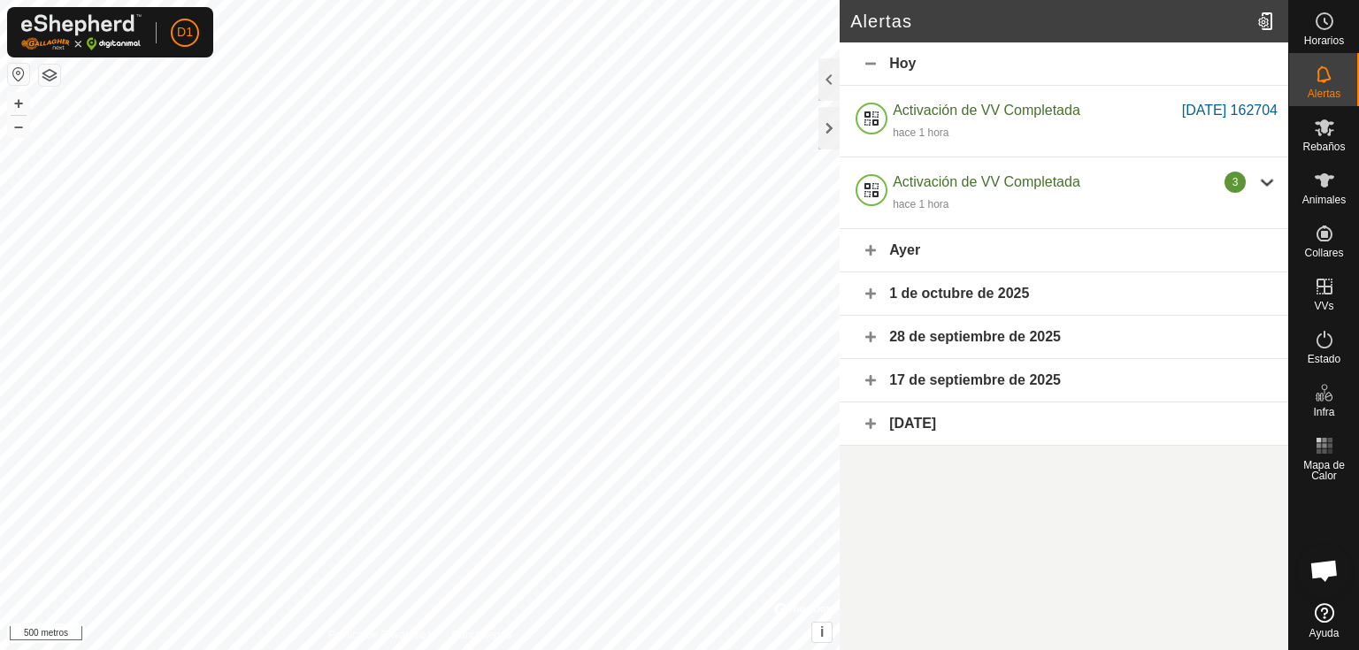
click at [872, 64] on div "Hoy" at bounding box center [1064, 63] width 449 height 43
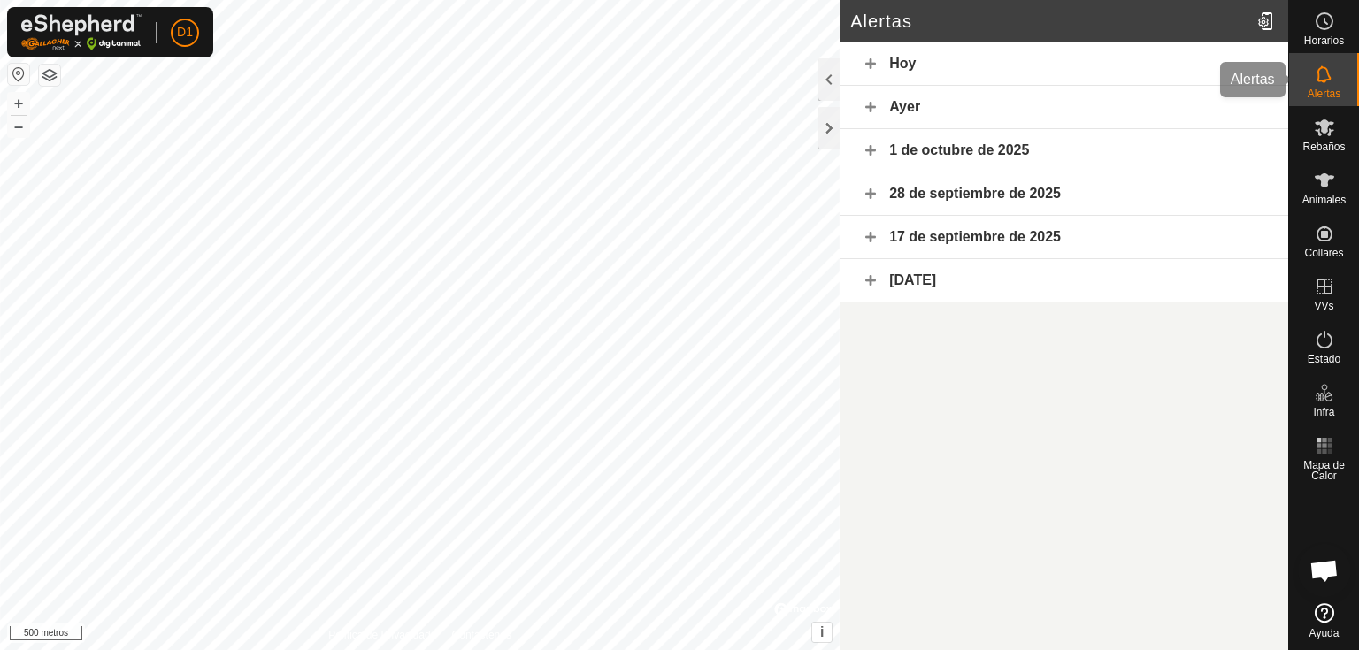
click at [1332, 69] on icon at bounding box center [1324, 74] width 21 height 21
click at [1263, 20] on div at bounding box center [1267, 21] width 35 height 50
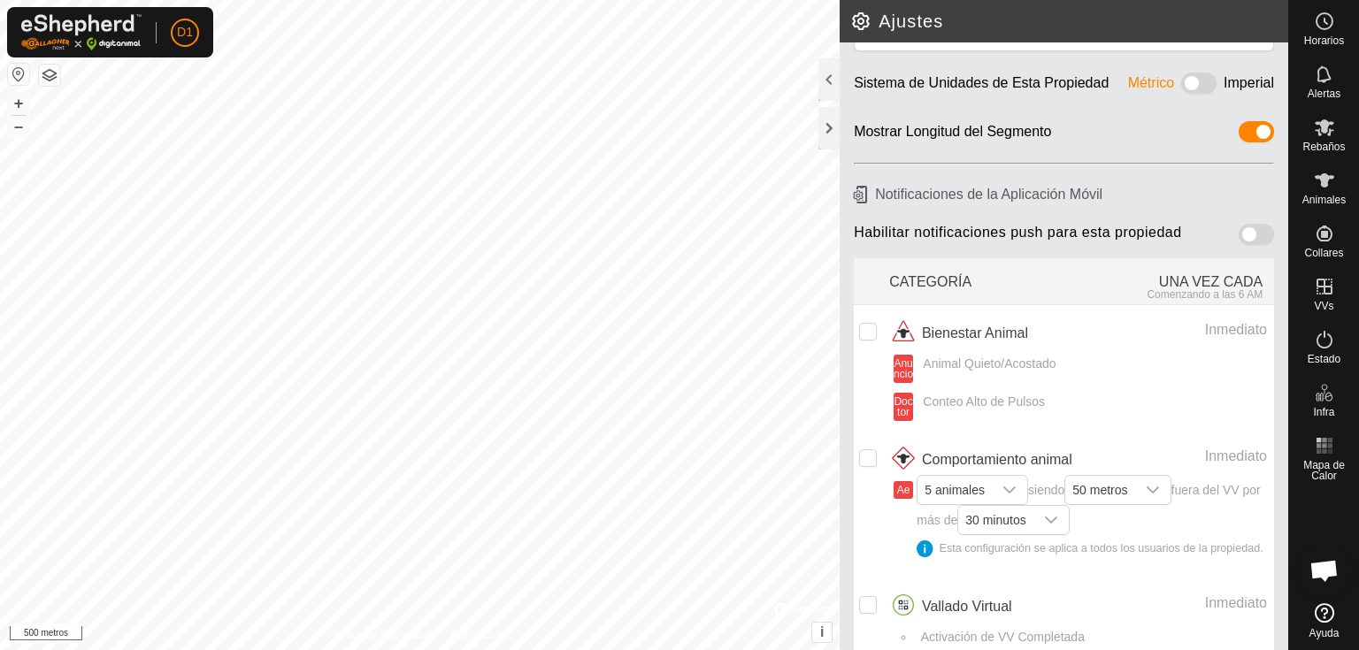
scroll to position [126, 0]
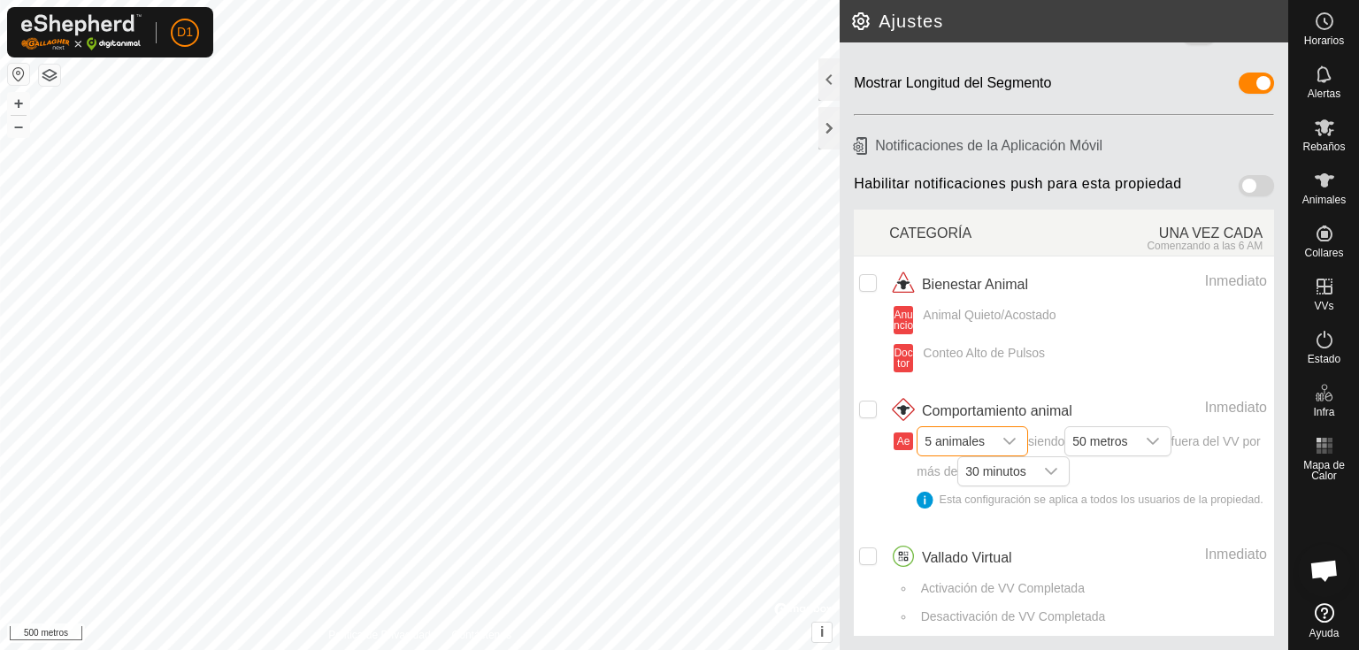
click at [957, 434] on font "5 animales" at bounding box center [955, 441] width 60 height 14
click at [995, 427] on div "disparador desplegable" at bounding box center [1009, 441] width 35 height 28
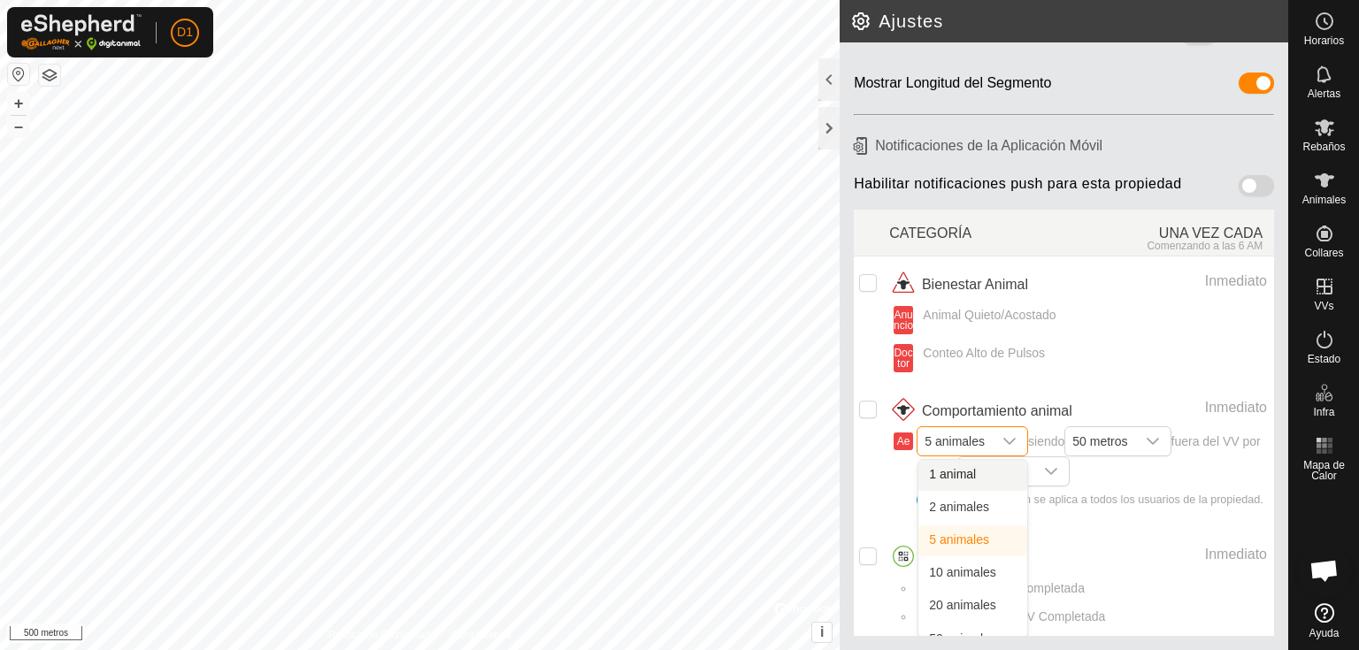
click at [960, 460] on li "1 animal" at bounding box center [972, 475] width 109 height 31
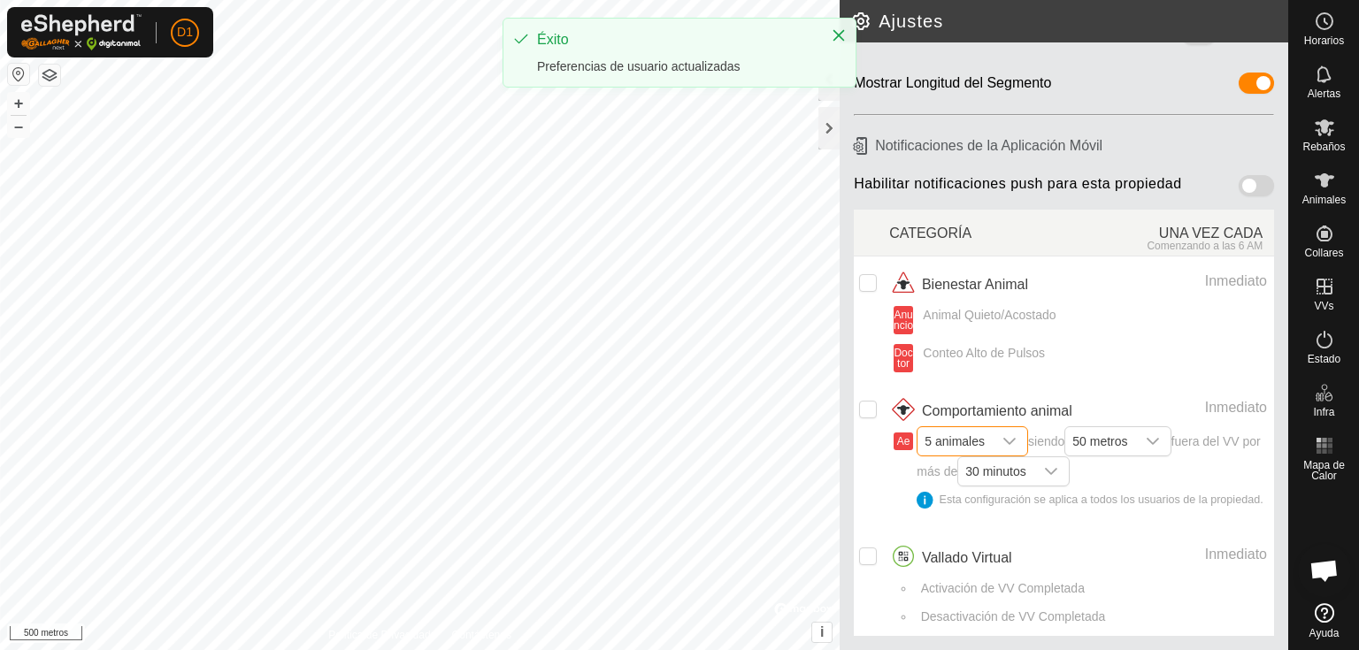
click at [966, 434] on font "5 animales" at bounding box center [955, 441] width 60 height 14
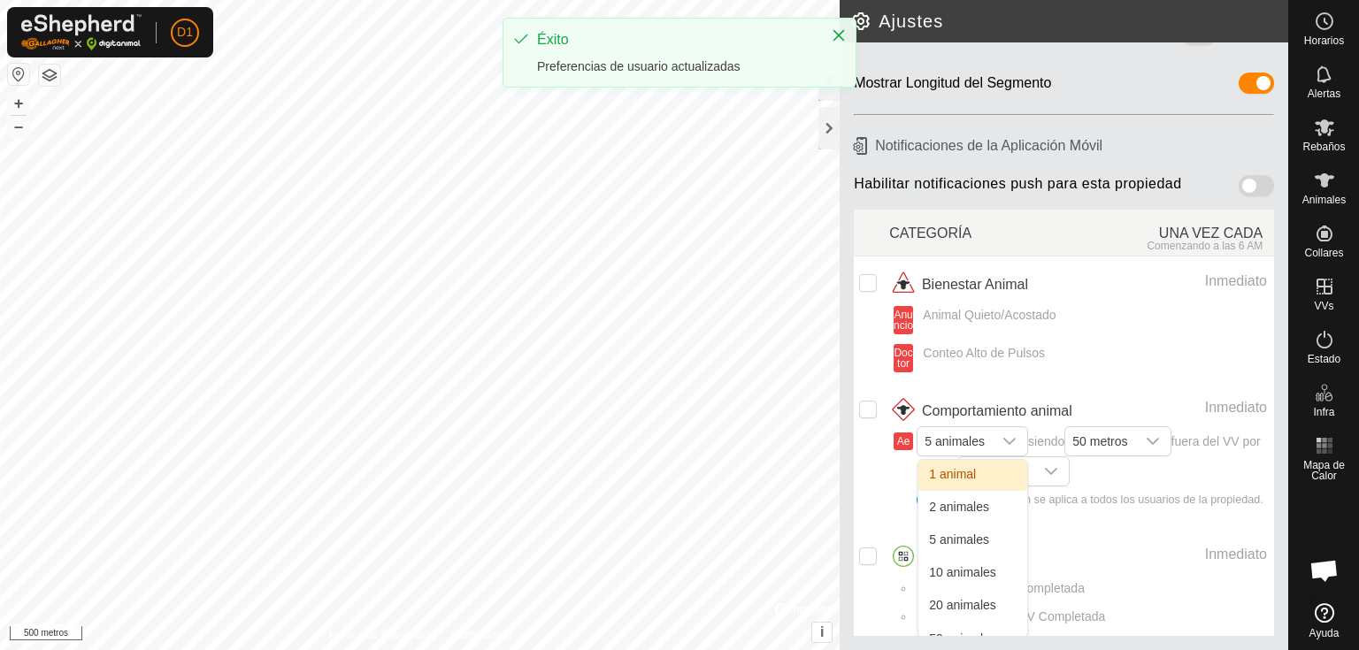
click at [955, 460] on li "1 animal" at bounding box center [972, 475] width 109 height 31
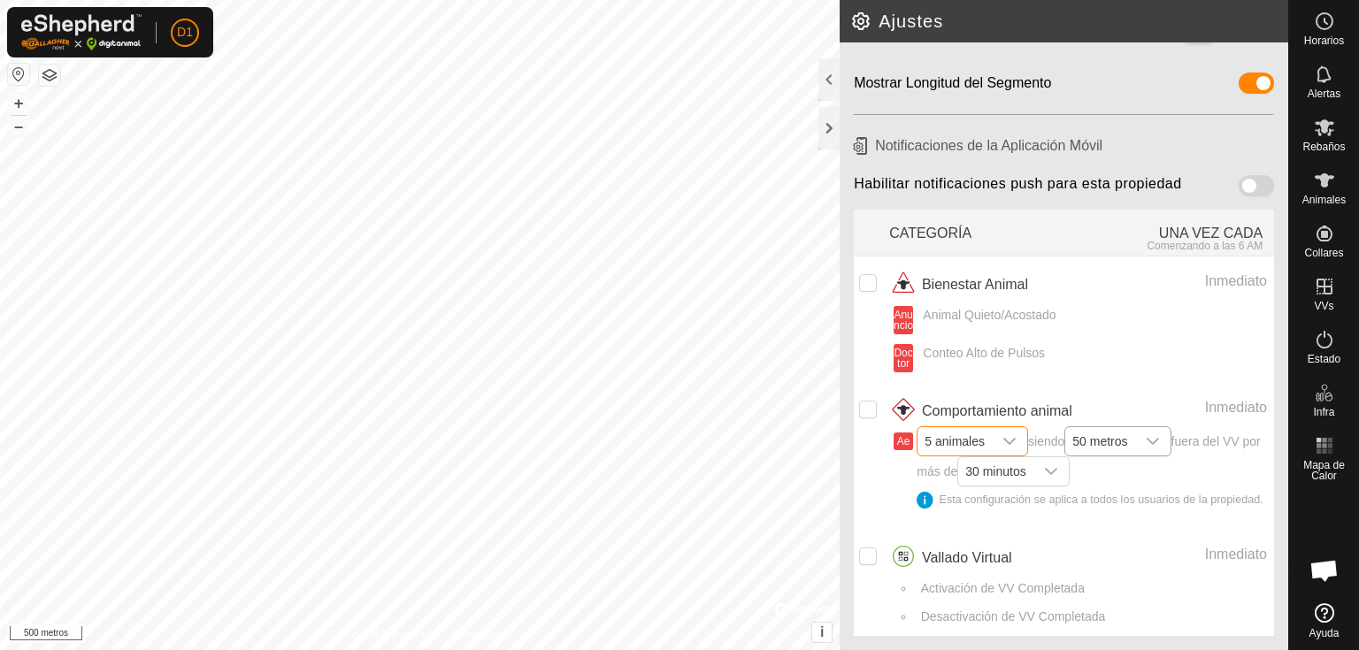
click at [1120, 434] on font "50 metros" at bounding box center [1099, 441] width 55 height 14
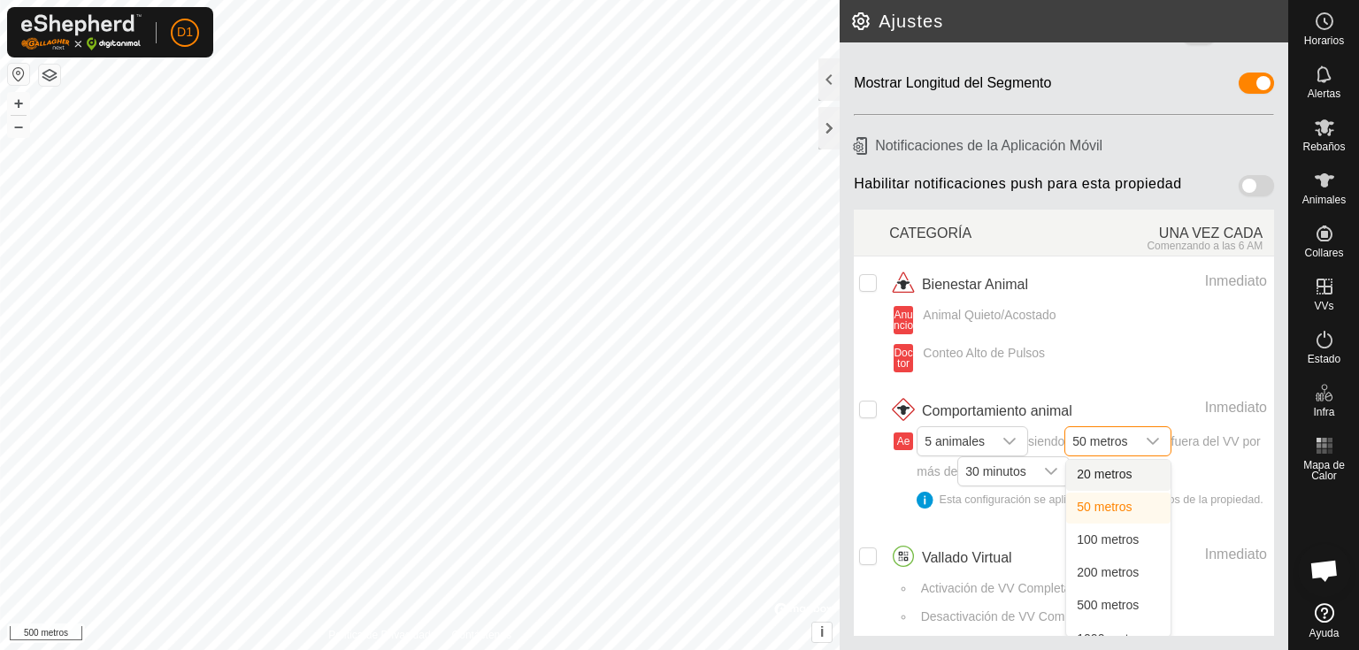
click at [1120, 434] on font "50 metros" at bounding box center [1099, 441] width 55 height 14
click at [1021, 465] on font "30 minutos" at bounding box center [995, 472] width 60 height 14
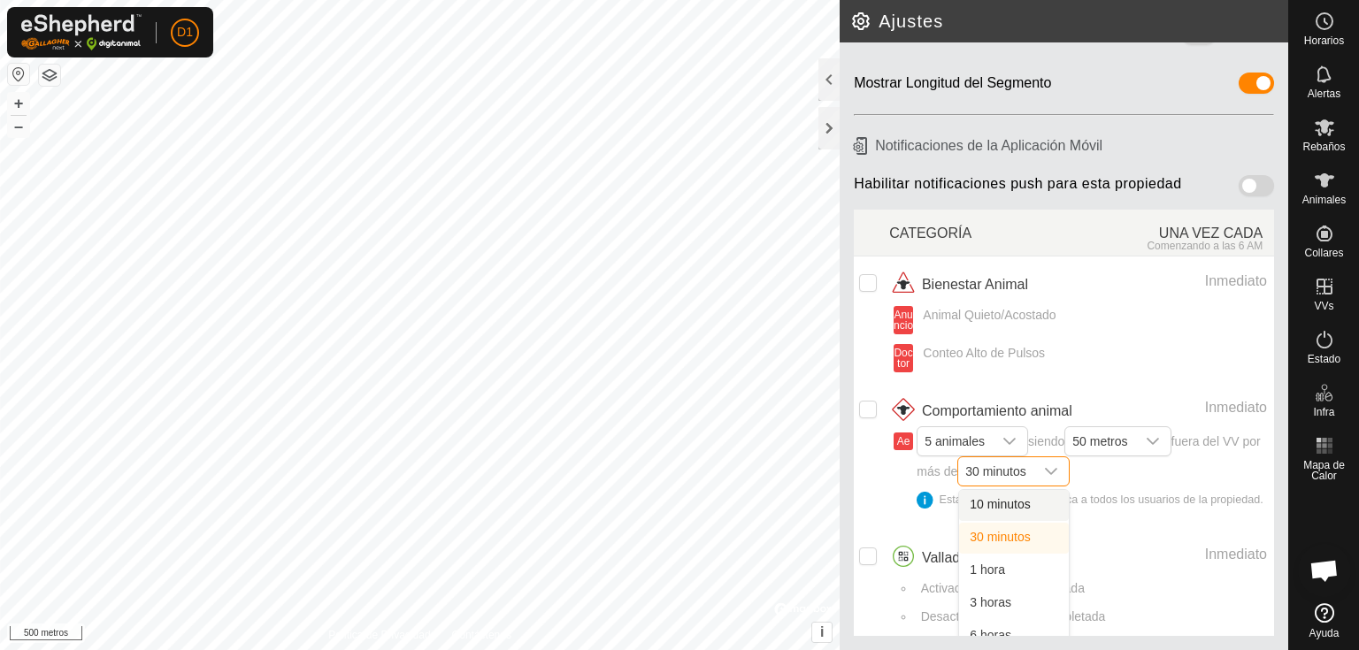
click at [1022, 465] on font "30 minutos" at bounding box center [995, 472] width 60 height 14
click at [1028, 490] on li "10 minutos" at bounding box center [1014, 505] width 110 height 31
click at [863, 559] on input "checkbox" at bounding box center [868, 557] width 18 height 18
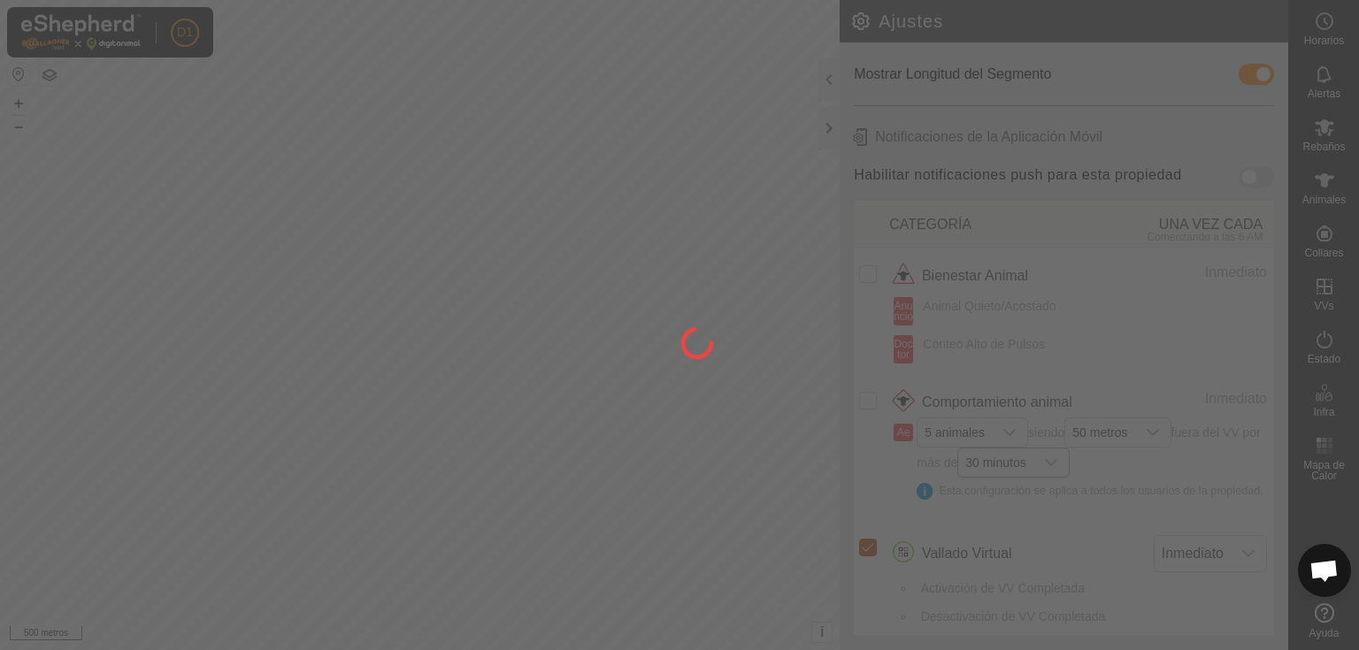
click at [863, 559] on div at bounding box center [679, 325] width 1359 height 650
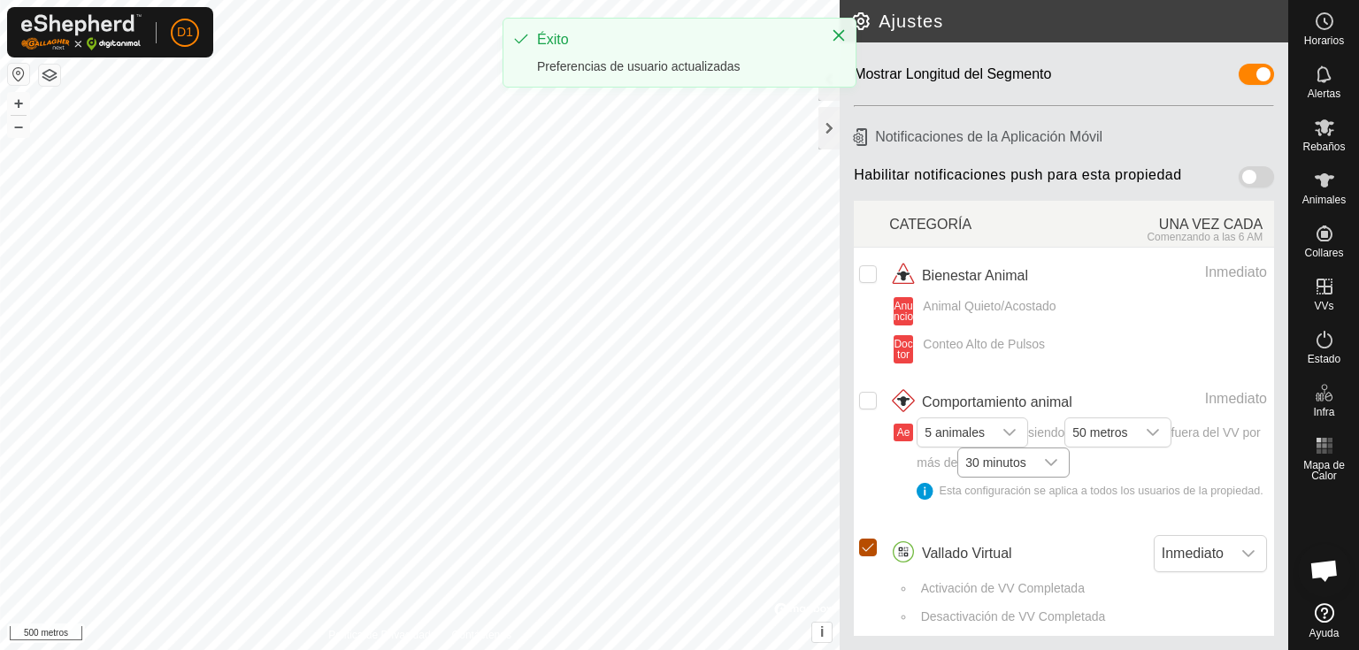
click at [871, 556] on input "Fila seleccionada" at bounding box center [868, 548] width 18 height 18
checkbox input "false"
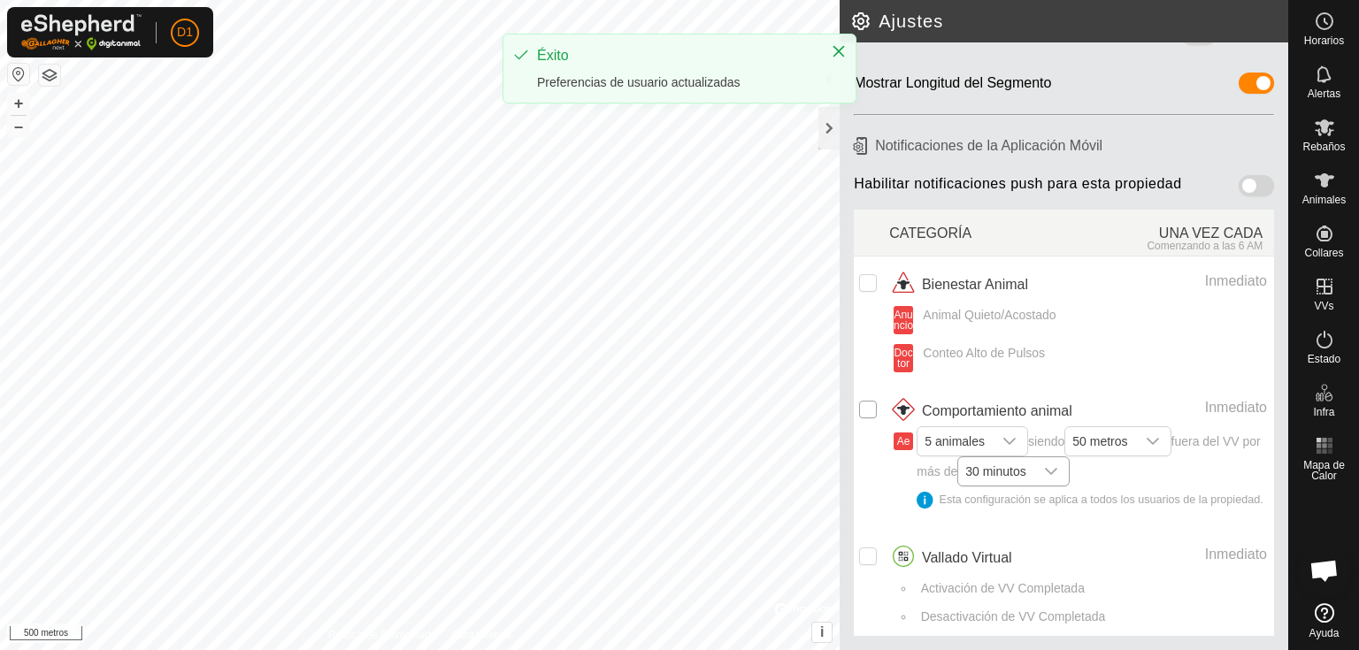
click at [867, 401] on input "Fila no seleccionada" at bounding box center [868, 410] width 18 height 18
checkbox input "true"
click at [969, 434] on font "5 animales" at bounding box center [955, 441] width 60 height 14
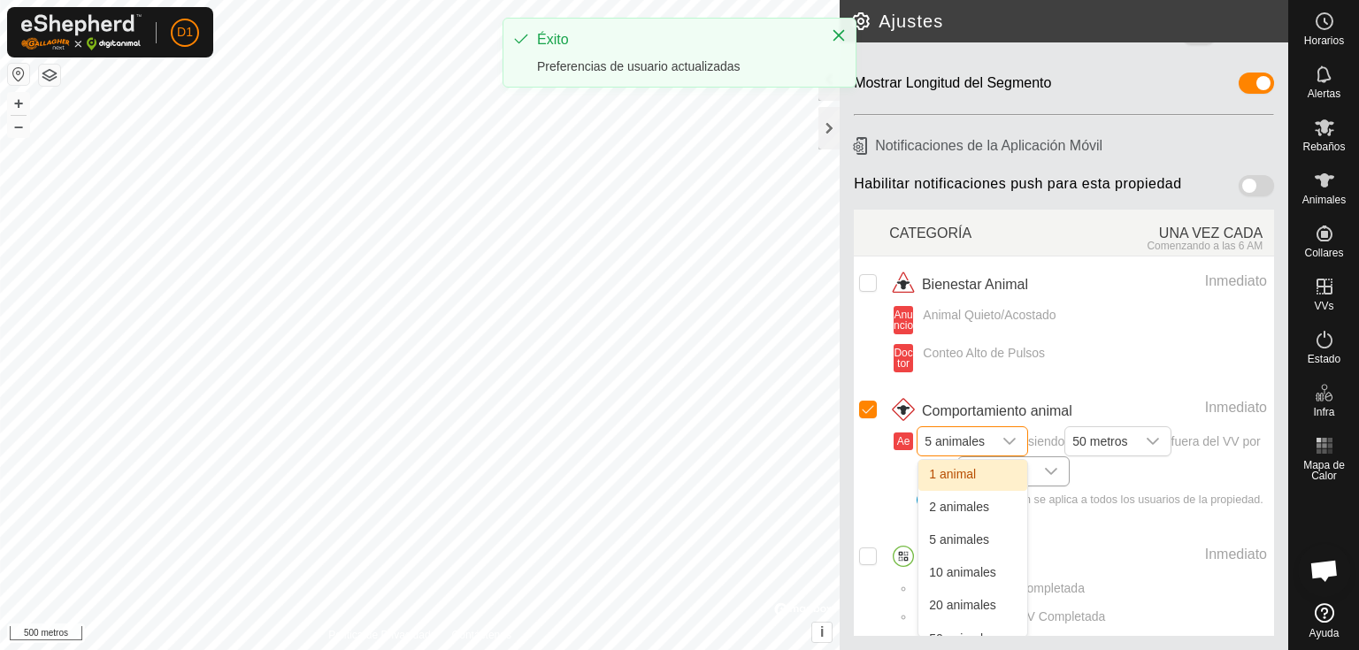
click at [947, 460] on li "1 animal" at bounding box center [972, 475] width 109 height 31
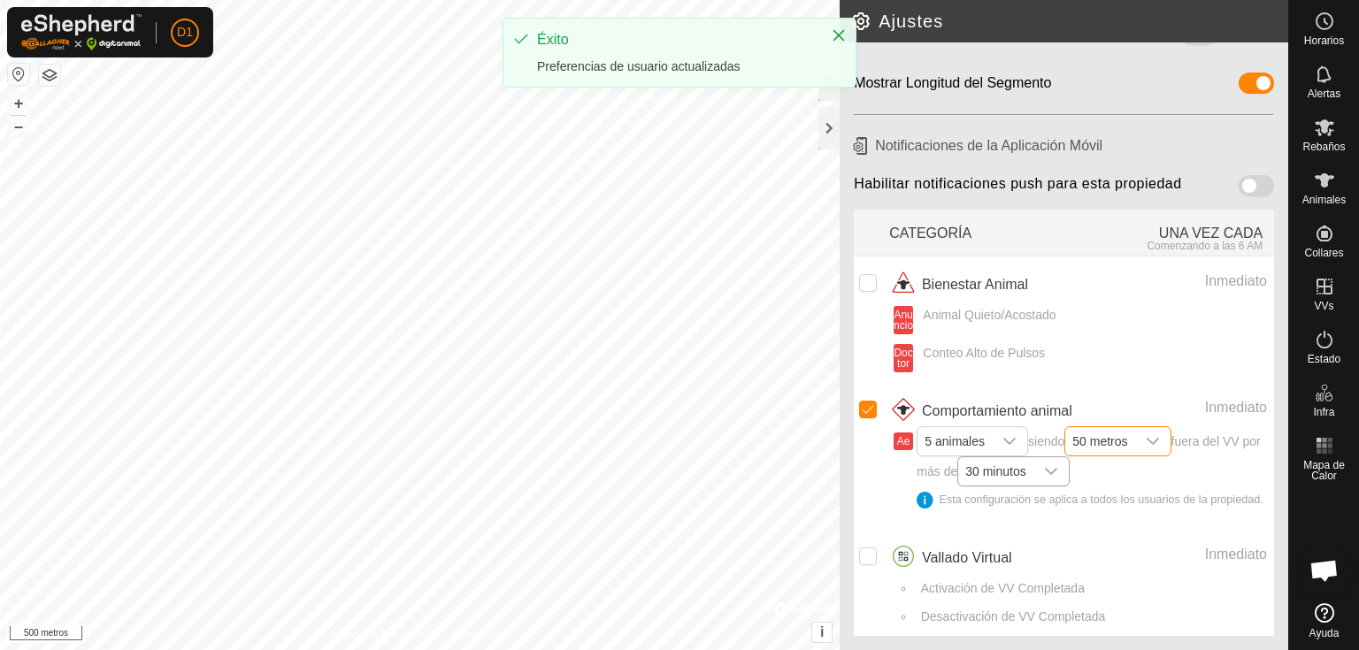
click at [1114, 434] on font "50 metros" at bounding box center [1099, 441] width 55 height 14
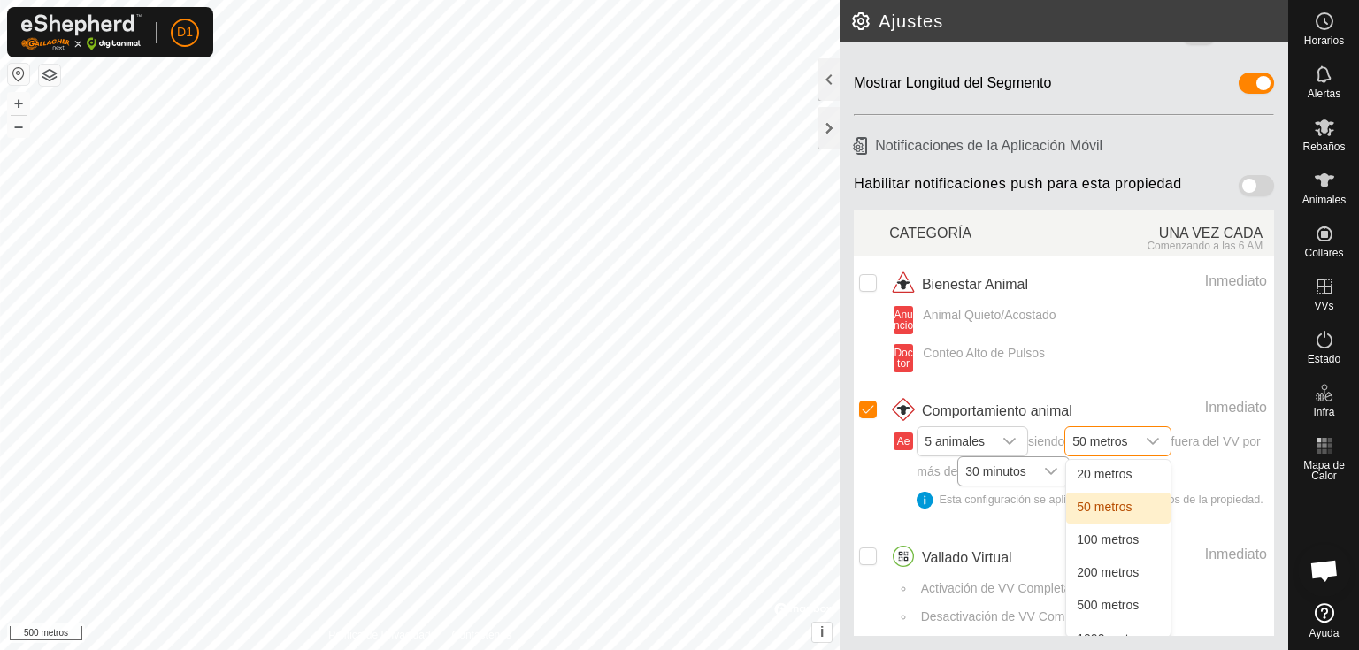
click at [1115, 434] on font "50 metros" at bounding box center [1099, 441] width 55 height 14
click at [937, 439] on span "5 animales" at bounding box center [955, 441] width 74 height 28
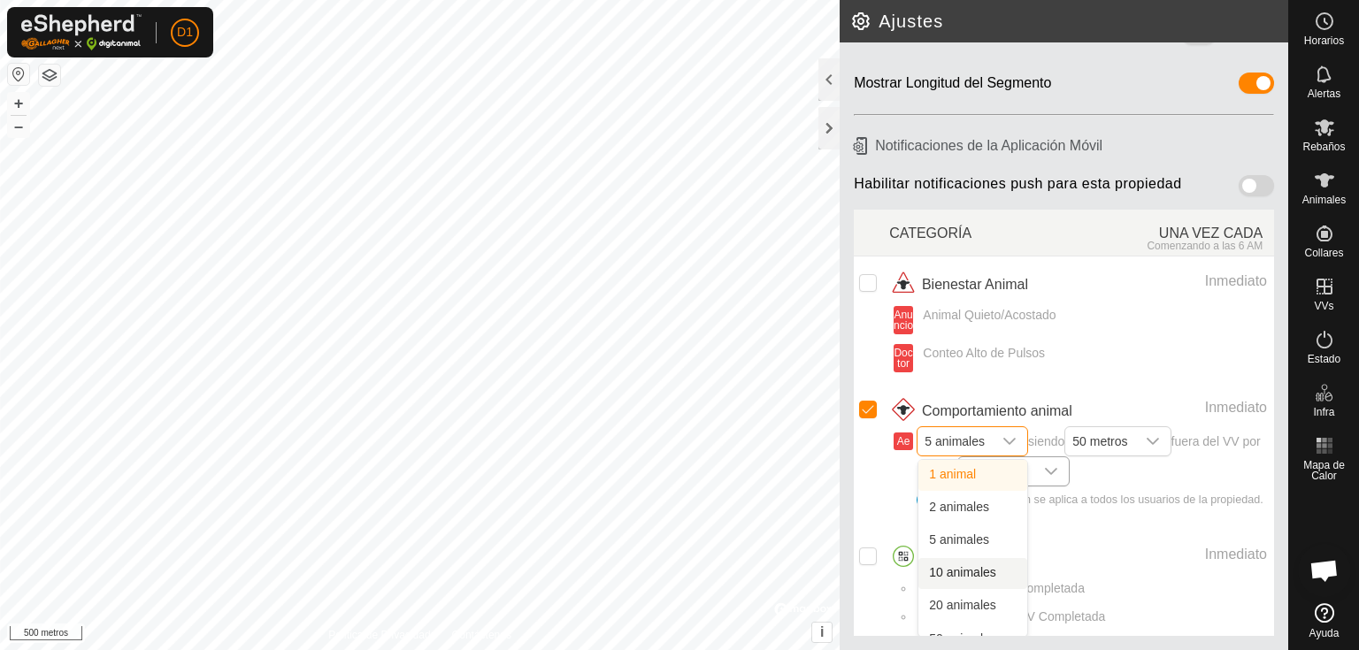
click at [950, 562] on li "10 animales" at bounding box center [972, 573] width 109 height 31
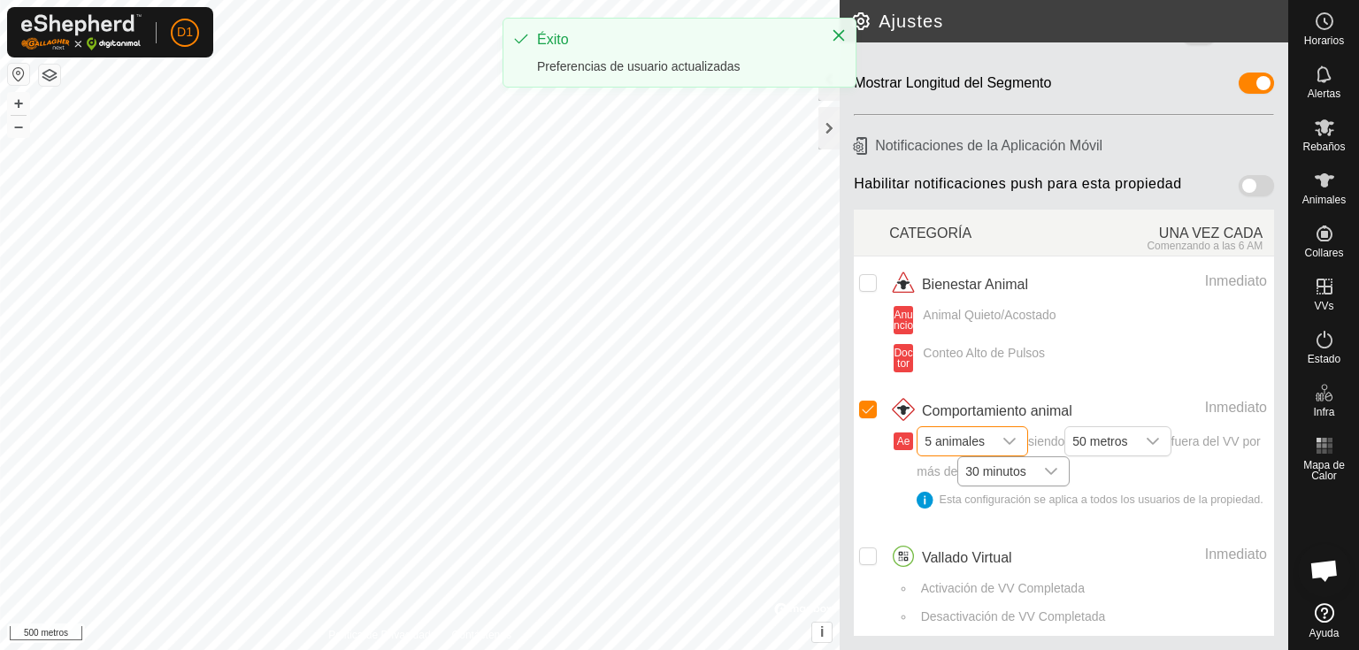
click at [935, 435] on span "5 animales" at bounding box center [955, 441] width 74 height 28
click at [936, 460] on li "1 animal" at bounding box center [972, 475] width 109 height 31
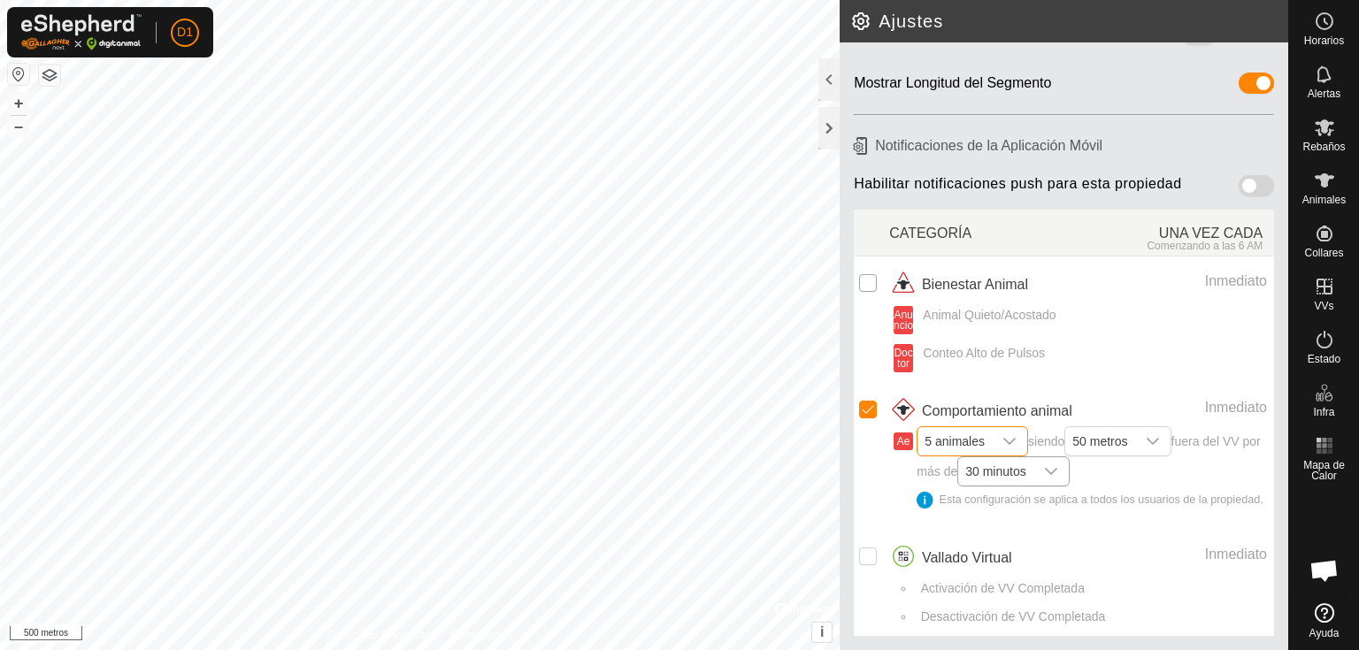
click at [864, 274] on input "Fila no seleccionada" at bounding box center [868, 283] width 18 height 18
click at [1244, 175] on span at bounding box center [1256, 185] width 35 height 21
click at [967, 434] on font "5 animales" at bounding box center [955, 441] width 60 height 14
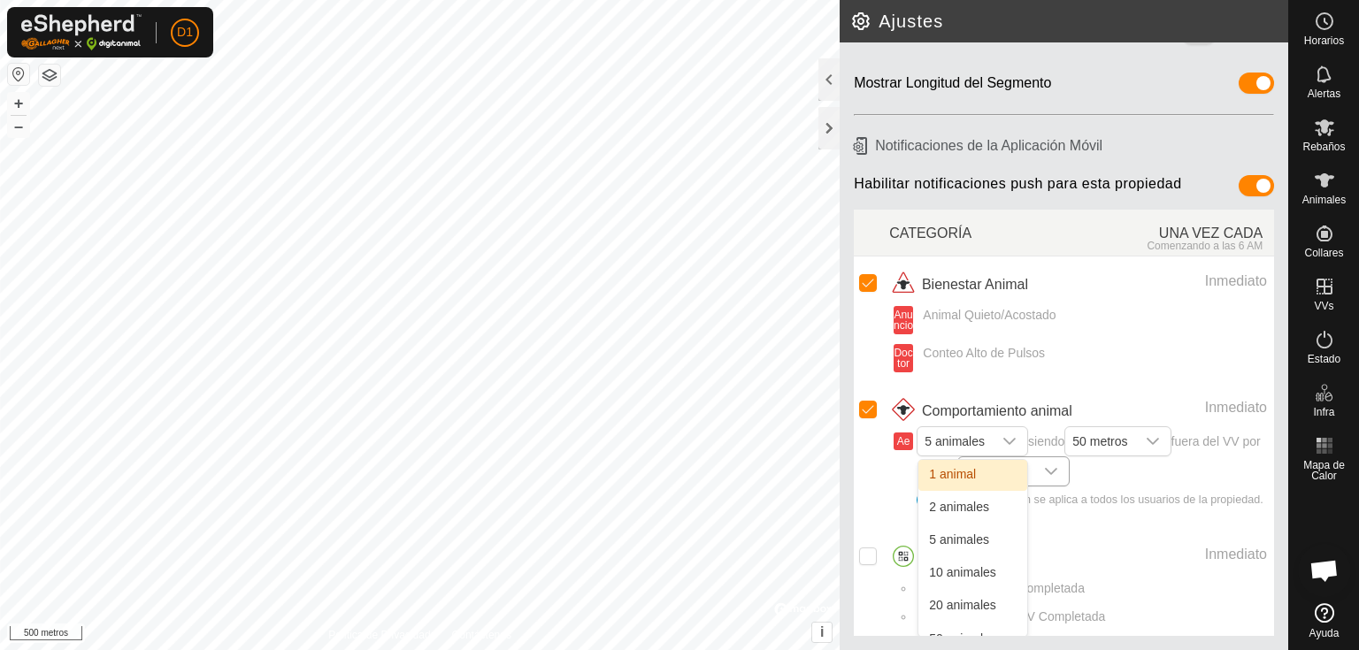
click at [941, 460] on li "1 animal" at bounding box center [972, 475] width 109 height 31
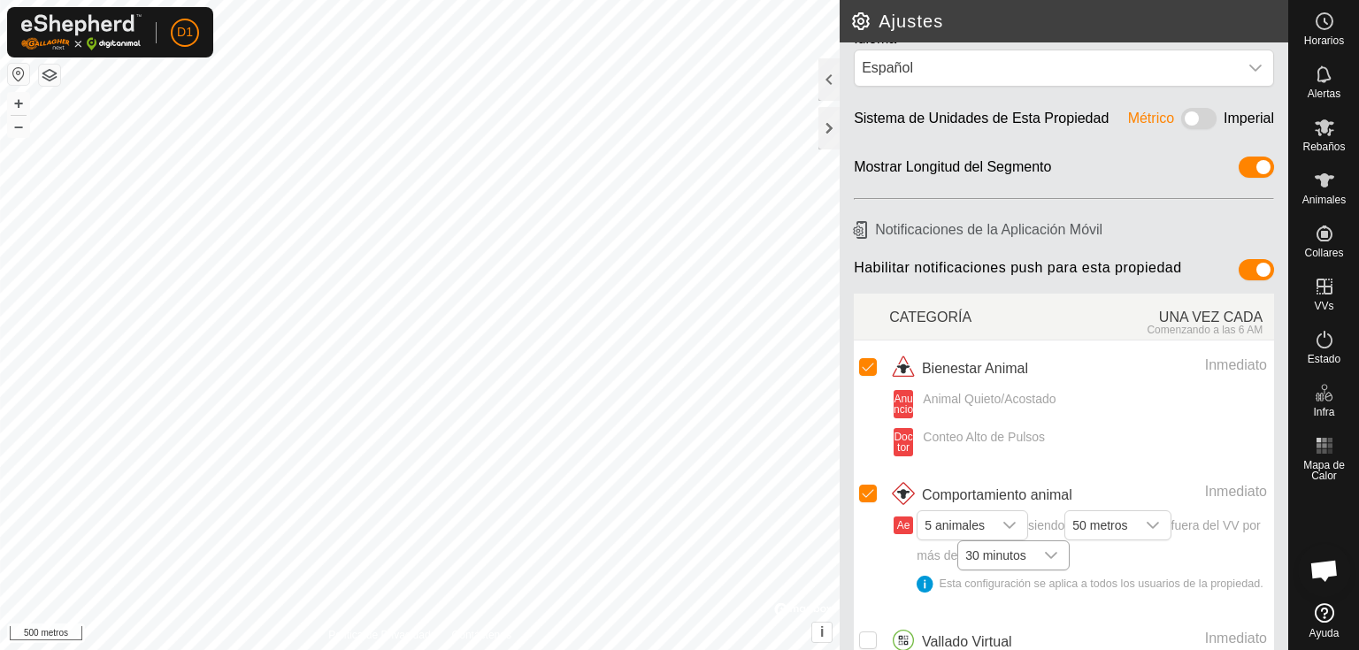
scroll to position [21, 0]
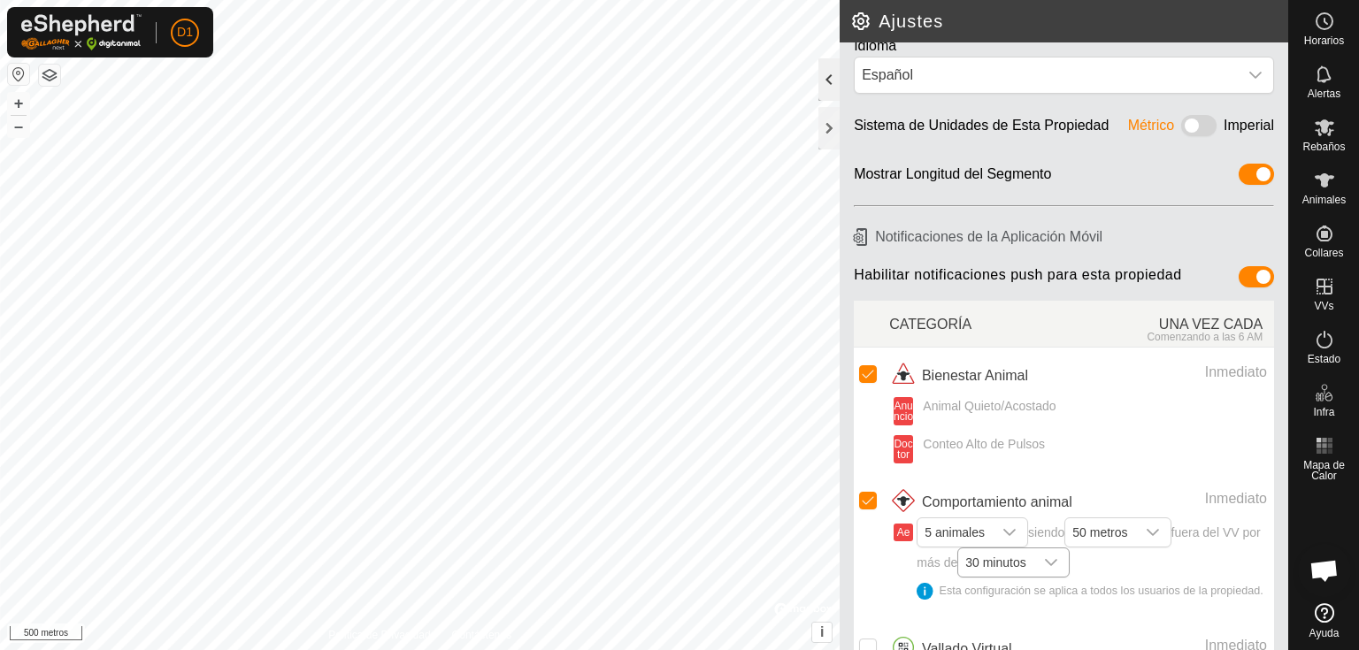
click at [825, 66] on div at bounding box center [828, 79] width 21 height 42
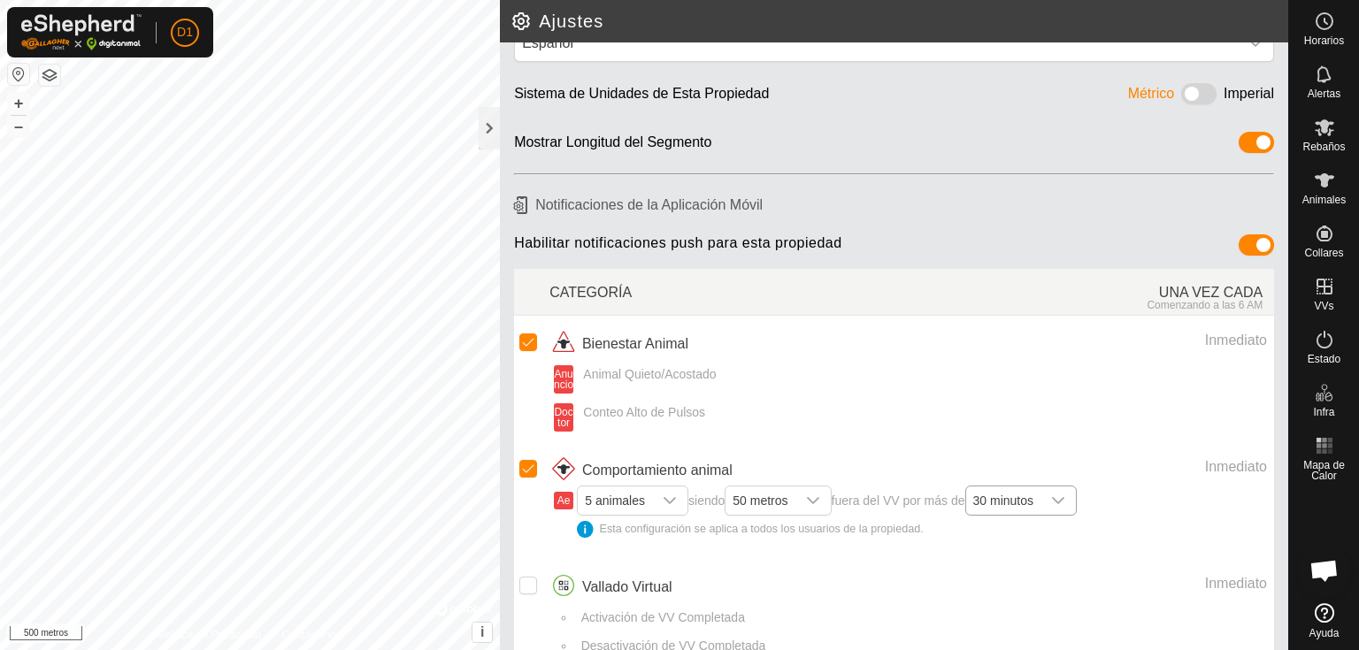
scroll to position [79, 0]
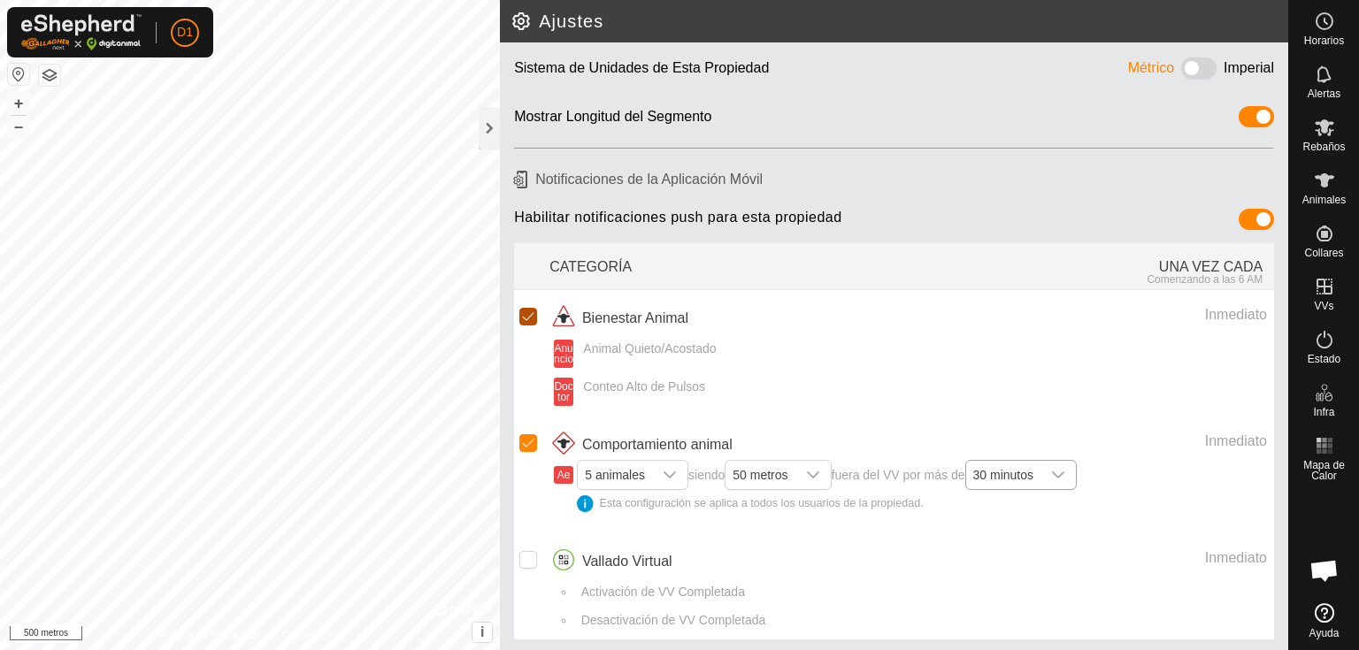
click at [530, 314] on input "Row Selected" at bounding box center [528, 317] width 18 height 18
checkbox input "false"
click at [499, 127] on div at bounding box center [489, 128] width 21 height 42
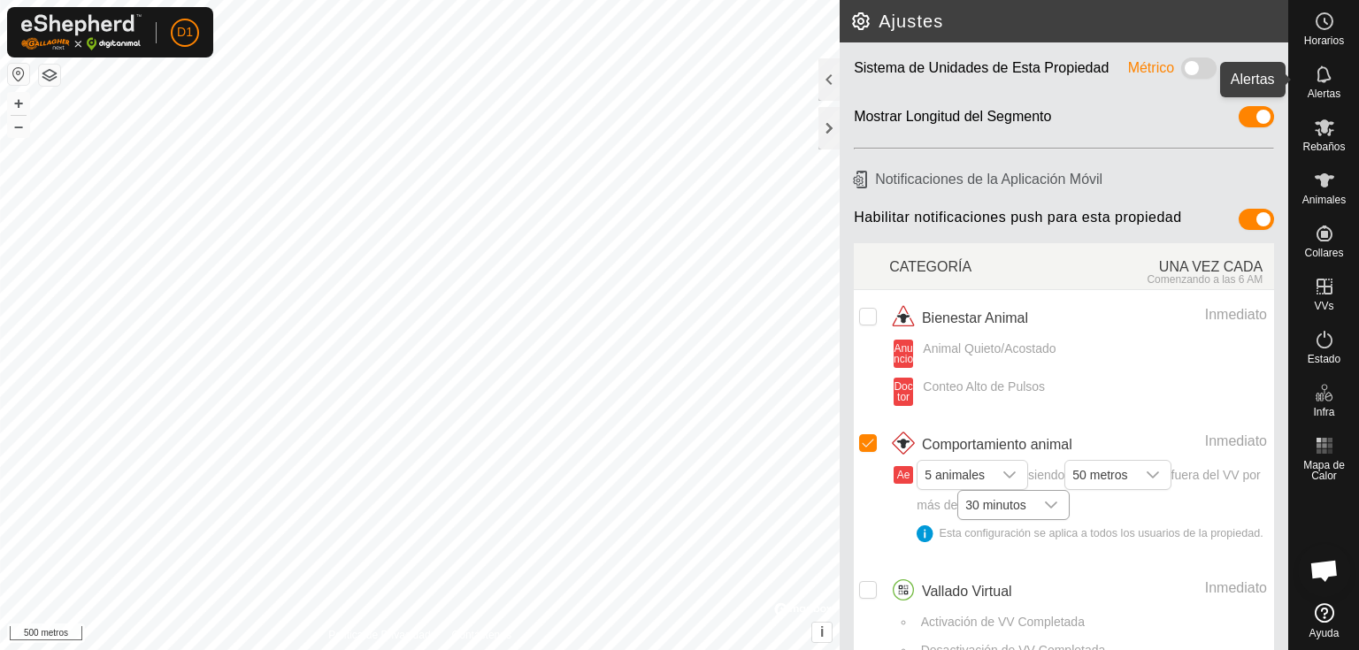
click at [1329, 82] on icon at bounding box center [1324, 74] width 21 height 21
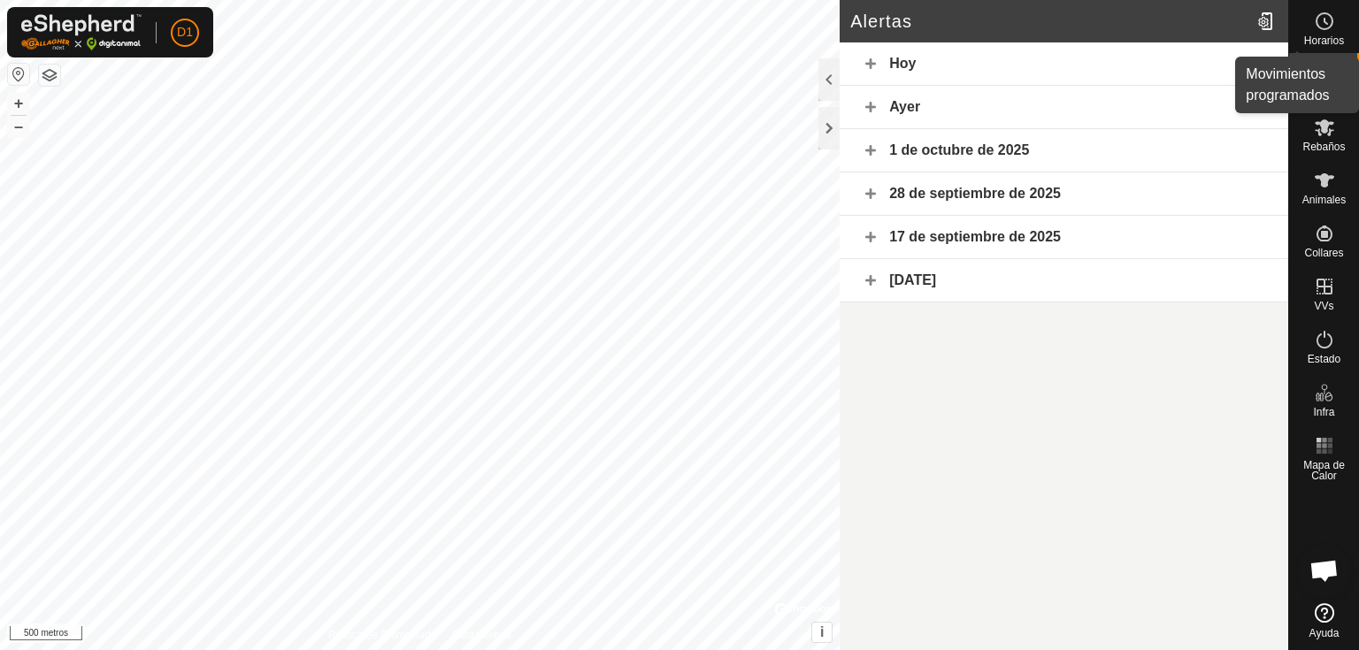
click at [1321, 21] on icon at bounding box center [1324, 21] width 21 height 21
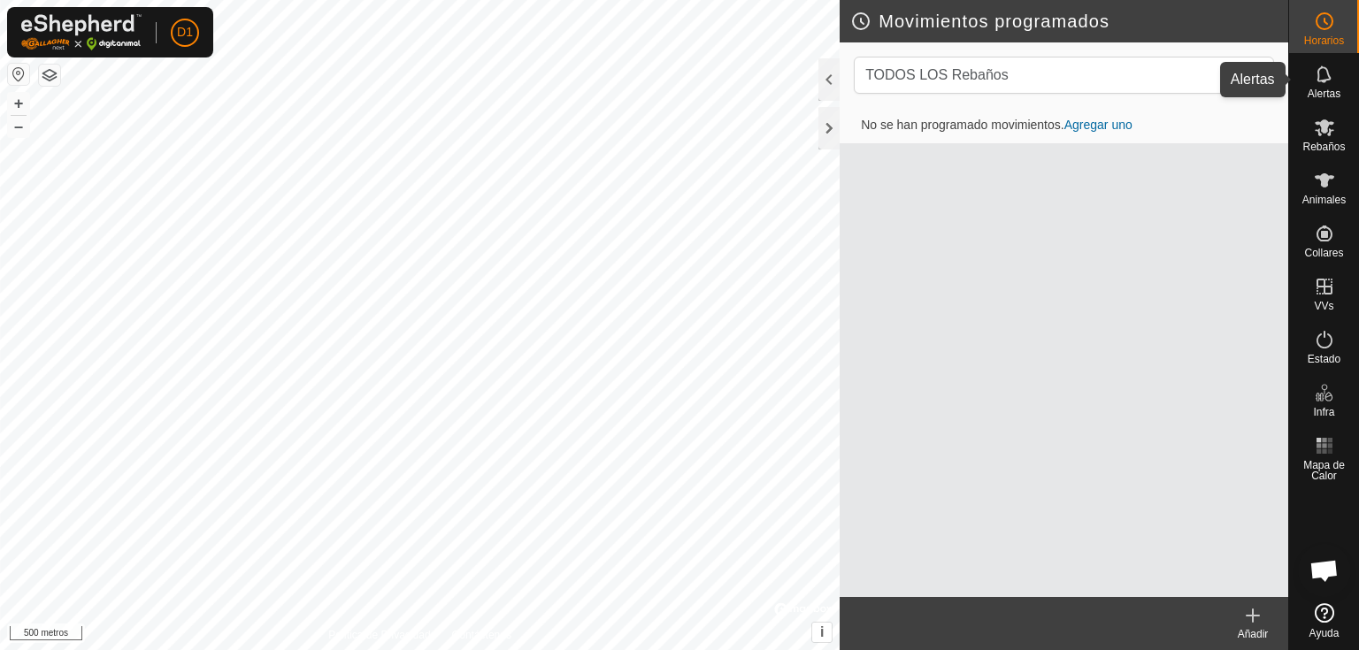
click at [1326, 73] on icon at bounding box center [1324, 74] width 21 height 21
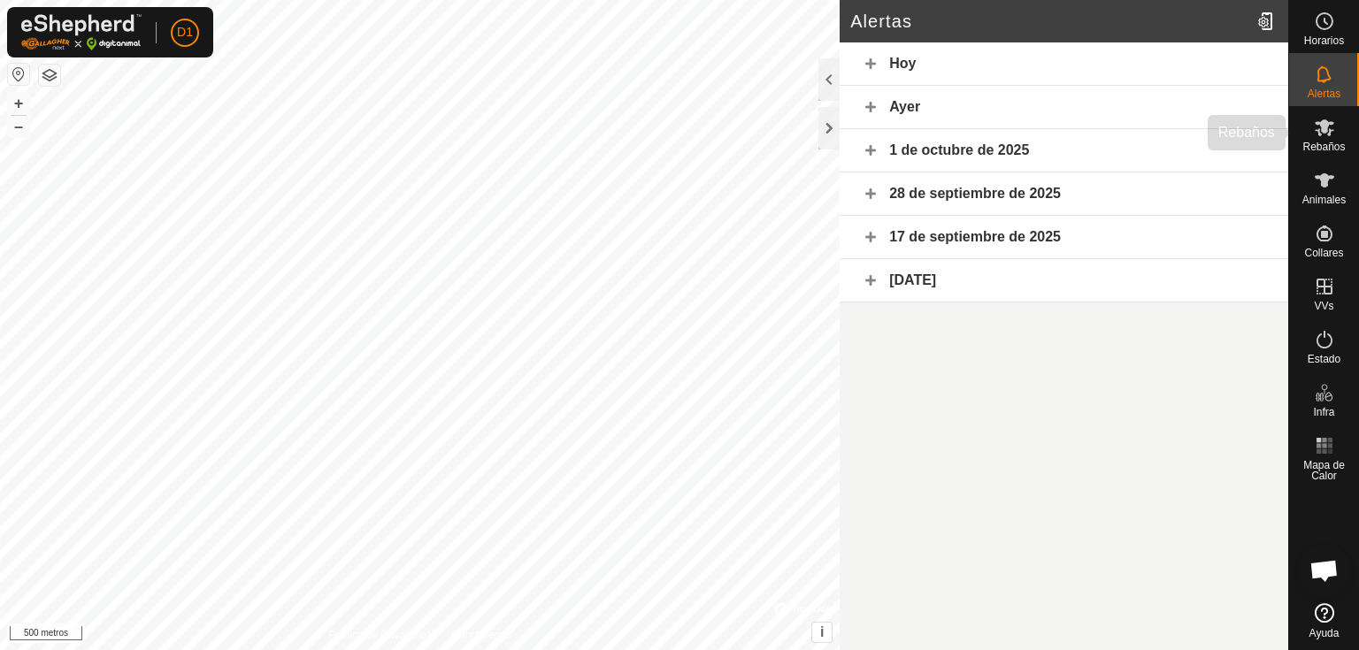
click at [1332, 131] on icon at bounding box center [1324, 127] width 21 height 21
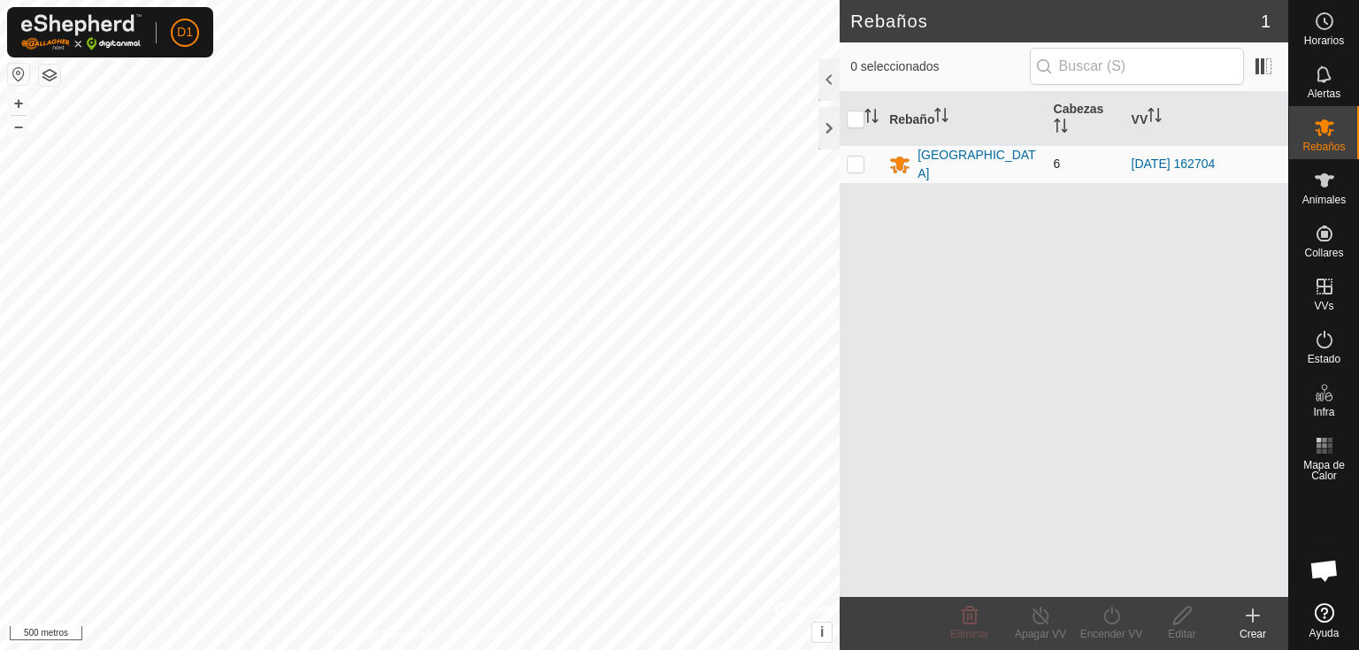
click at [855, 159] on p-checkbox at bounding box center [856, 164] width 18 height 14
checkbox input "true"
click at [849, 158] on p-checkbox at bounding box center [856, 164] width 18 height 14
checkbox input "false"
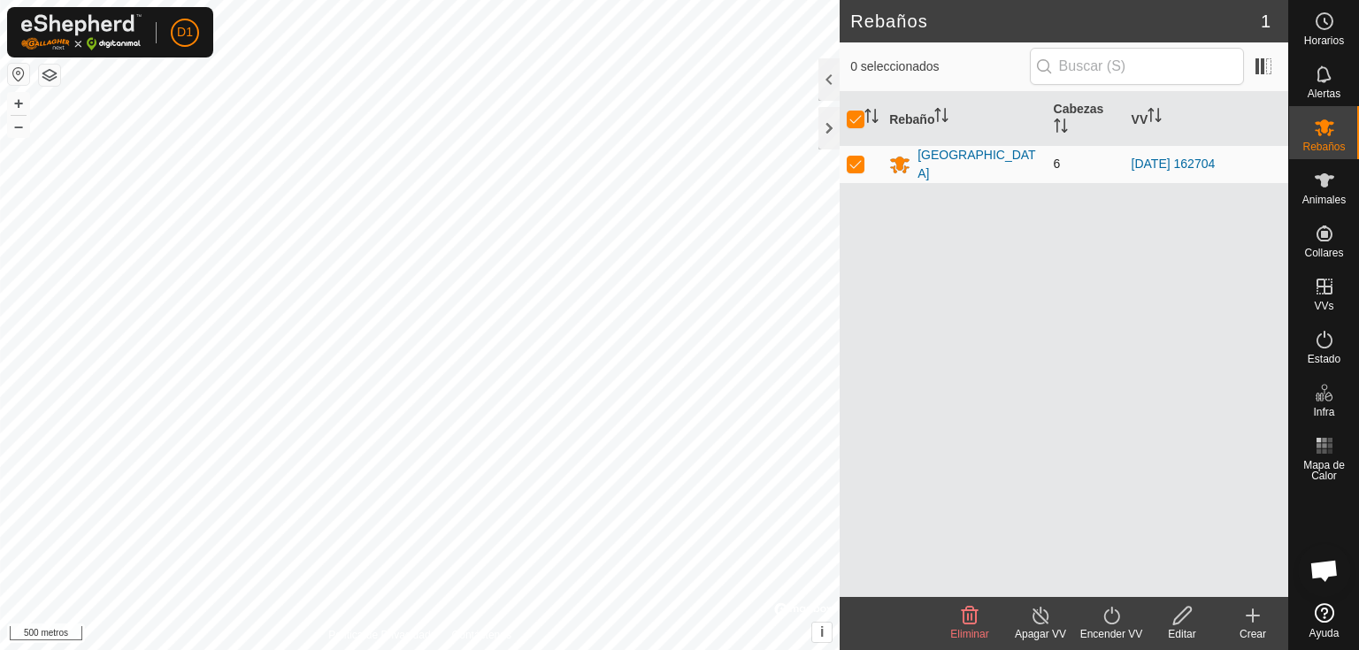
checkbox input "false"
click at [934, 158] on font "[GEOGRAPHIC_DATA]" at bounding box center [977, 164] width 119 height 33
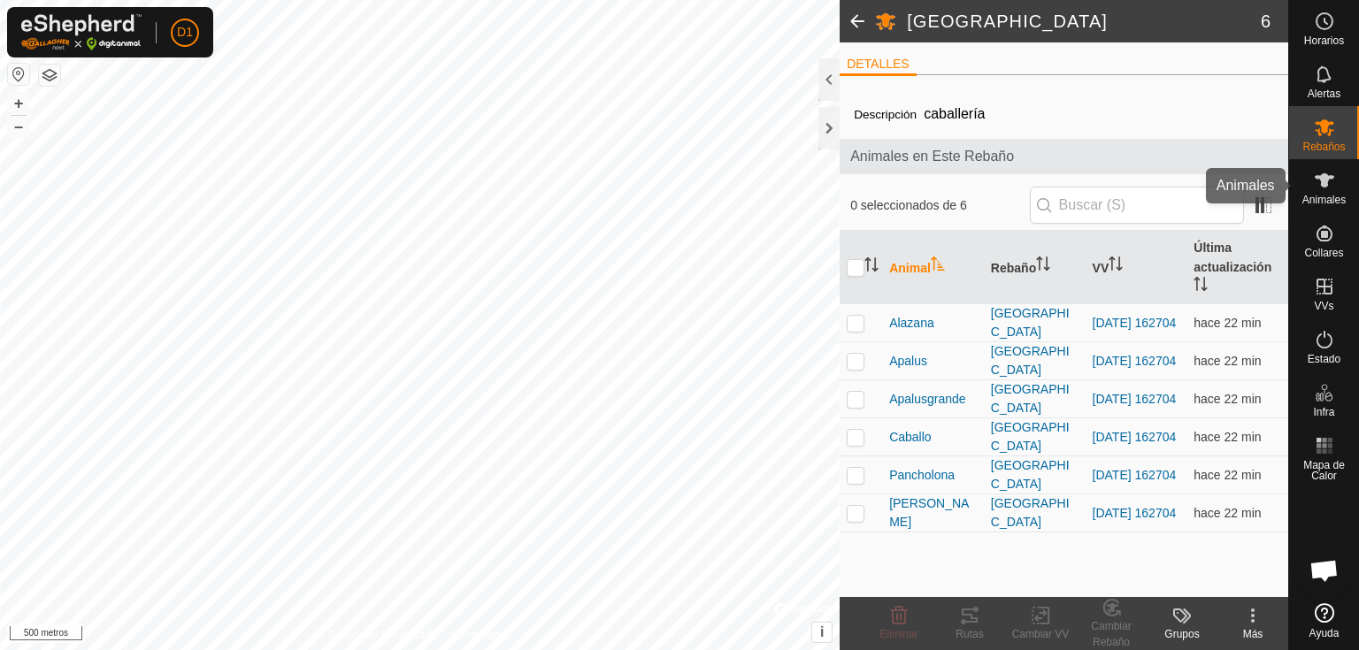
click at [1328, 195] on font "Animales" at bounding box center [1323, 200] width 43 height 12
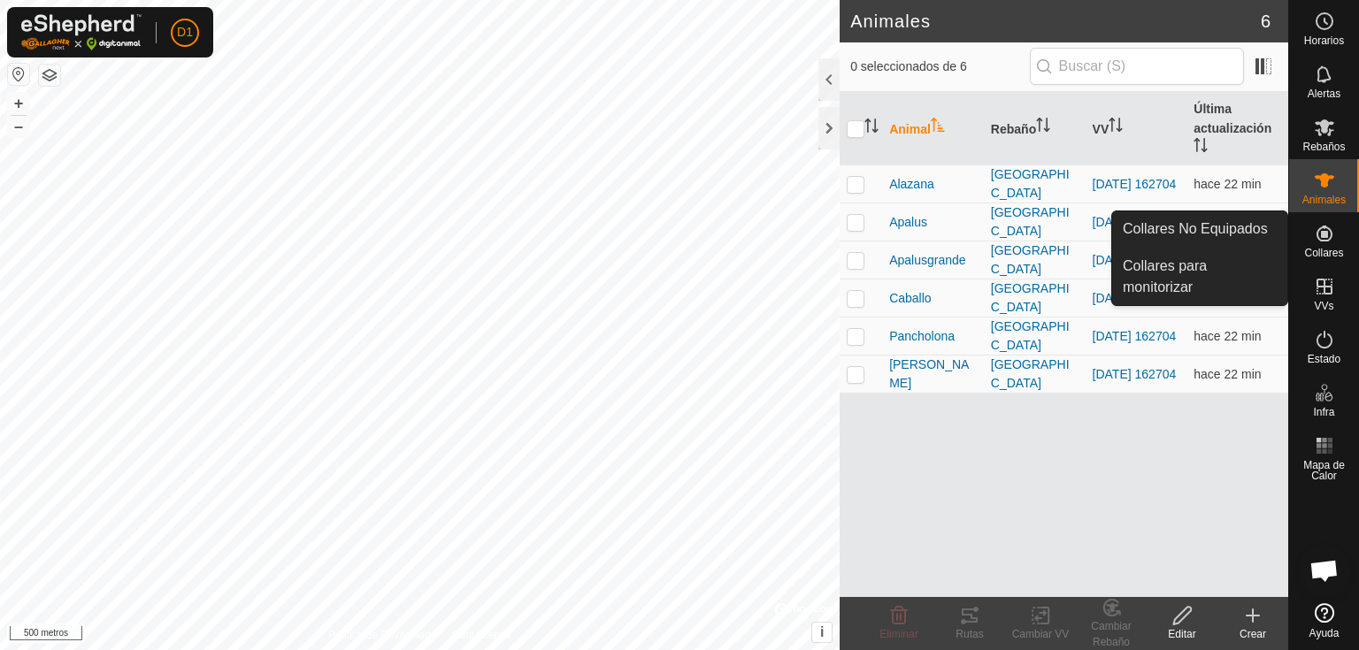
click at [1324, 249] on font "Collares" at bounding box center [1323, 253] width 39 height 12
click at [1325, 242] on icon at bounding box center [1324, 233] width 21 height 21
click at [1250, 235] on link "Collares No Equipados" at bounding box center [1199, 228] width 175 height 35
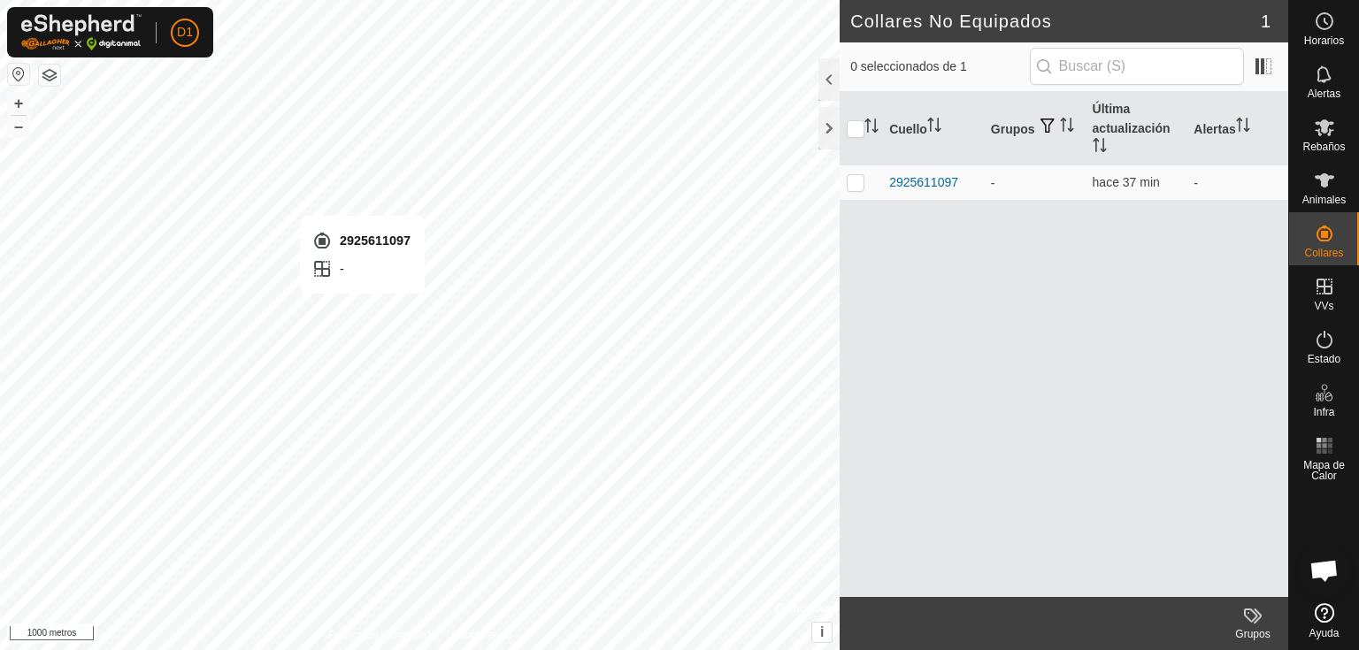
checkbox input "true"
click at [927, 179] on font "2925611097" at bounding box center [923, 182] width 69 height 14
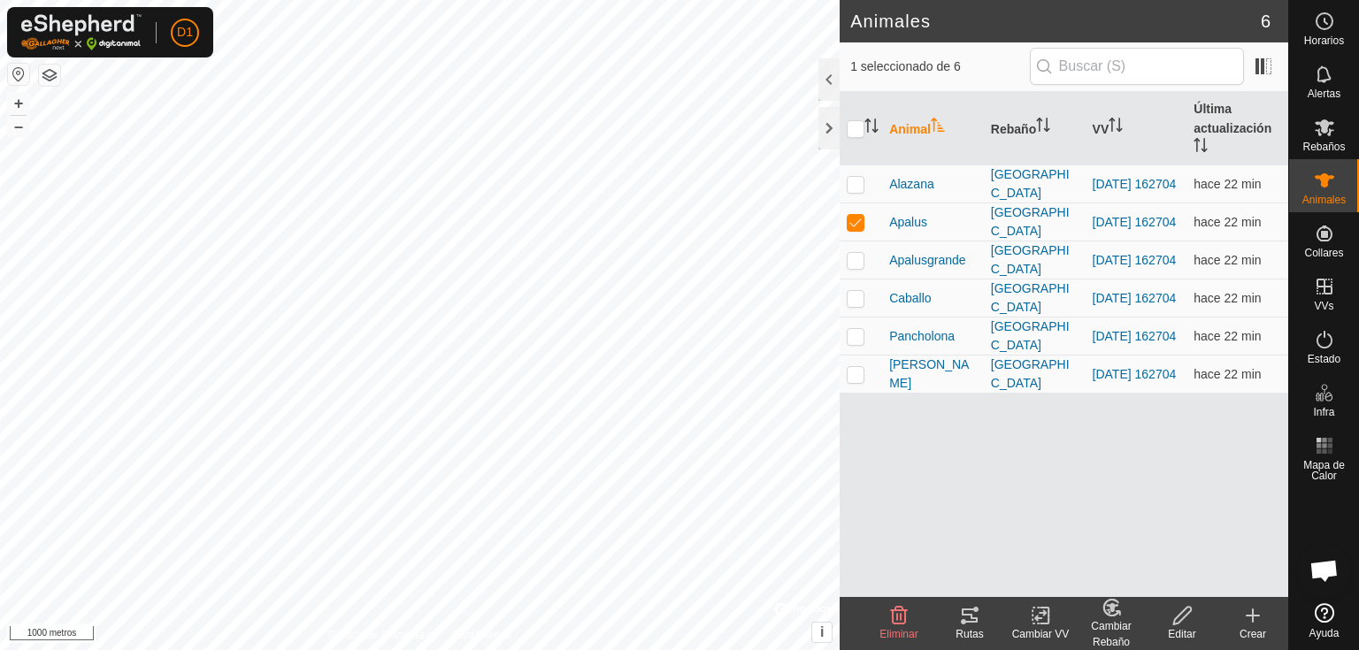
checkbox input "false"
click at [1033, 184] on font "[GEOGRAPHIC_DATA]" at bounding box center [1030, 183] width 79 height 33
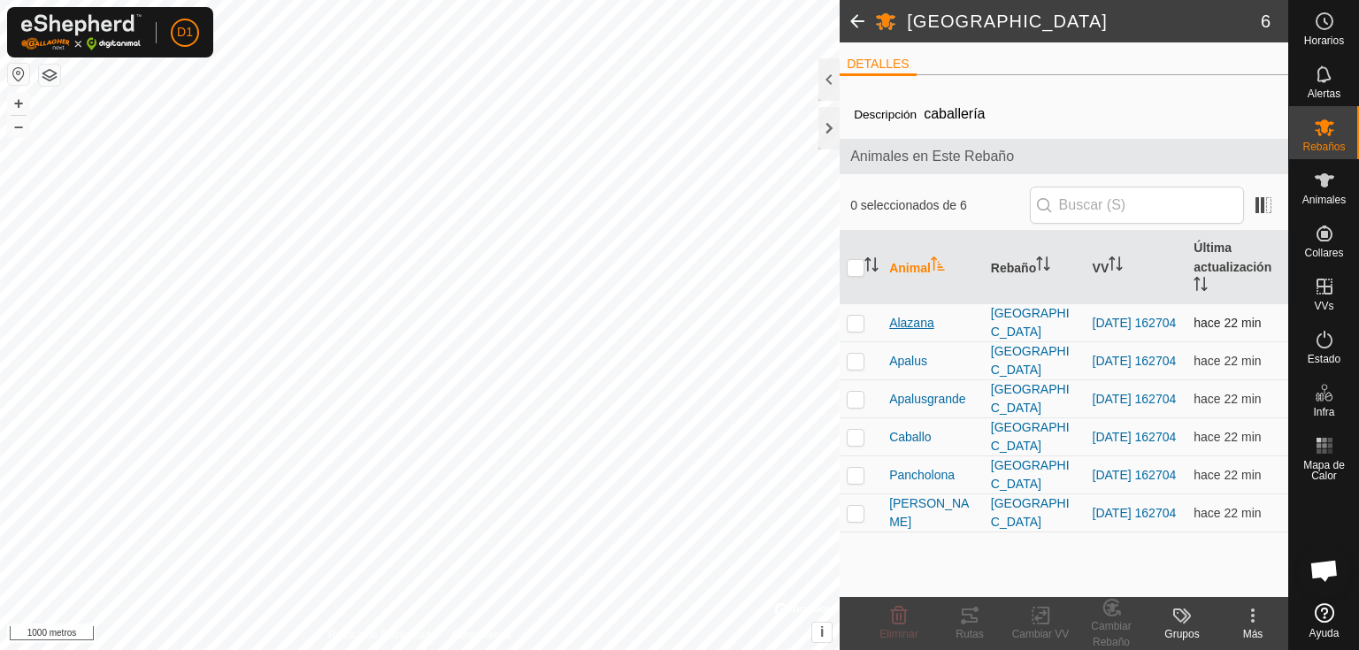
click at [900, 322] on font "Alazana" at bounding box center [911, 323] width 45 height 14
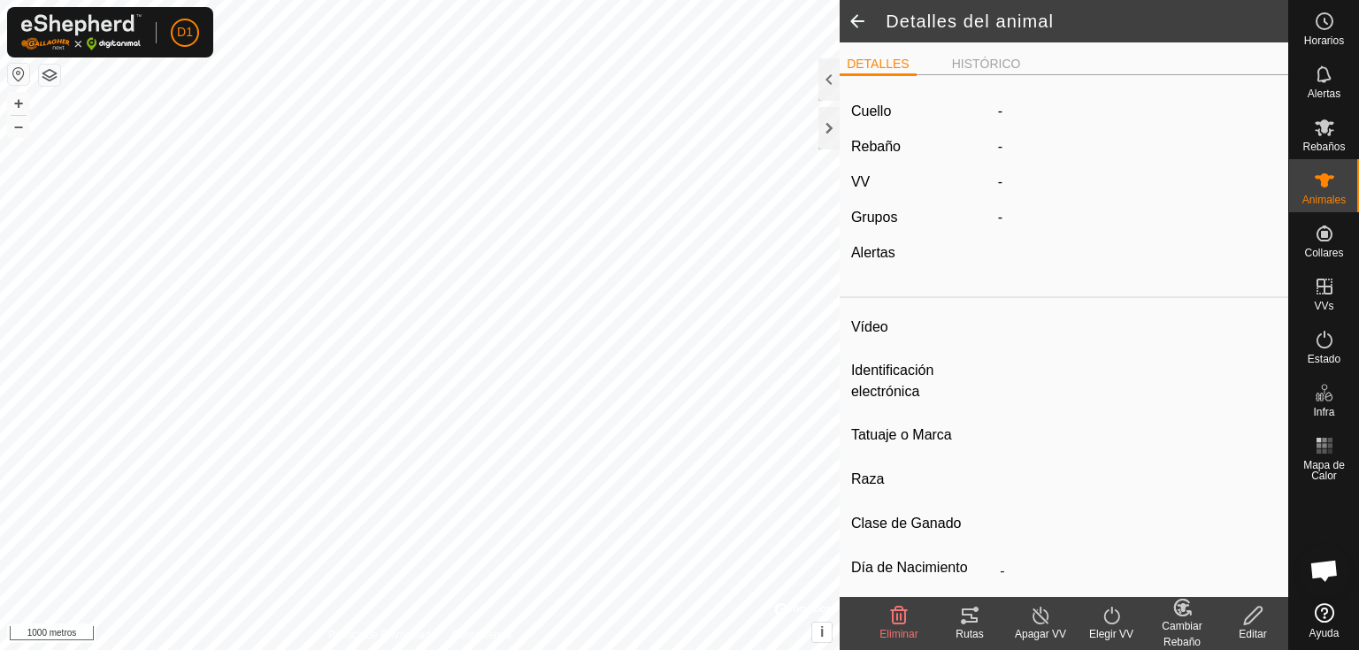
type input "Alazana"
type input "-"
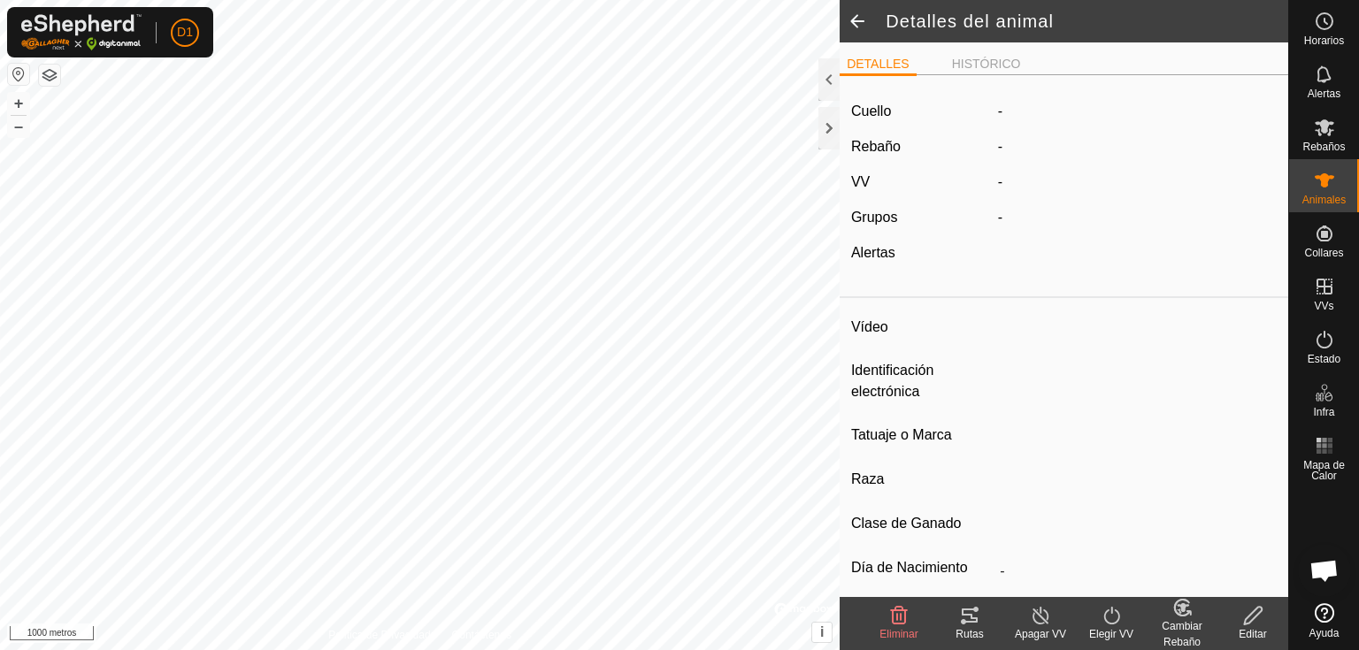
type input "0 kg"
type input "-"
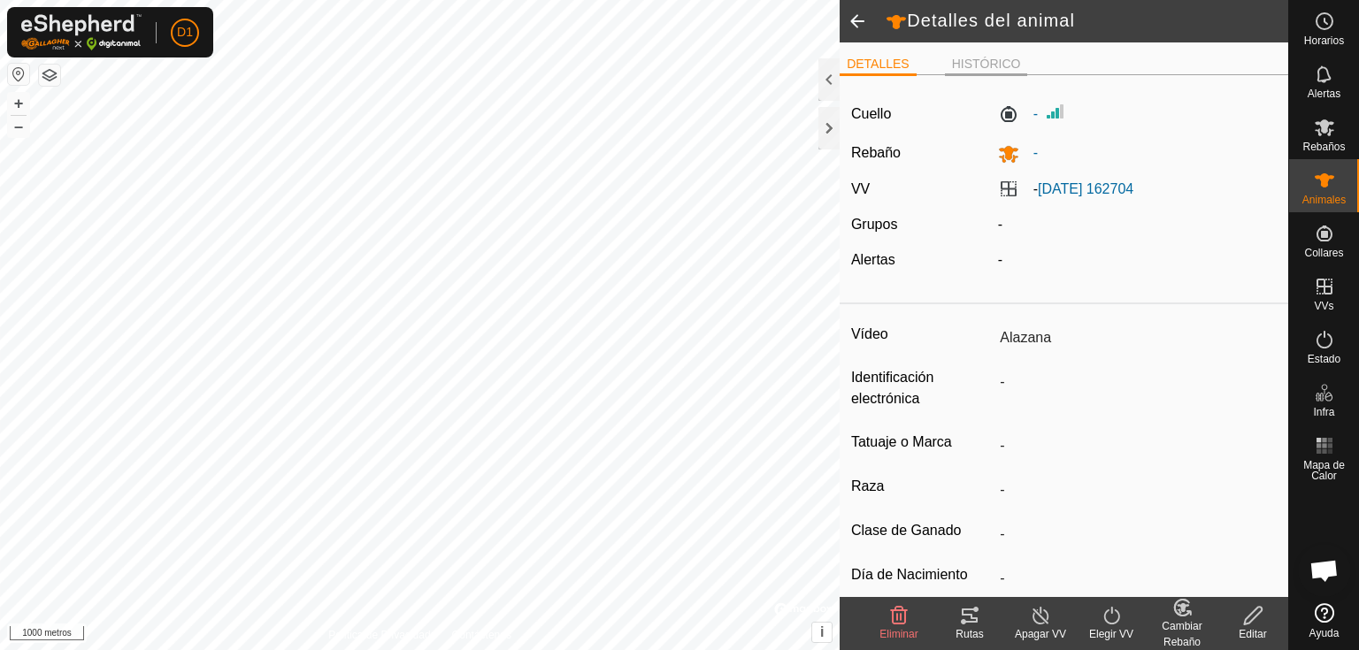
click at [992, 66] on font "HISTÓRICO" at bounding box center [986, 64] width 69 height 14
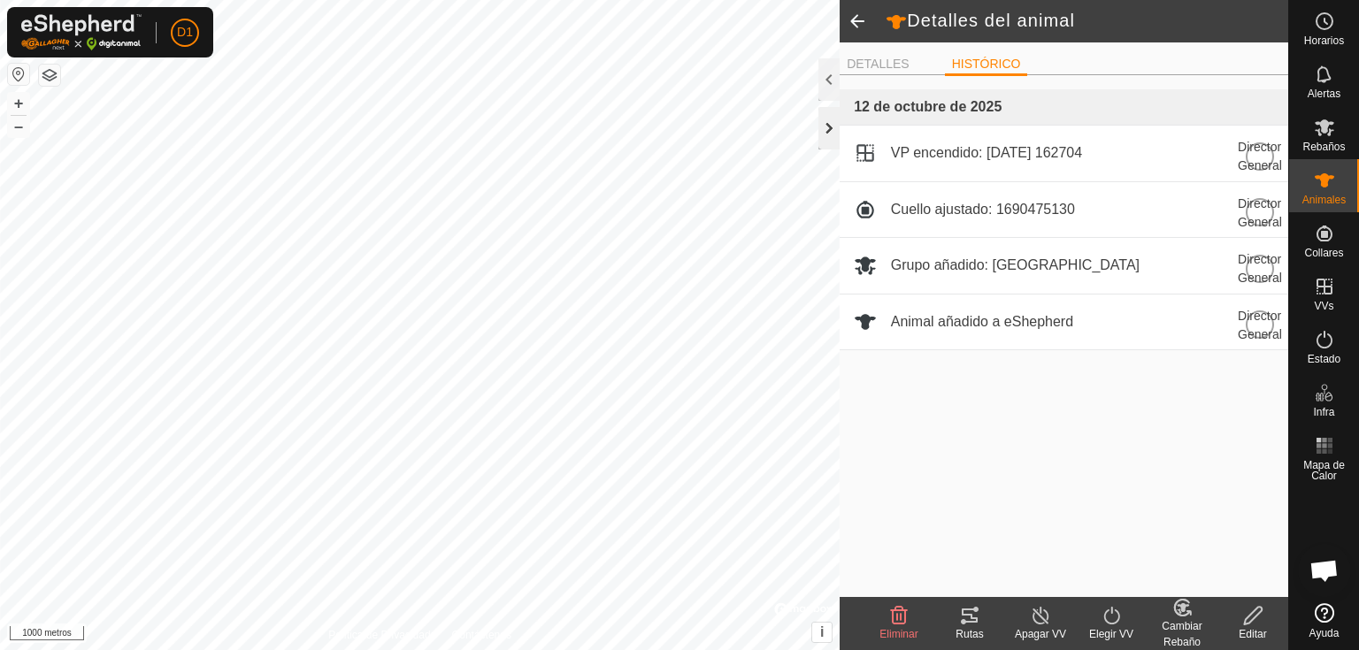
click at [819, 133] on div at bounding box center [828, 128] width 21 height 42
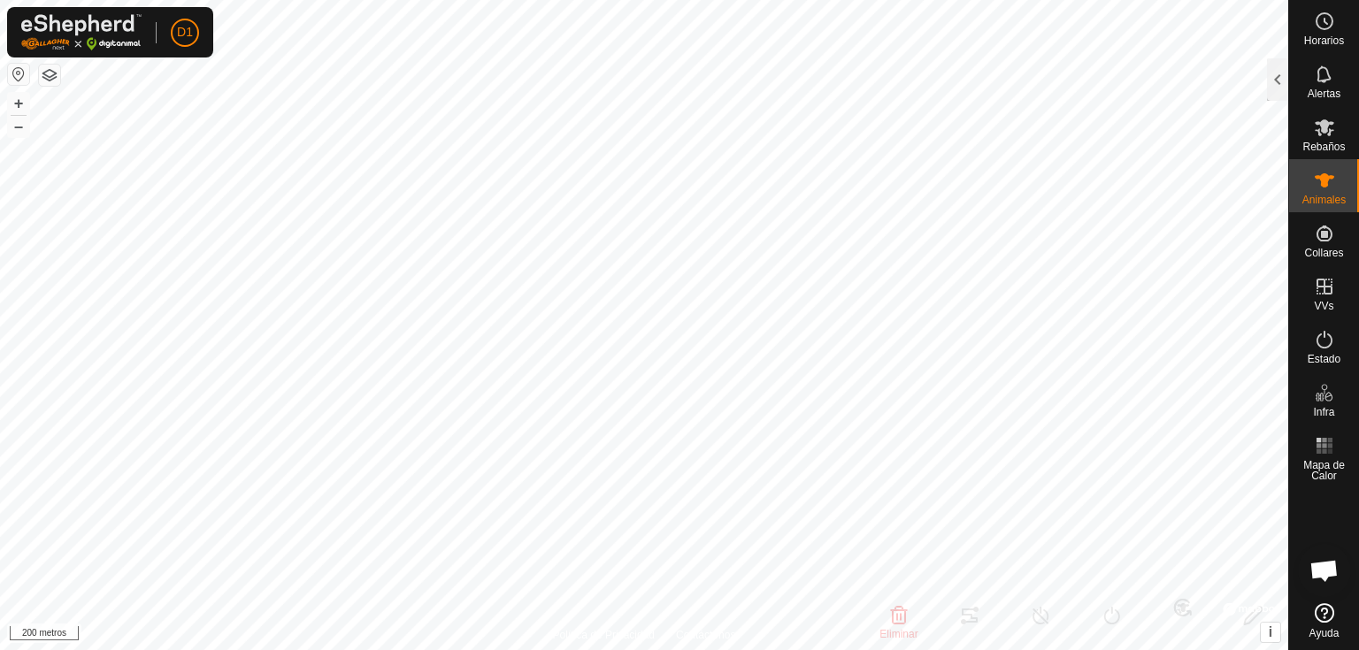
click at [713, 0] on html "D1 Horarios Alertas Rebaños Animales Collares VVs Estado Infra Mapa de Calor Ay…" at bounding box center [679, 325] width 1359 height 650
